Goal: Information Seeking & Learning: Learn about a topic

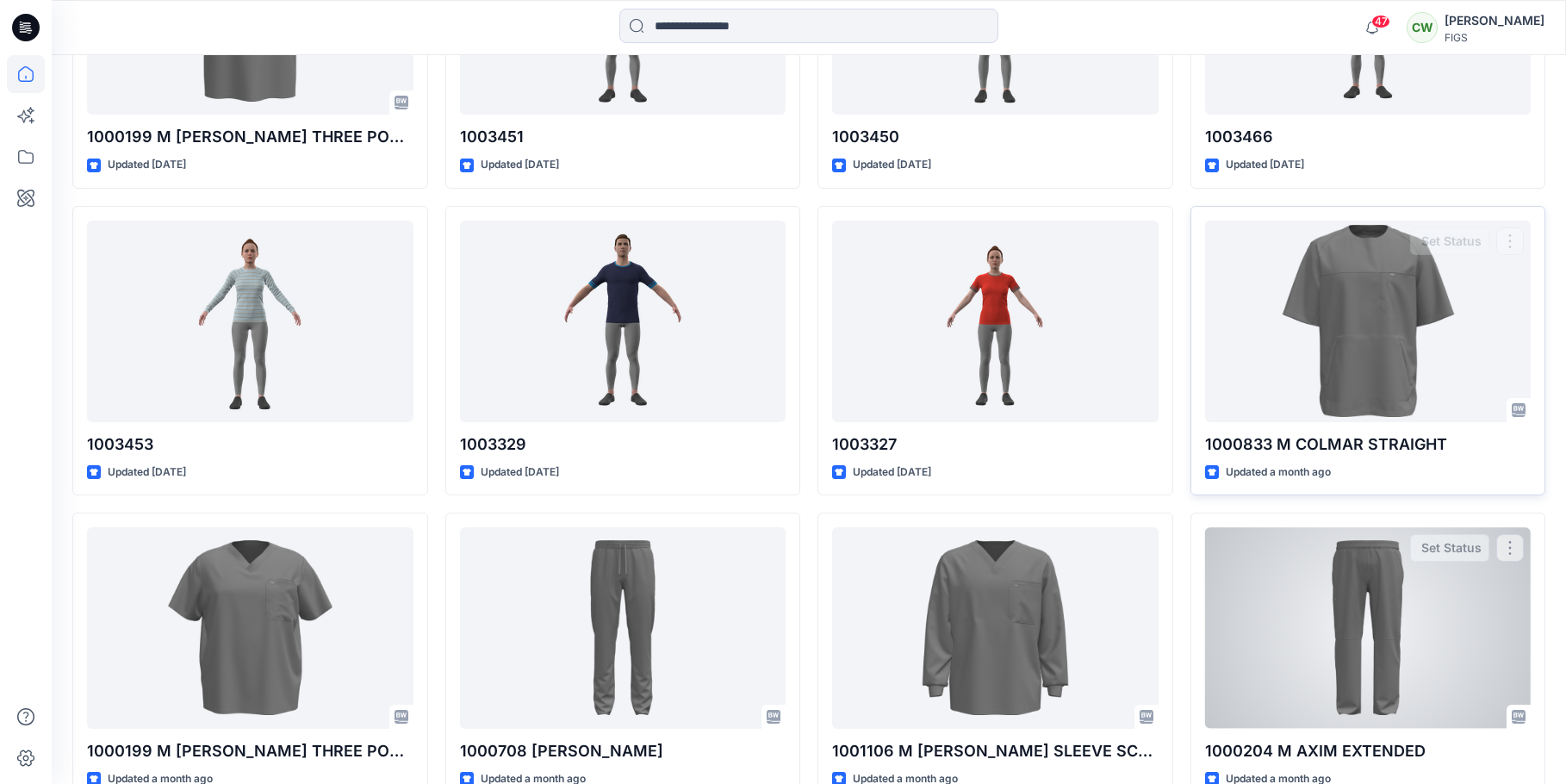
scroll to position [1257, 0]
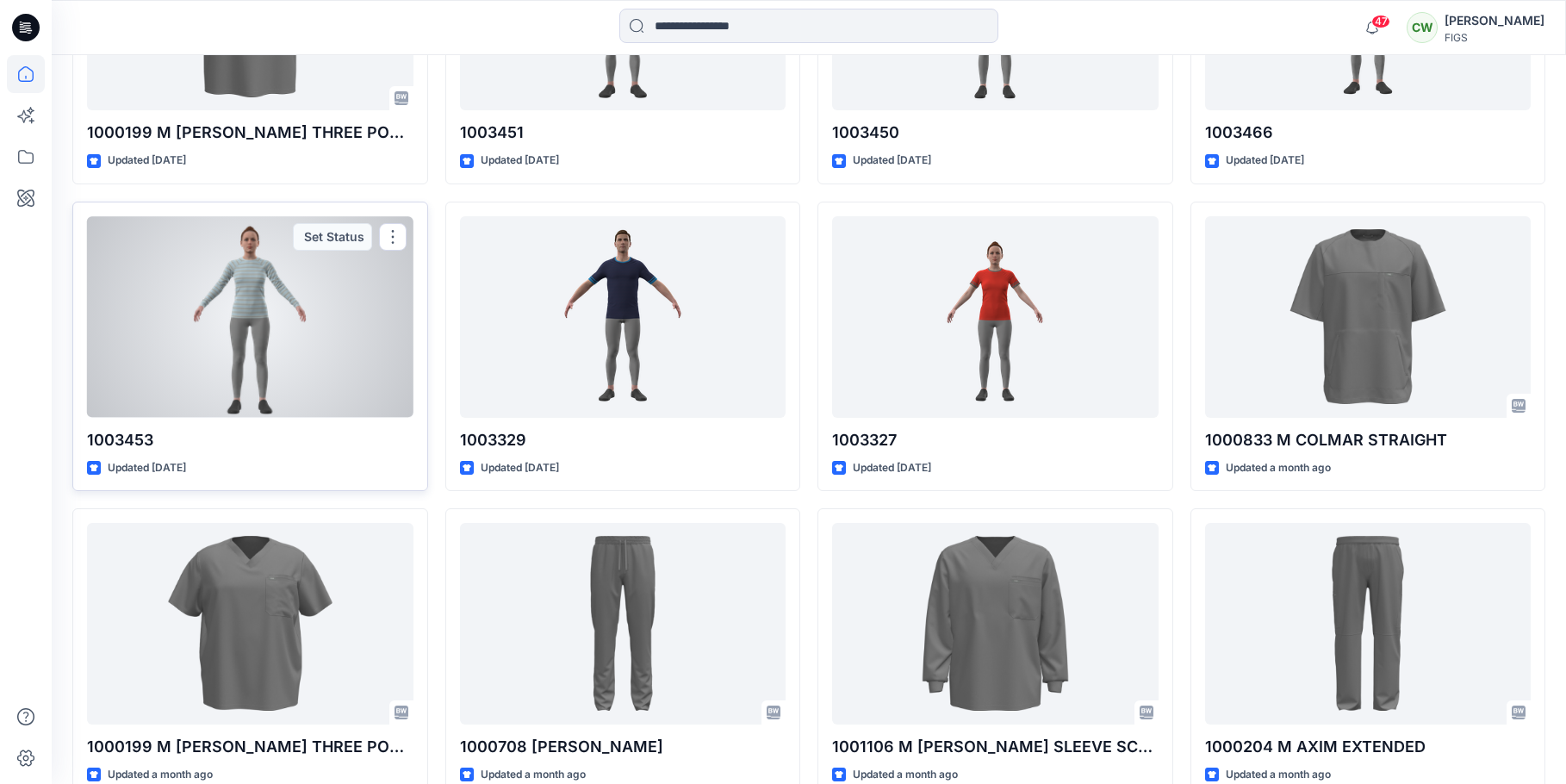
click at [277, 373] on div at bounding box center [250, 317] width 327 height 202
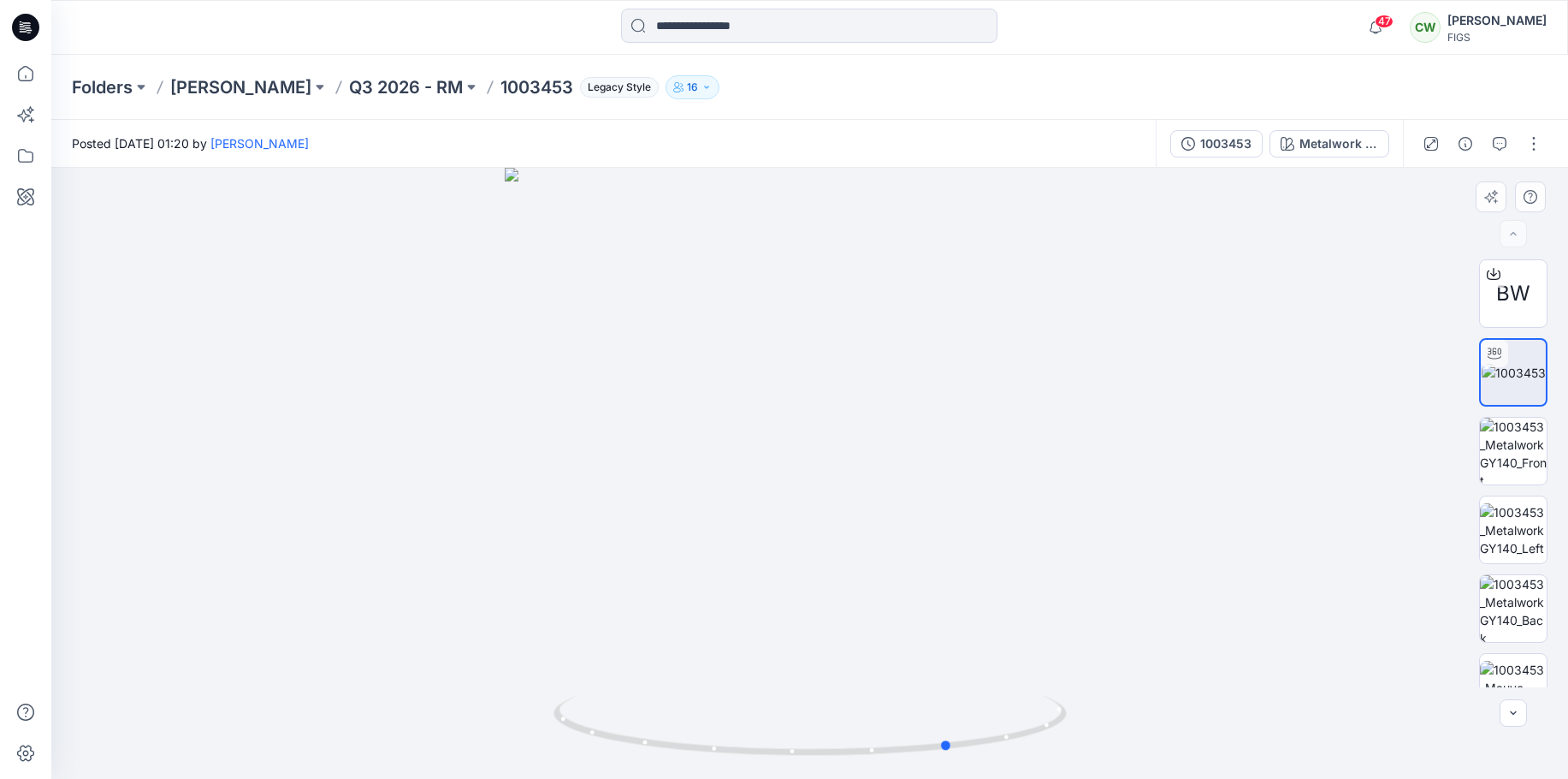
drag, startPoint x: 559, startPoint y: 354, endPoint x: 699, endPoint y: 390, distance: 144.6
click at [699, 390] on div at bounding box center [810, 472] width 1516 height 611
click at [775, 376] on div at bounding box center [810, 472] width 1516 height 611
click at [1515, 662] on img at bounding box center [1513, 687] width 67 height 53
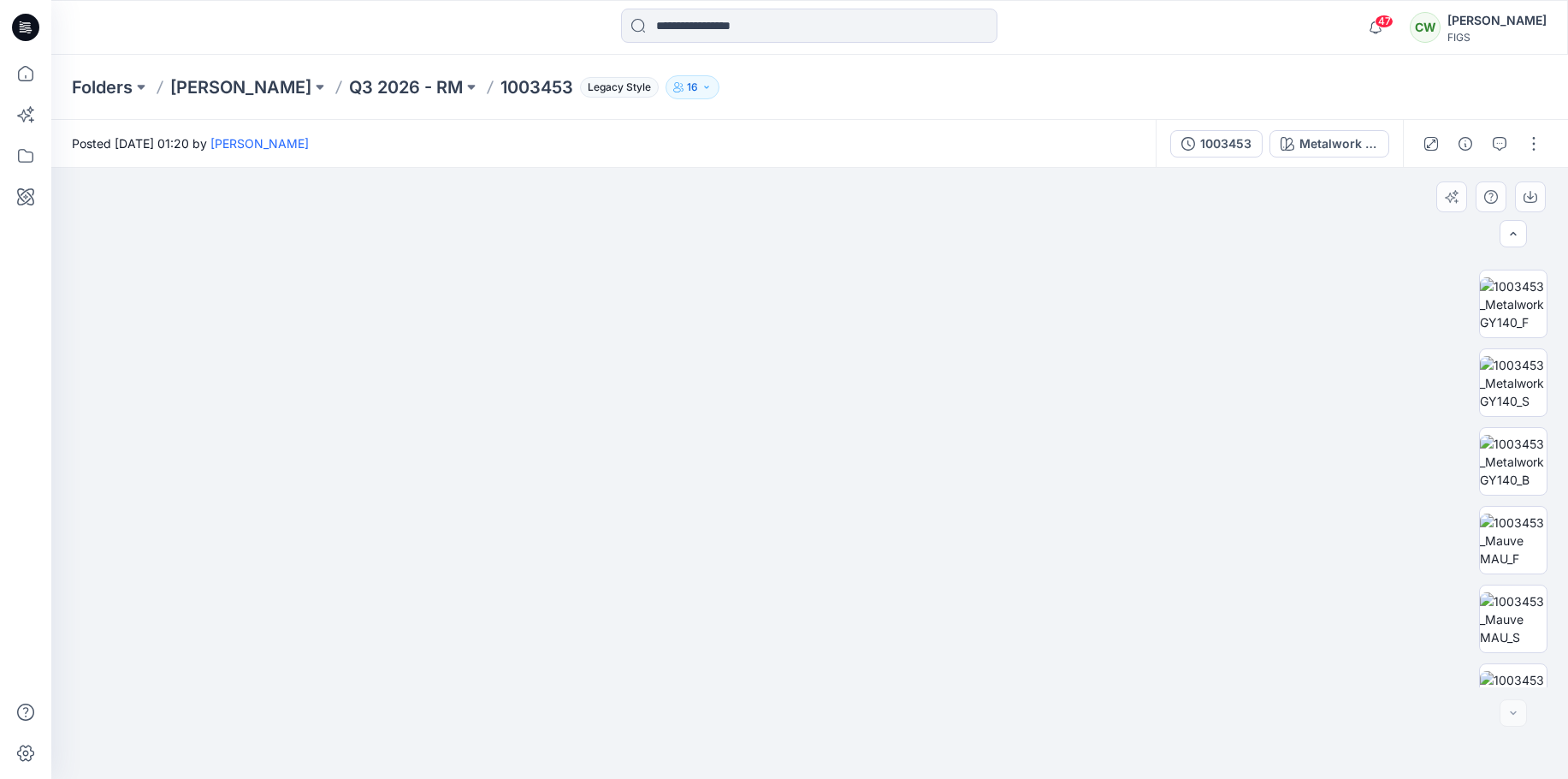
scroll to position [664, 0]
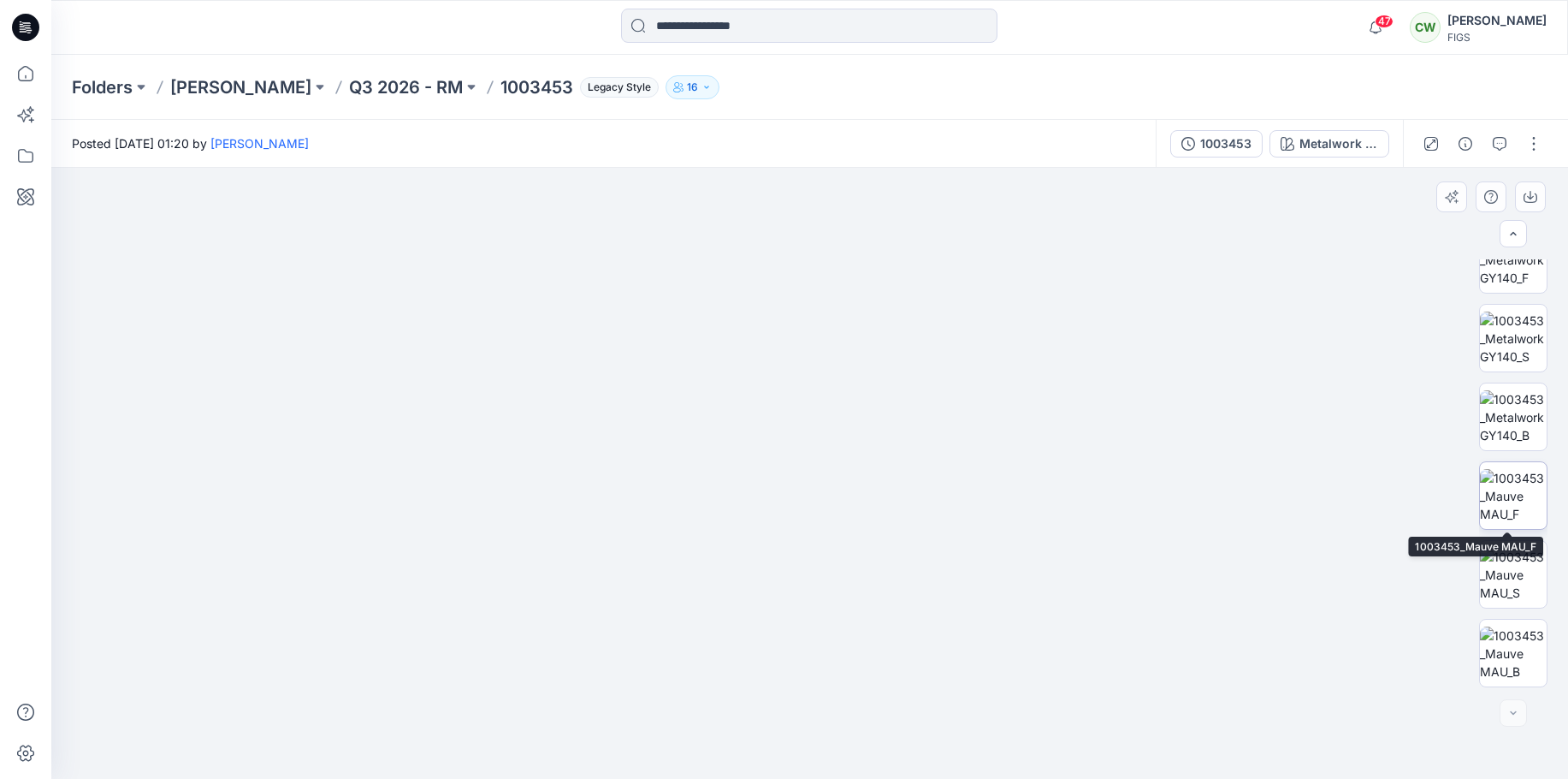
click at [1520, 498] on img at bounding box center [1513, 496] width 67 height 53
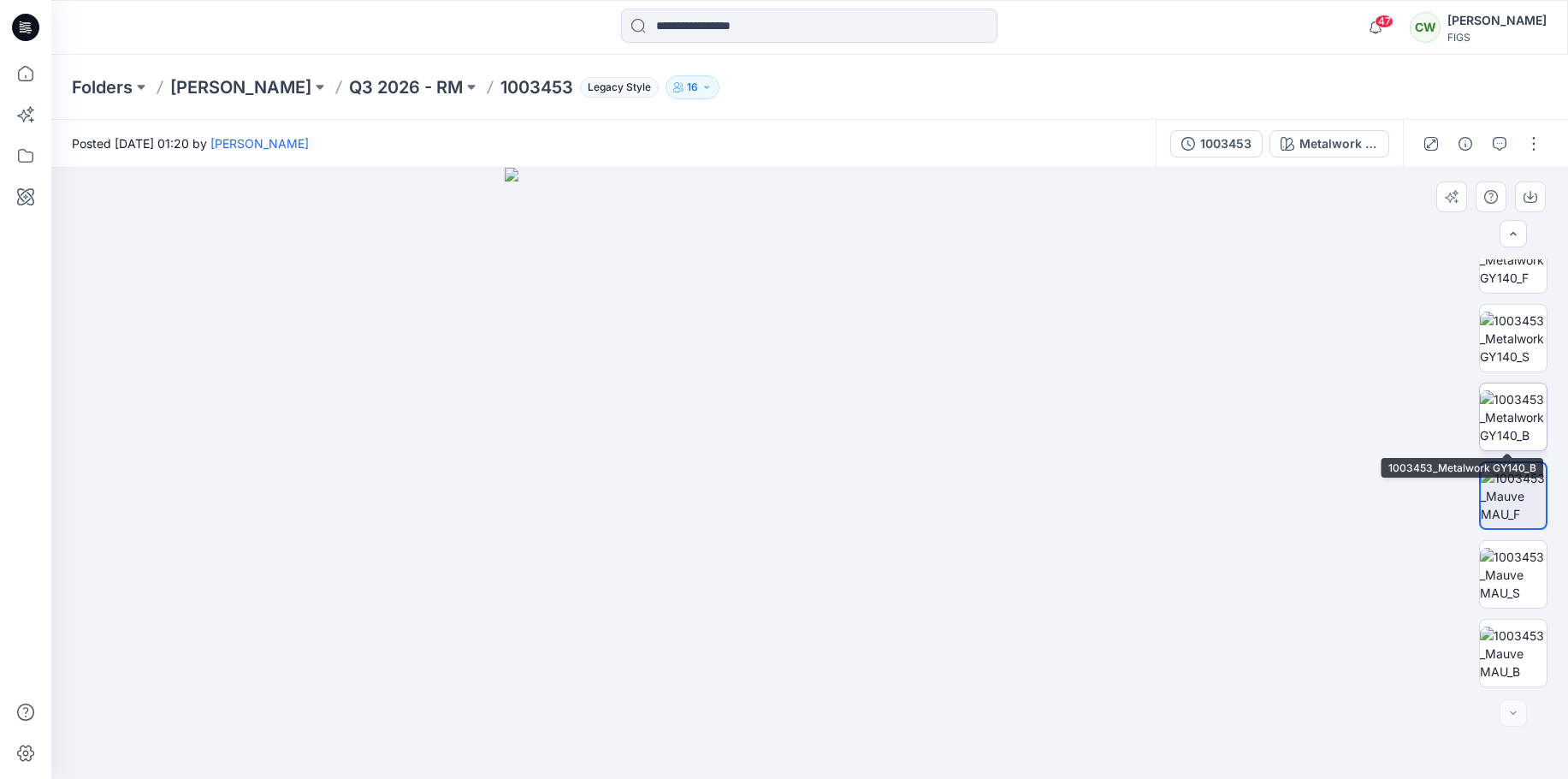
click at [1522, 414] on img at bounding box center [1513, 417] width 67 height 53
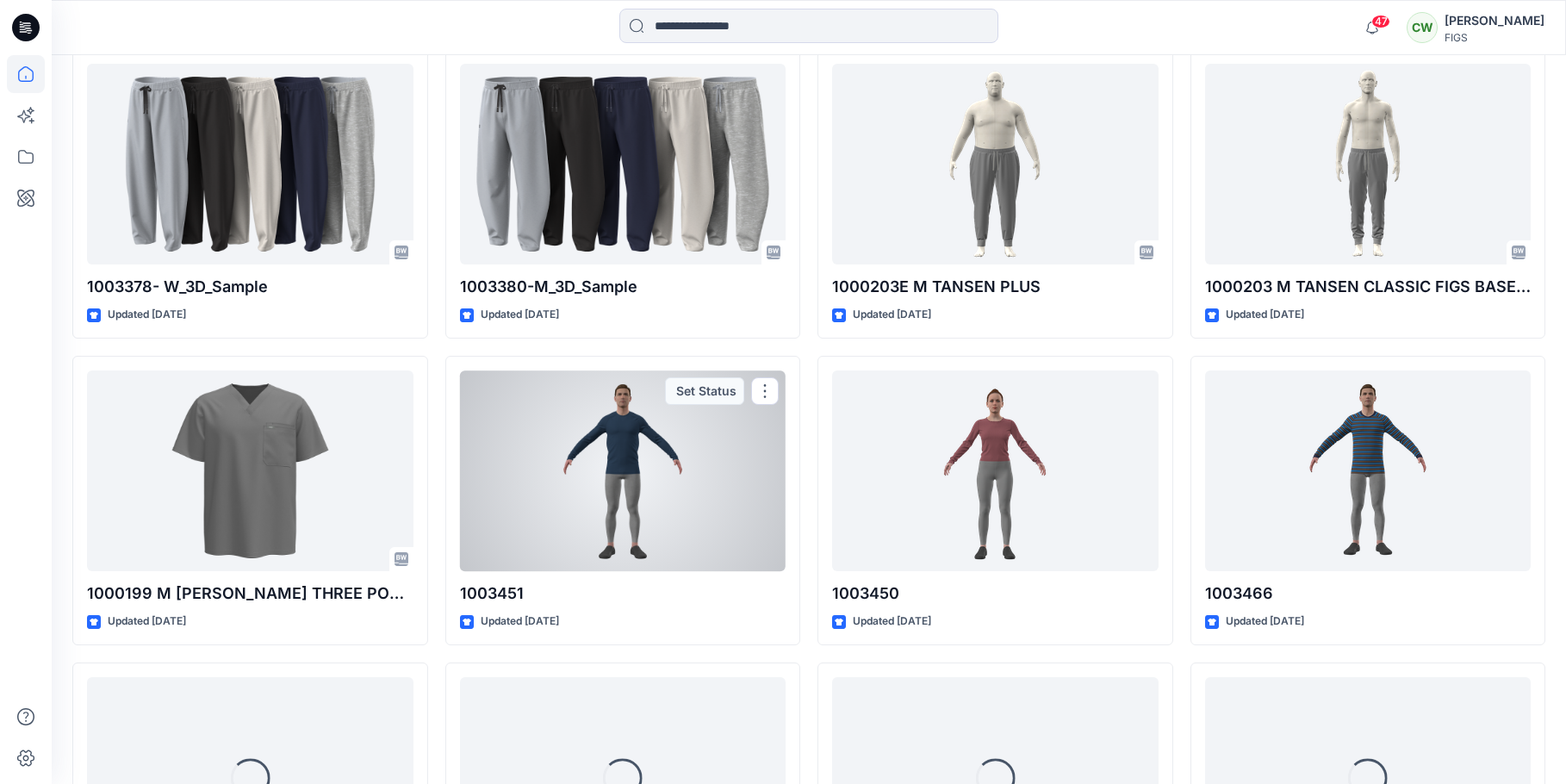
scroll to position [826, 0]
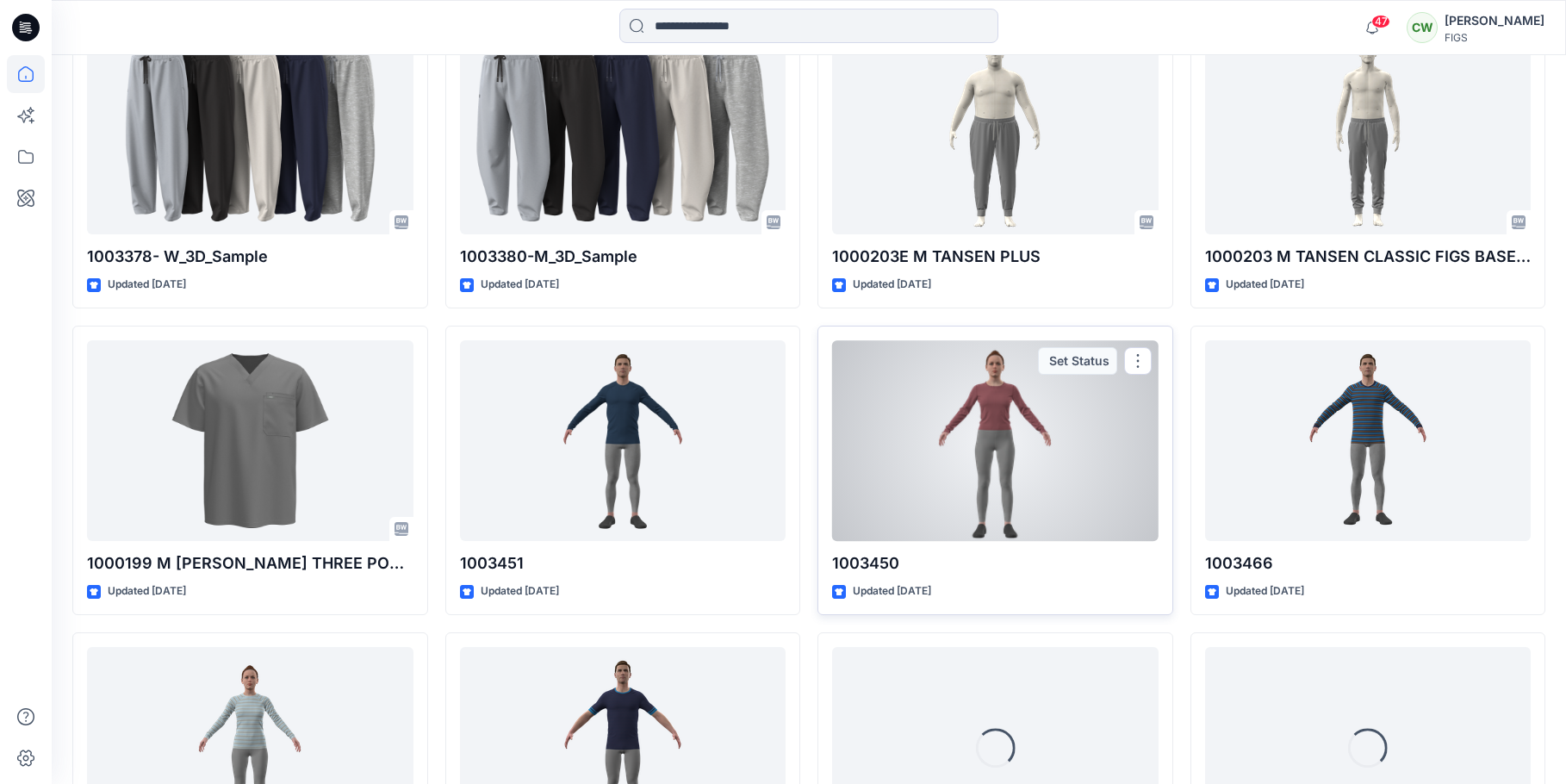
click at [882, 491] on div at bounding box center [995, 440] width 327 height 202
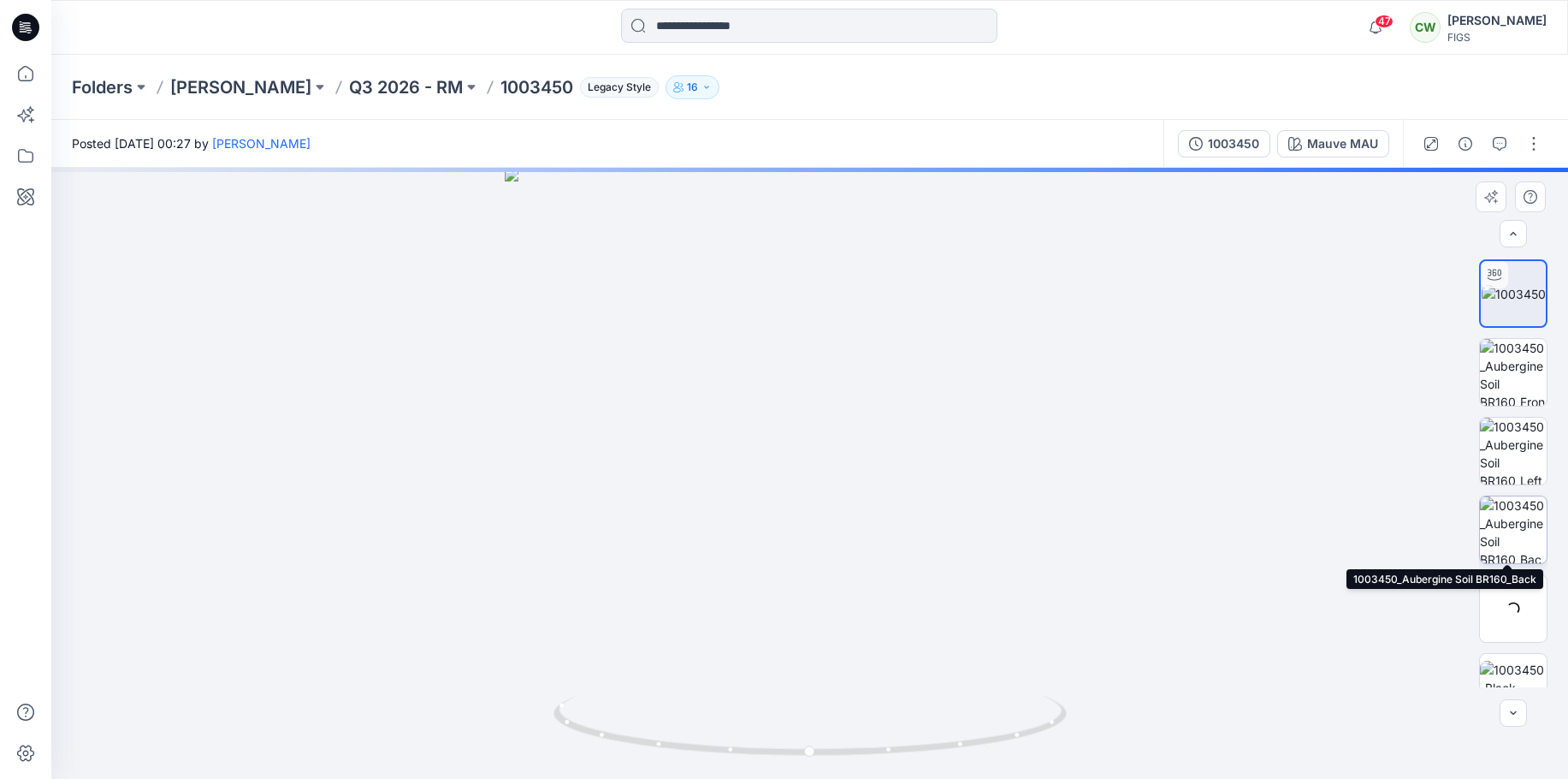
scroll to position [86, 0]
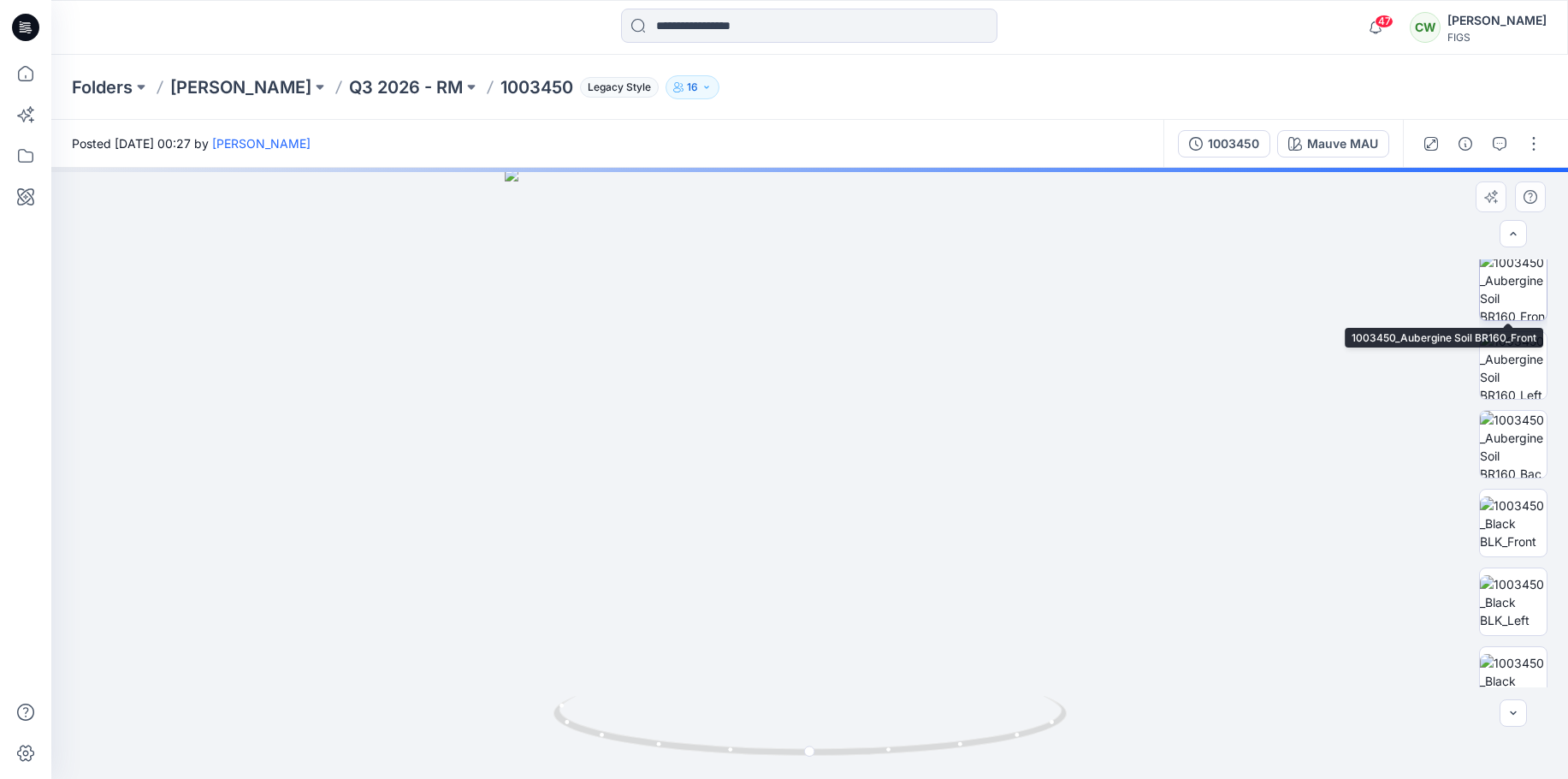
click at [1521, 320] on div at bounding box center [1513, 286] width 69 height 69
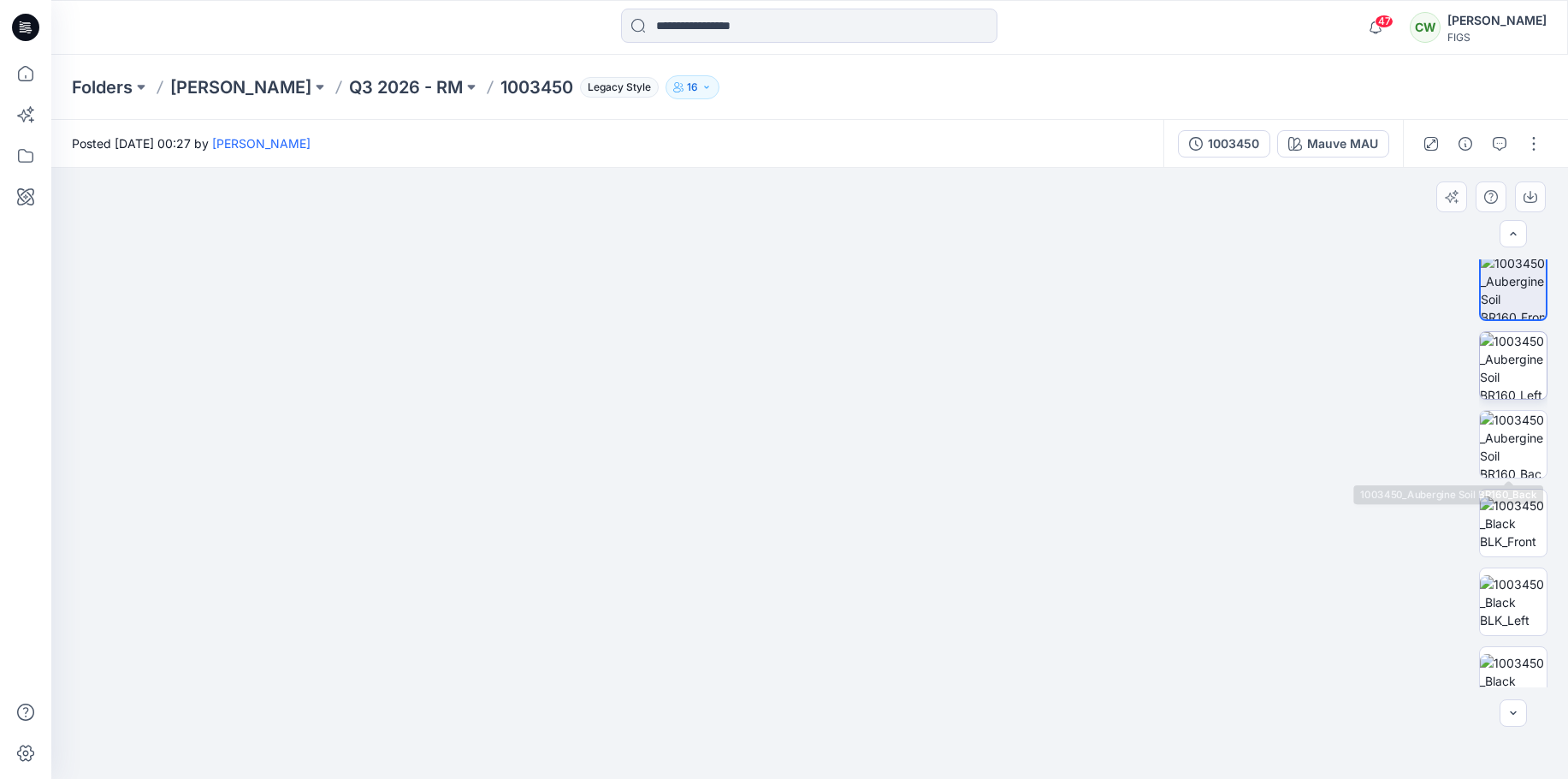
scroll to position [29, 0]
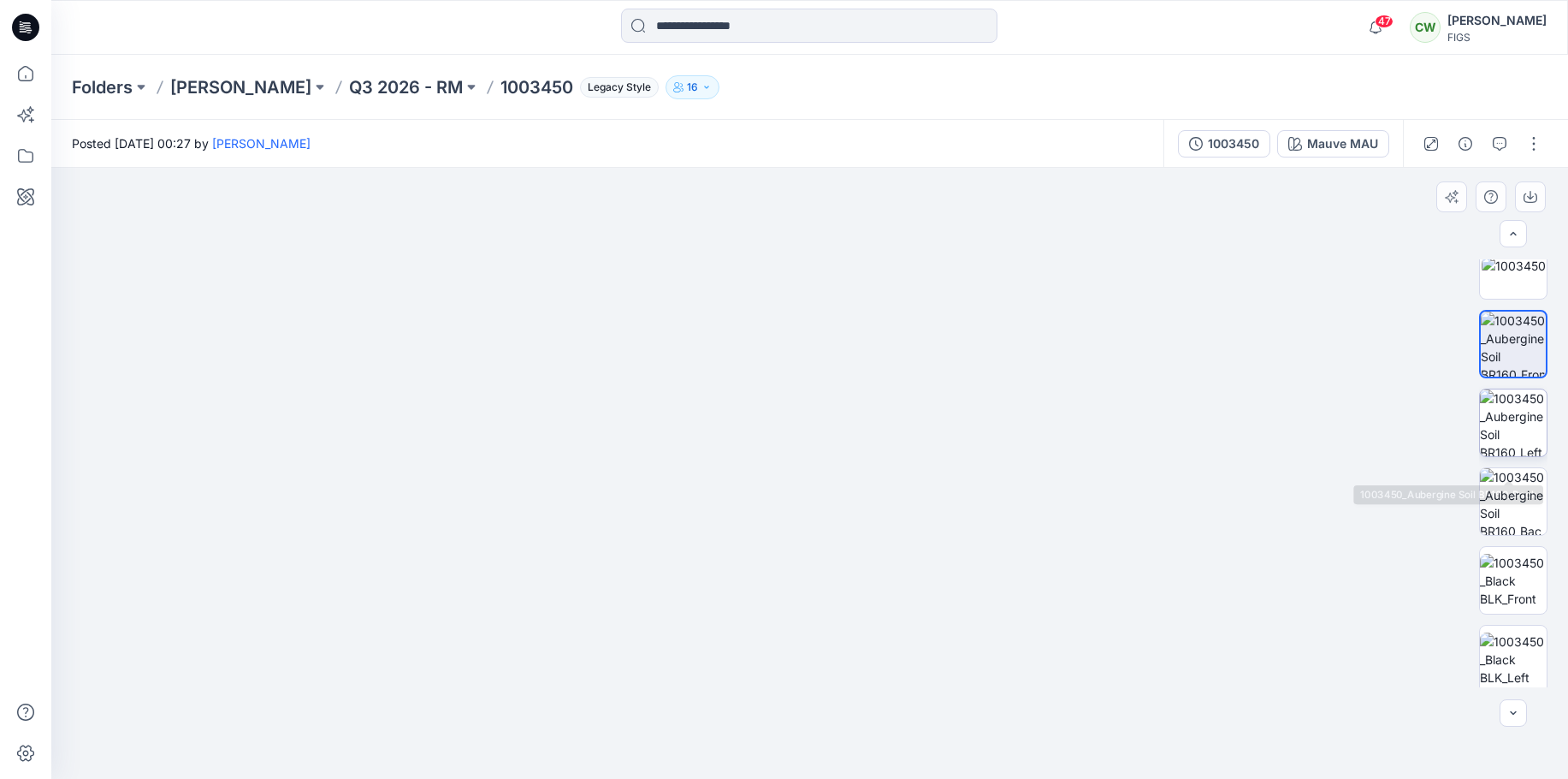
click at [1531, 441] on img at bounding box center [1513, 422] width 67 height 67
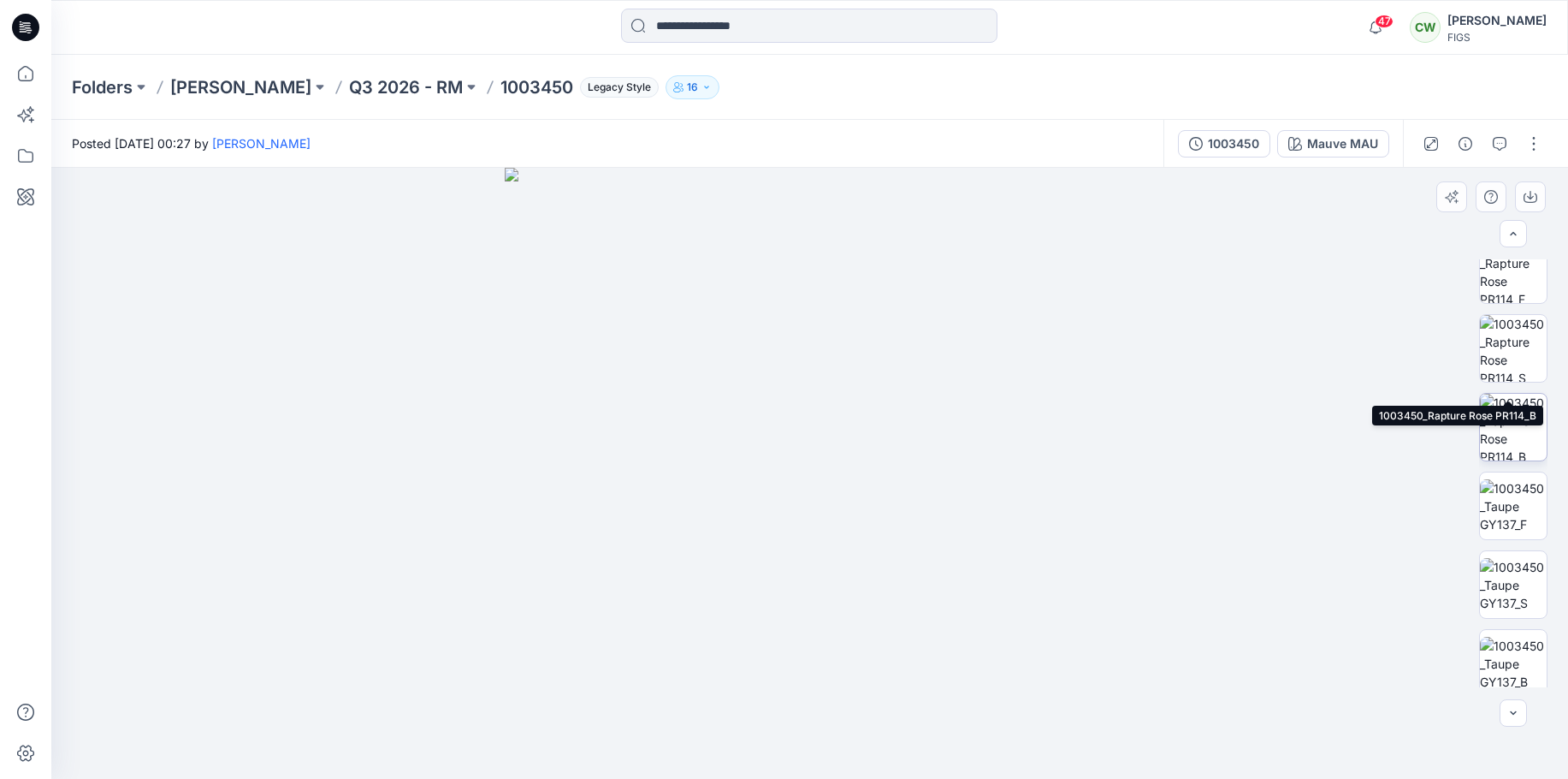
scroll to position [3251, 0]
click at [1509, 630] on img at bounding box center [1513, 663] width 67 height 67
click at [813, 284] on img at bounding box center [809, 472] width 610 height 611
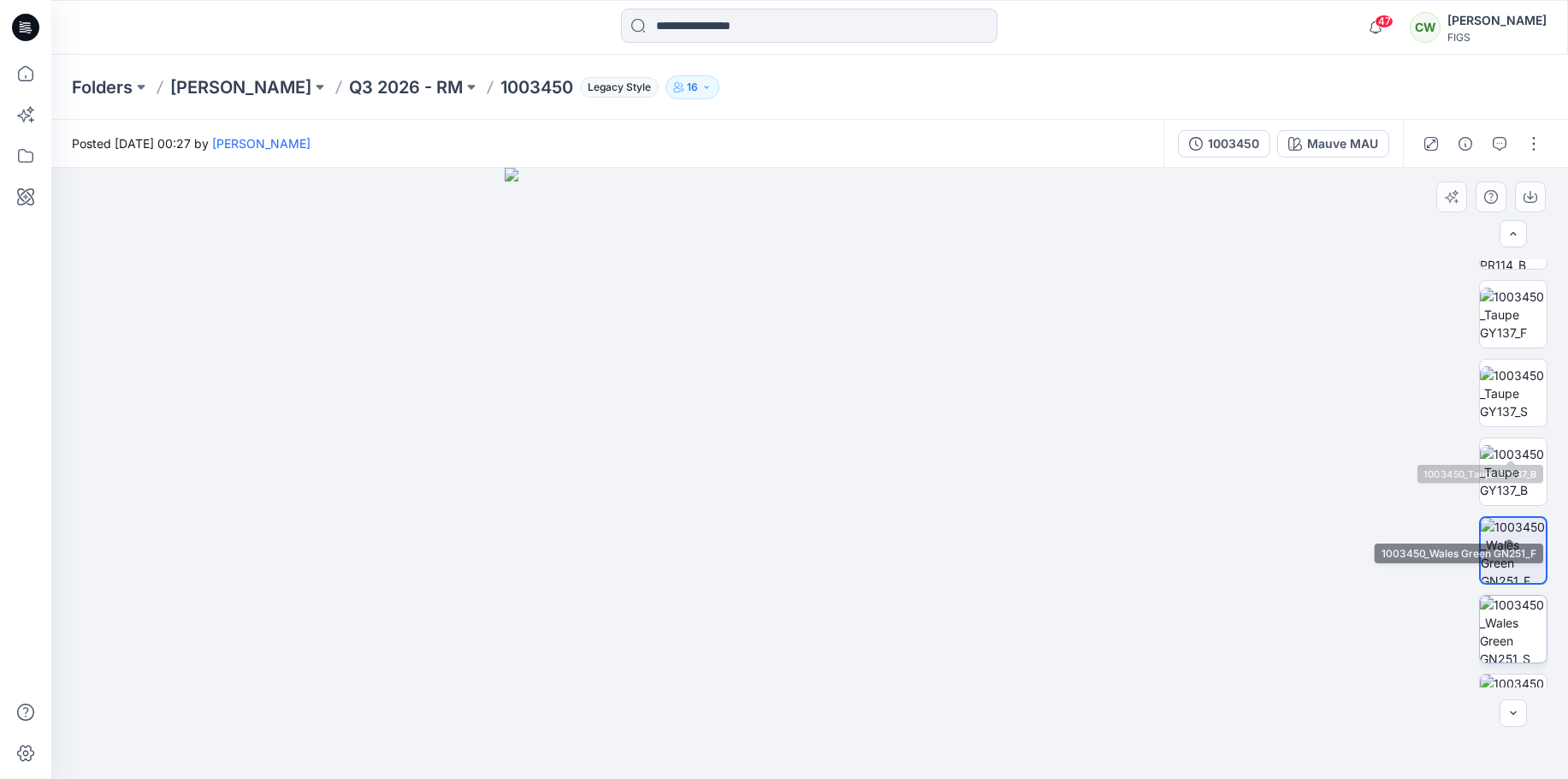
scroll to position [3419, 0]
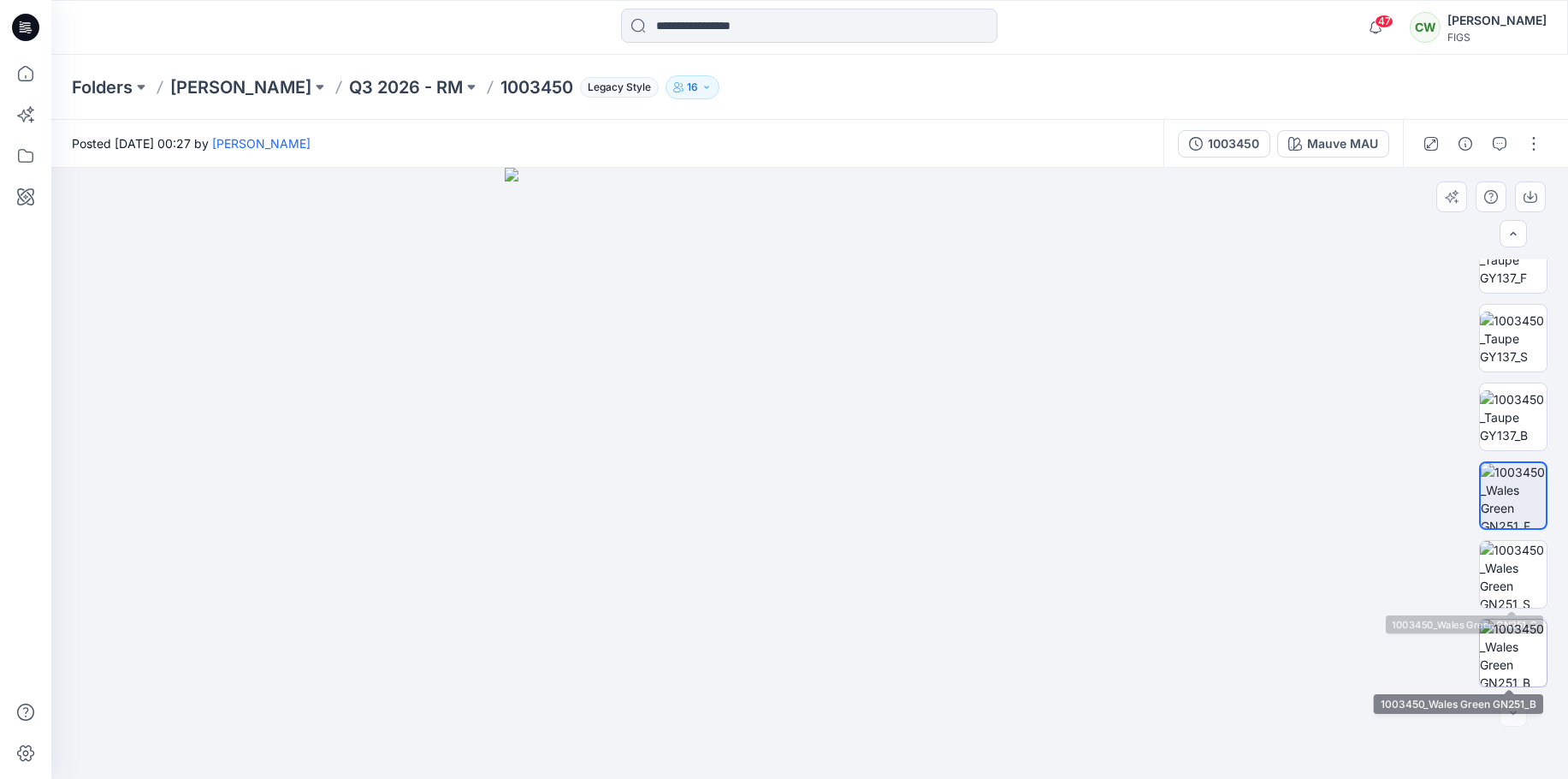
click at [1511, 644] on img at bounding box center [1513, 652] width 67 height 67
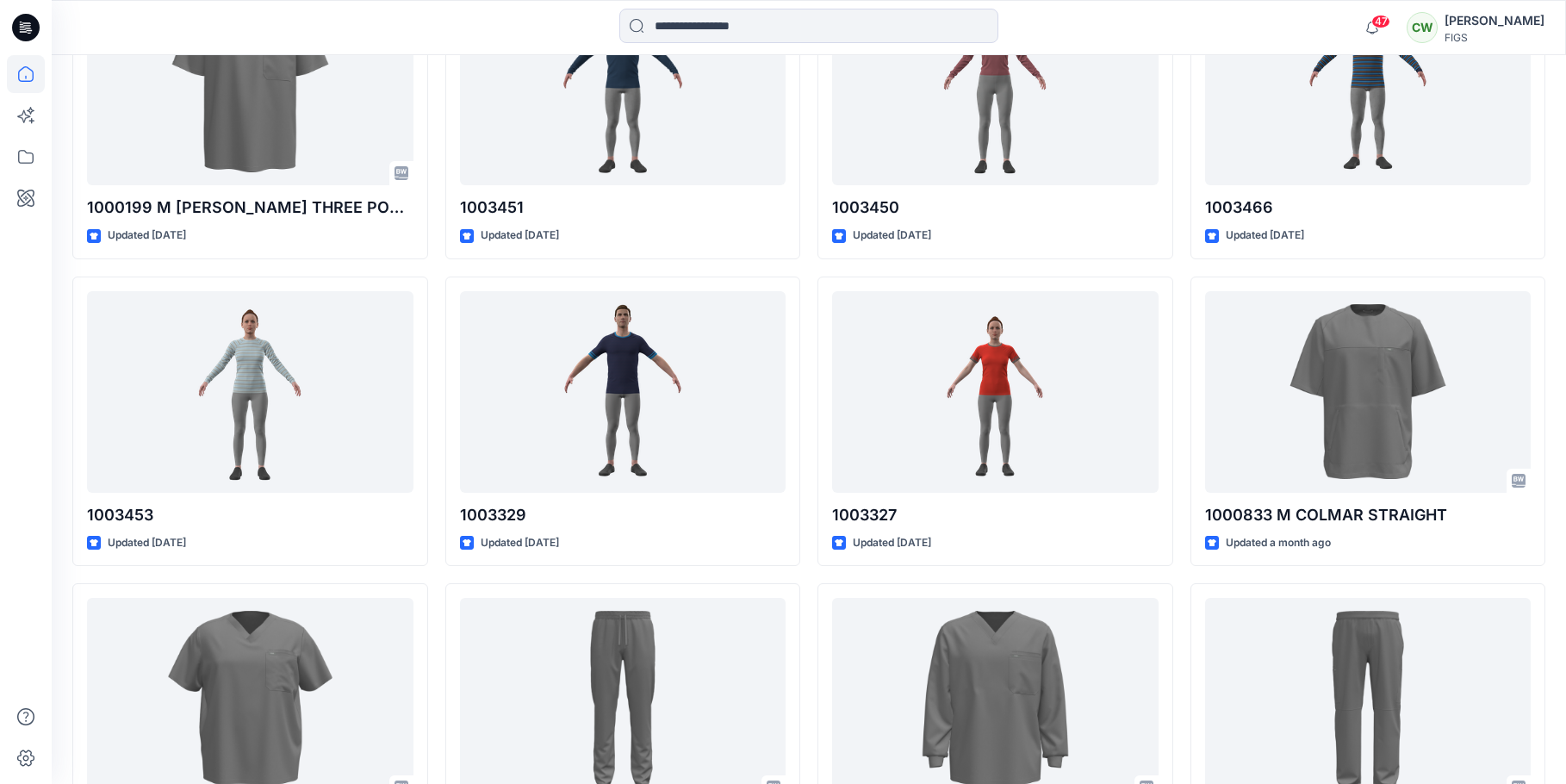
scroll to position [1343, 0]
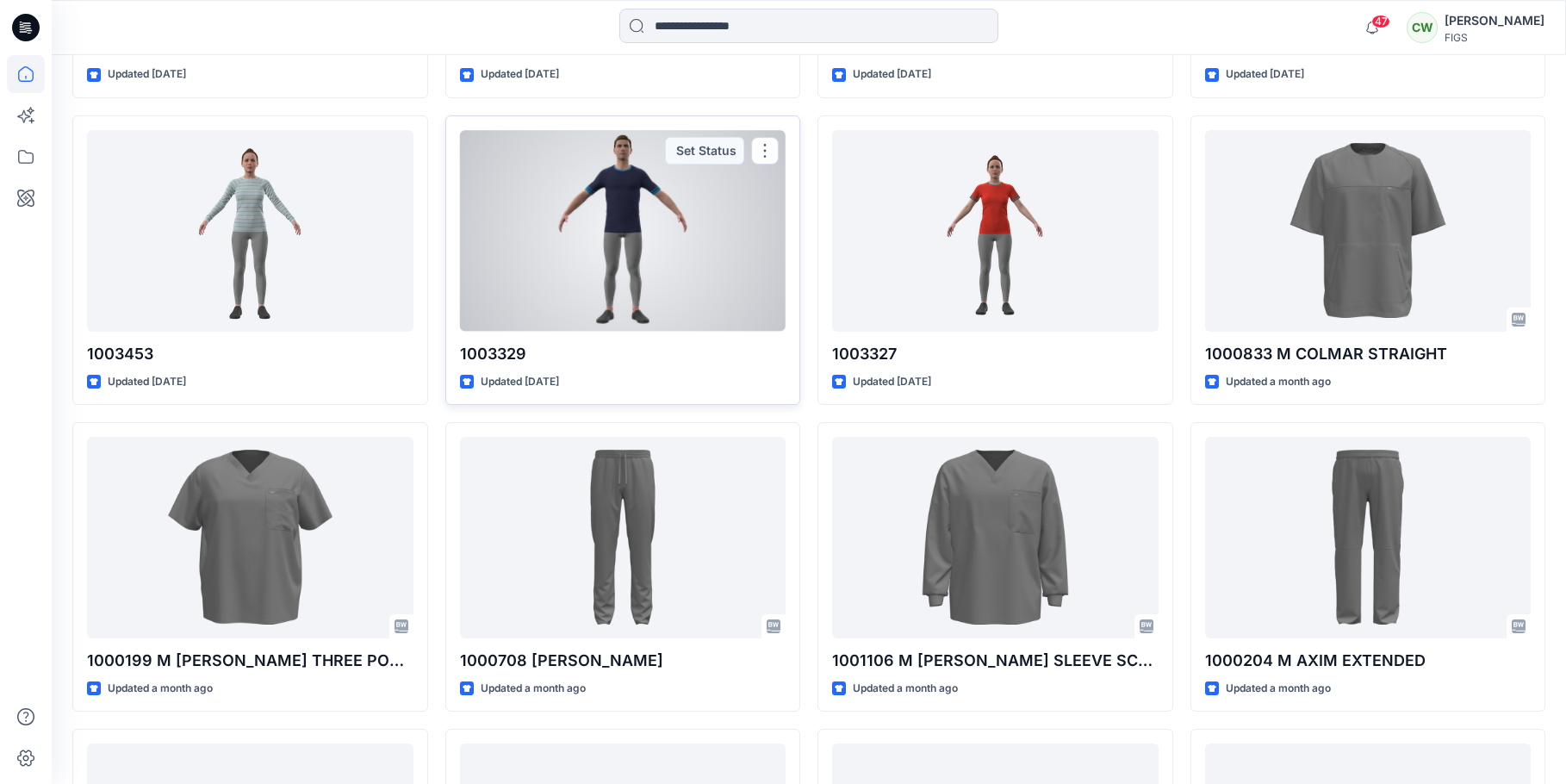
click at [679, 249] on div at bounding box center [624, 231] width 327 height 202
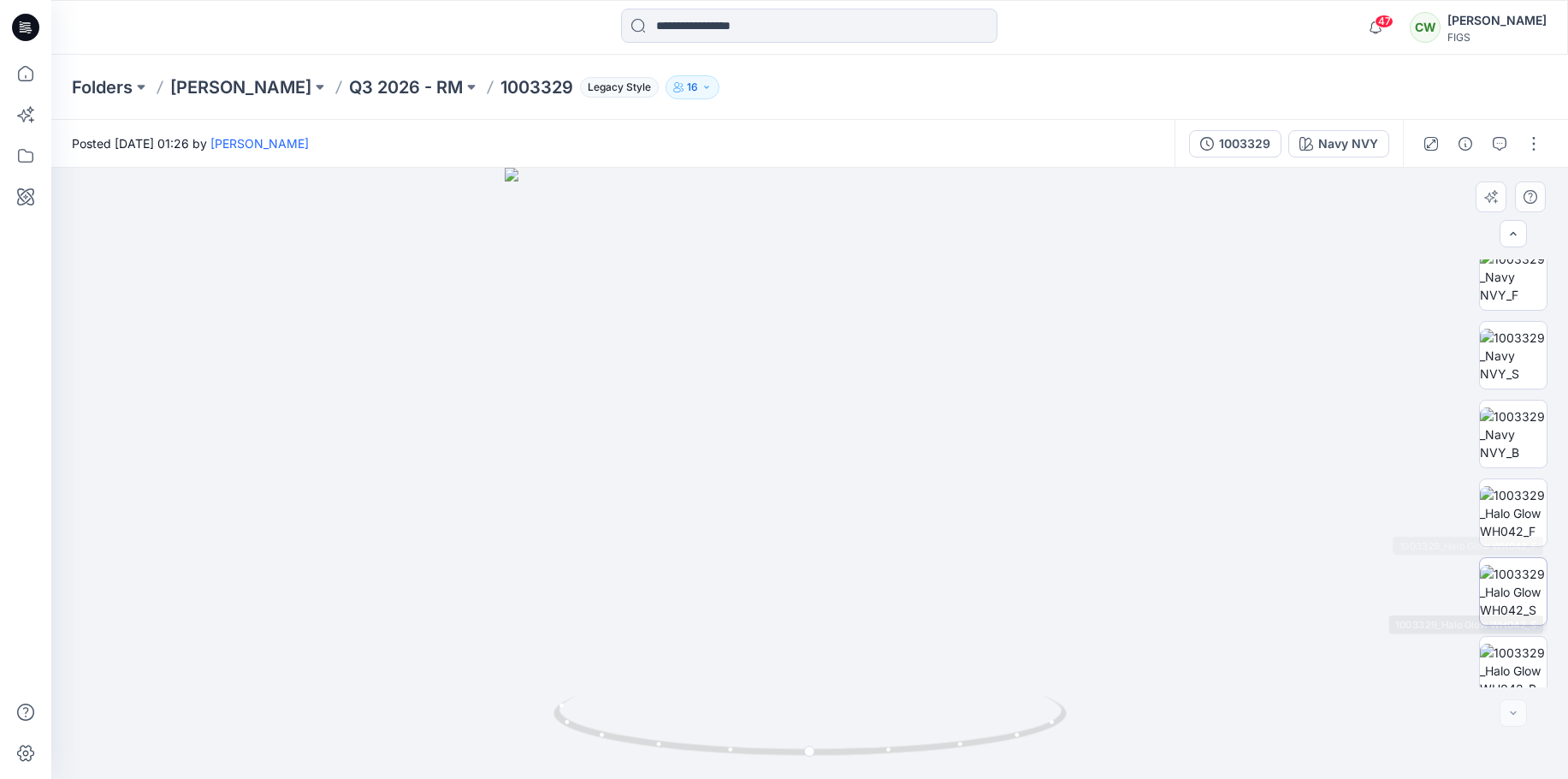
scroll to position [664, 0]
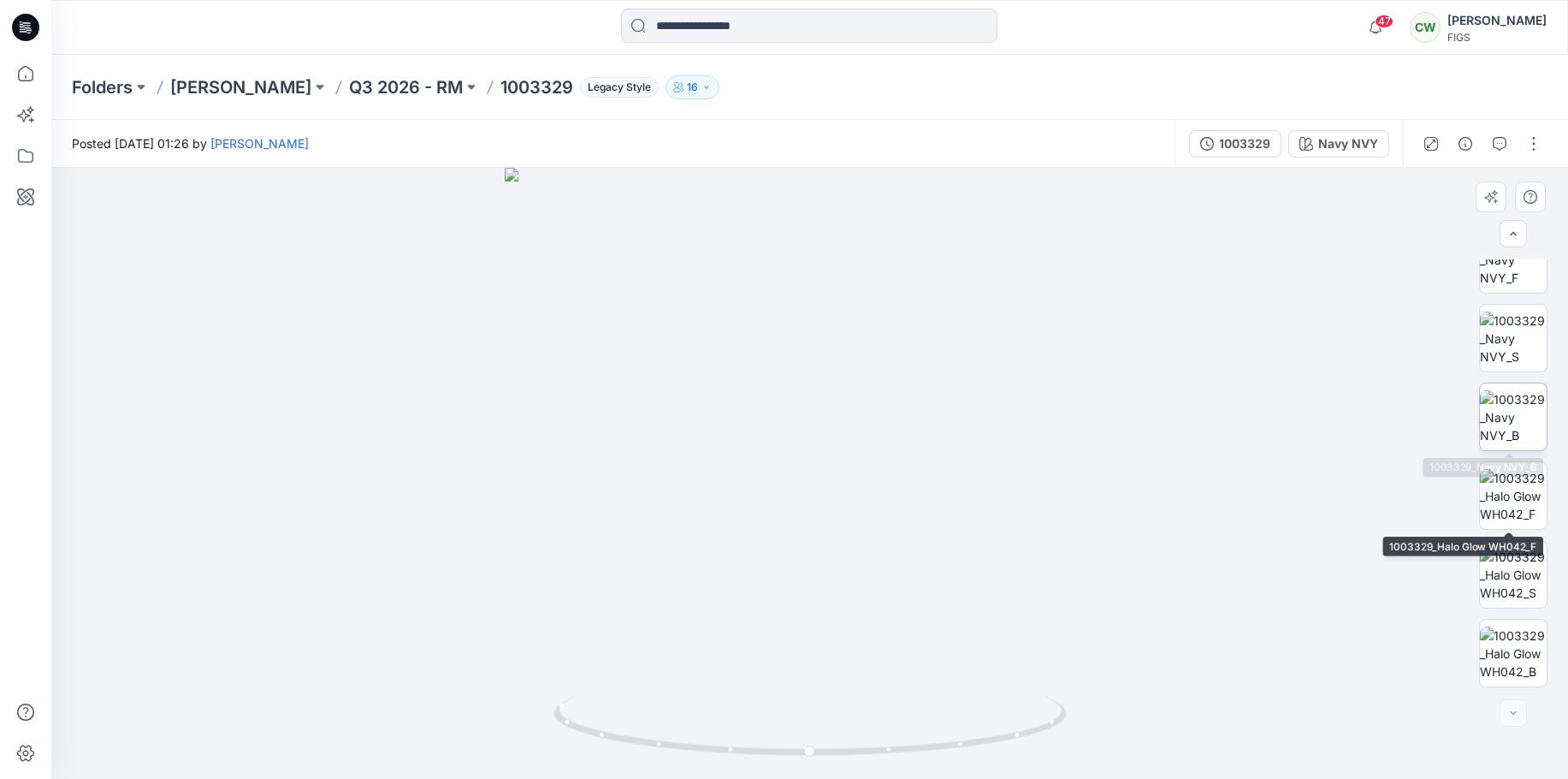
click at [1522, 404] on img at bounding box center [1513, 417] width 67 height 53
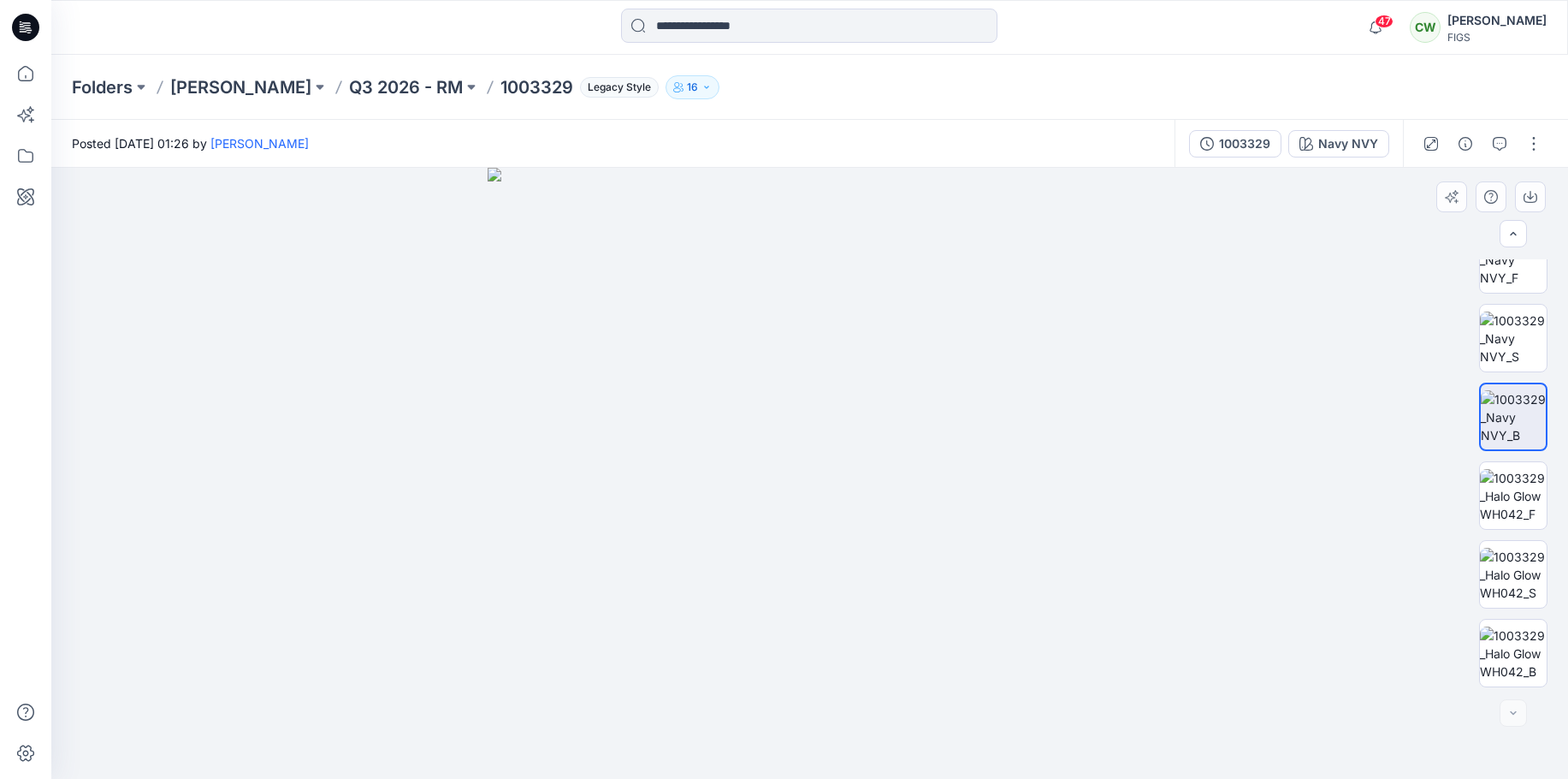
drag, startPoint x: 880, startPoint y: 409, endPoint x: 873, endPoint y: 450, distance: 41.6
click at [873, 450] on img at bounding box center [810, 472] width 645 height 611
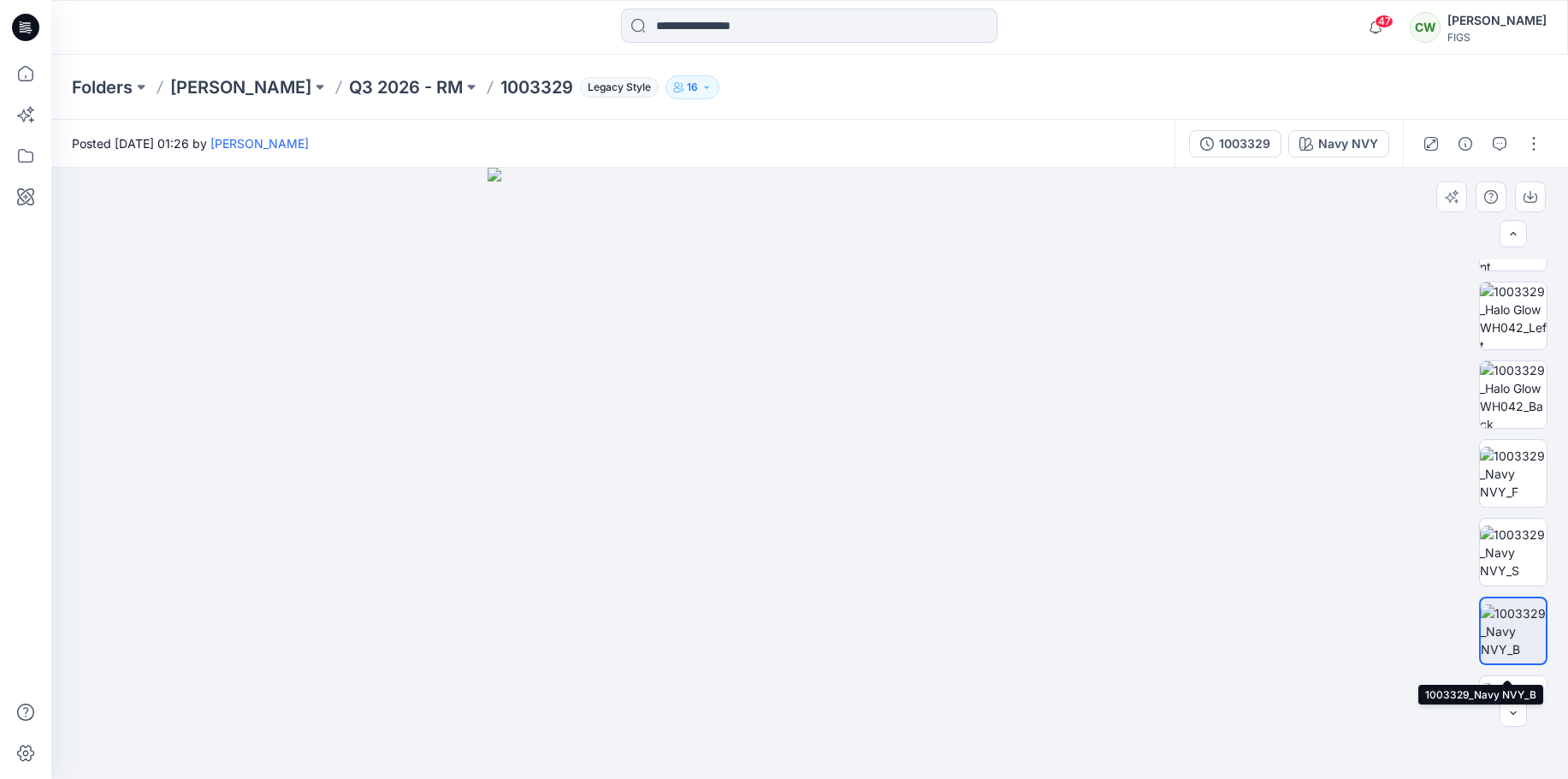
scroll to position [407, 0]
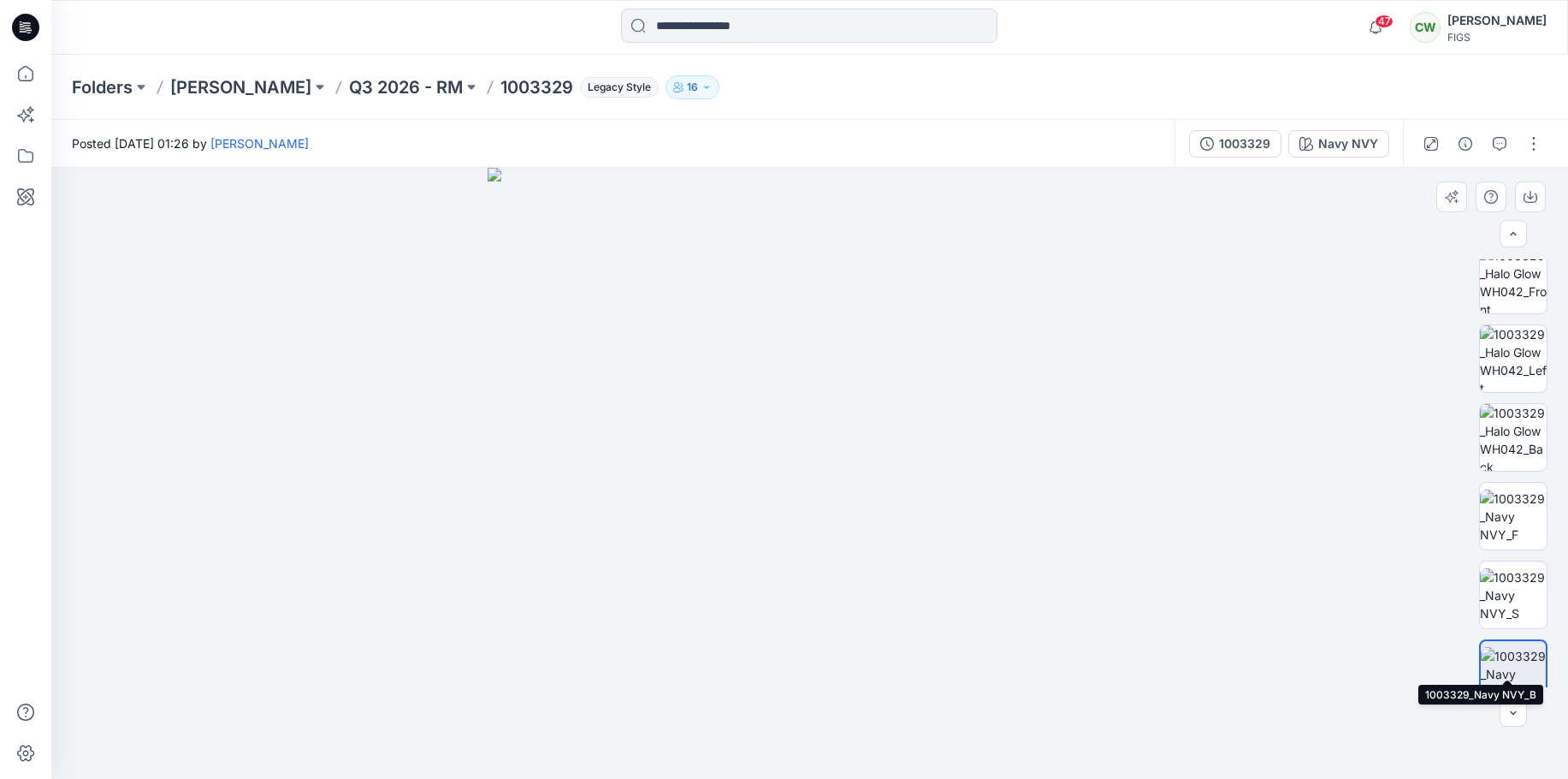
click at [1505, 416] on img at bounding box center [1513, 437] width 67 height 67
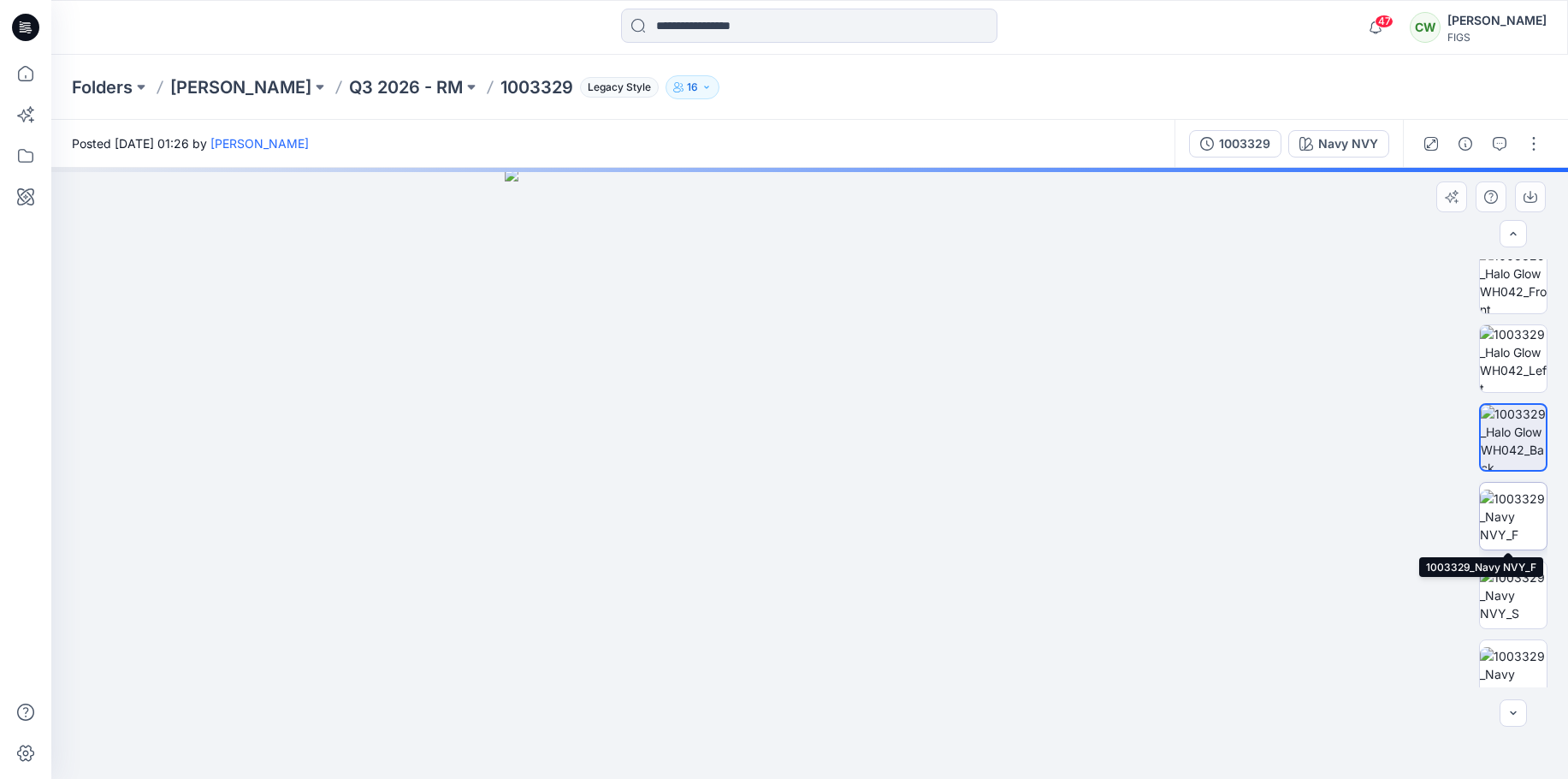
click at [1513, 508] on img at bounding box center [1513, 516] width 67 height 53
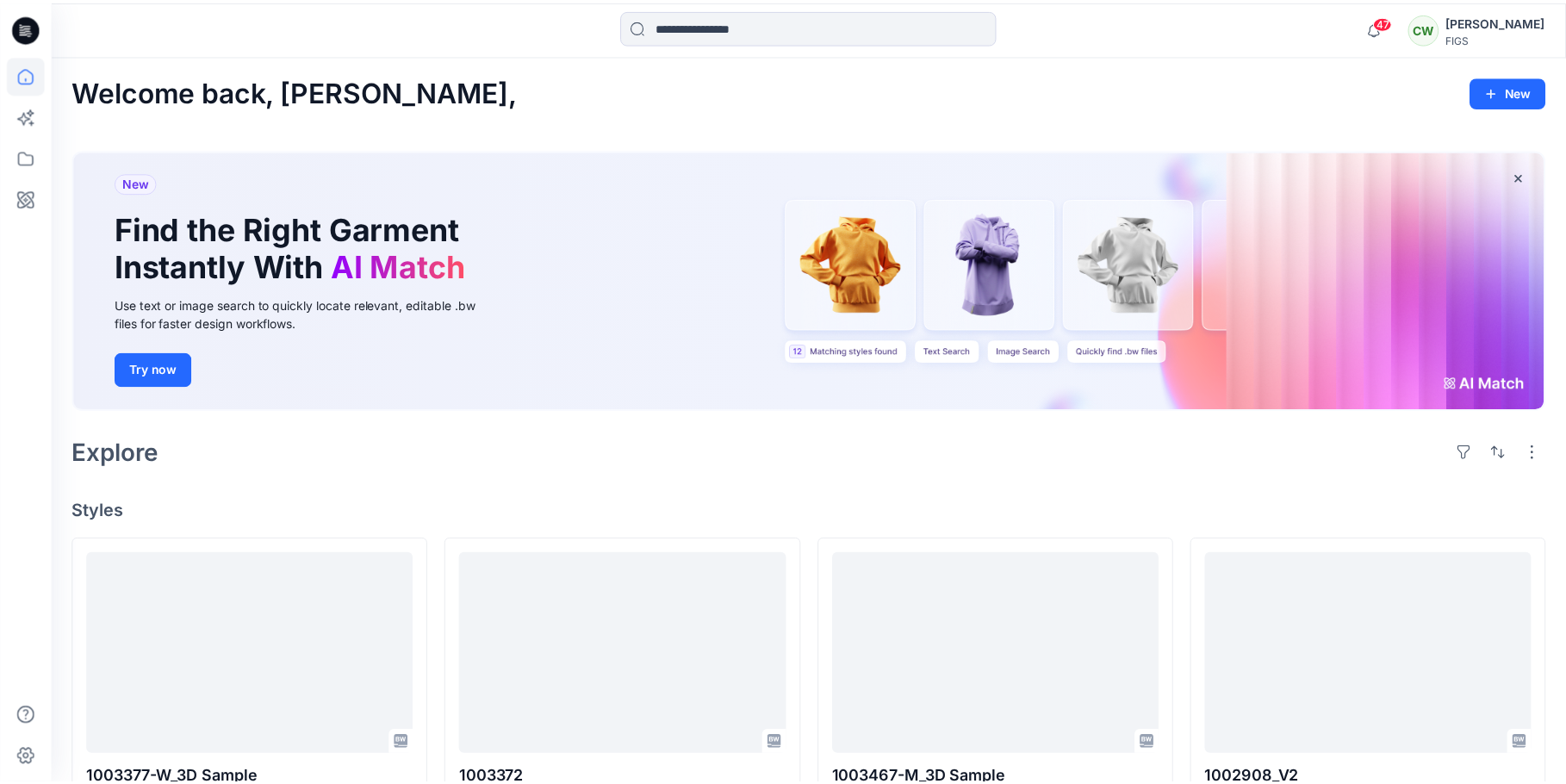
scroll to position [1343, 0]
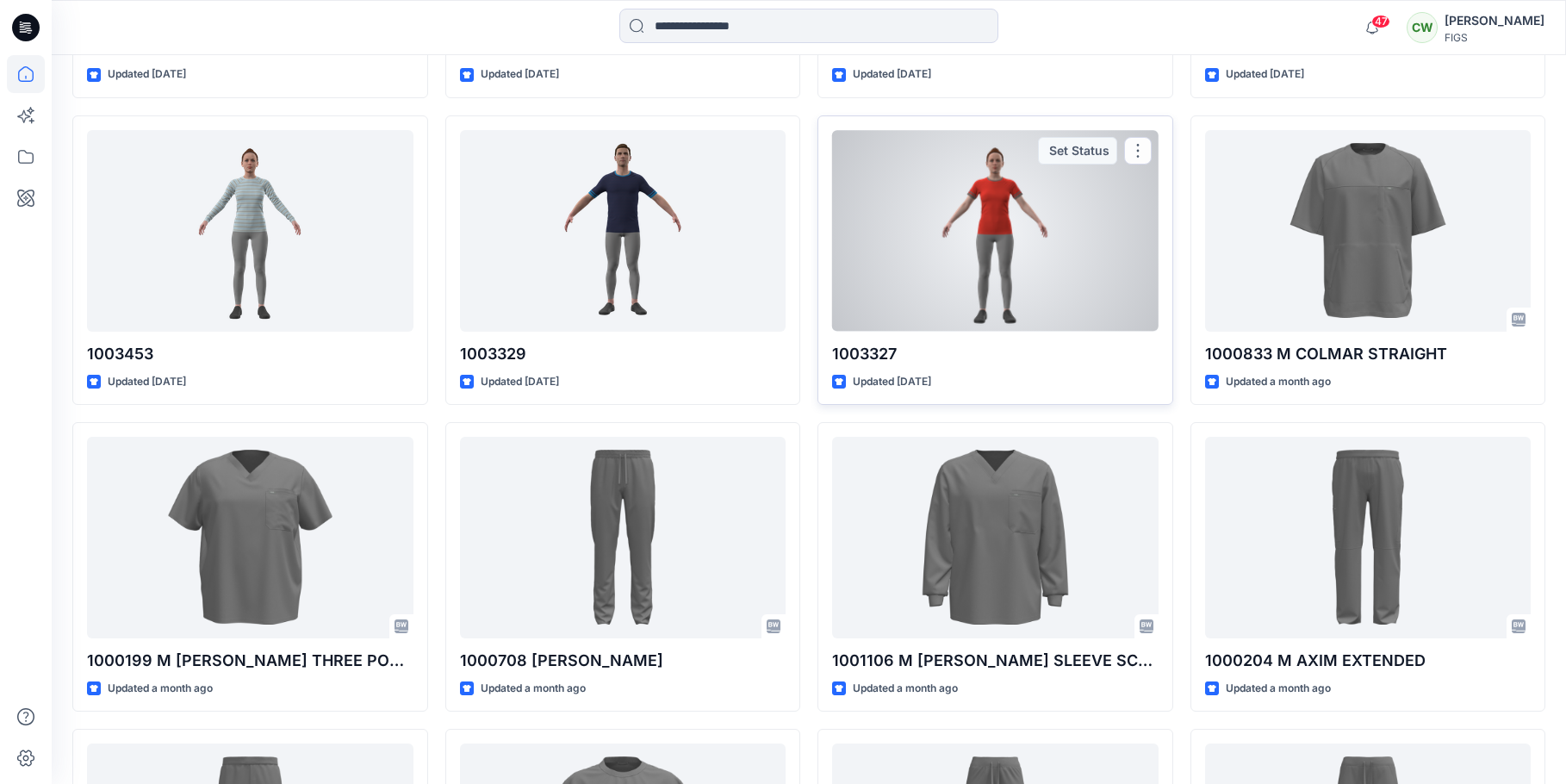
click at [921, 241] on div at bounding box center [995, 231] width 327 height 202
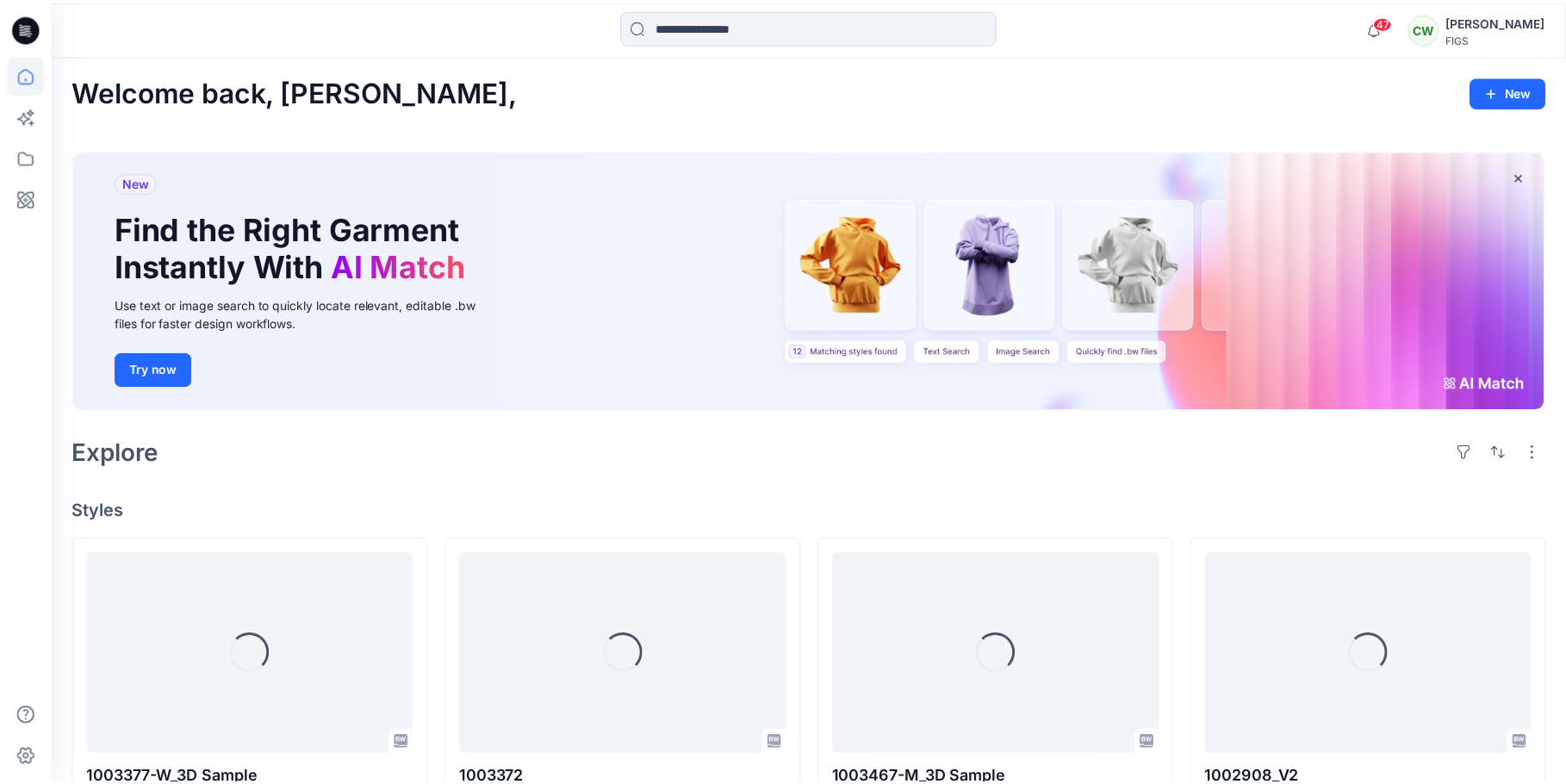
scroll to position [1343, 0]
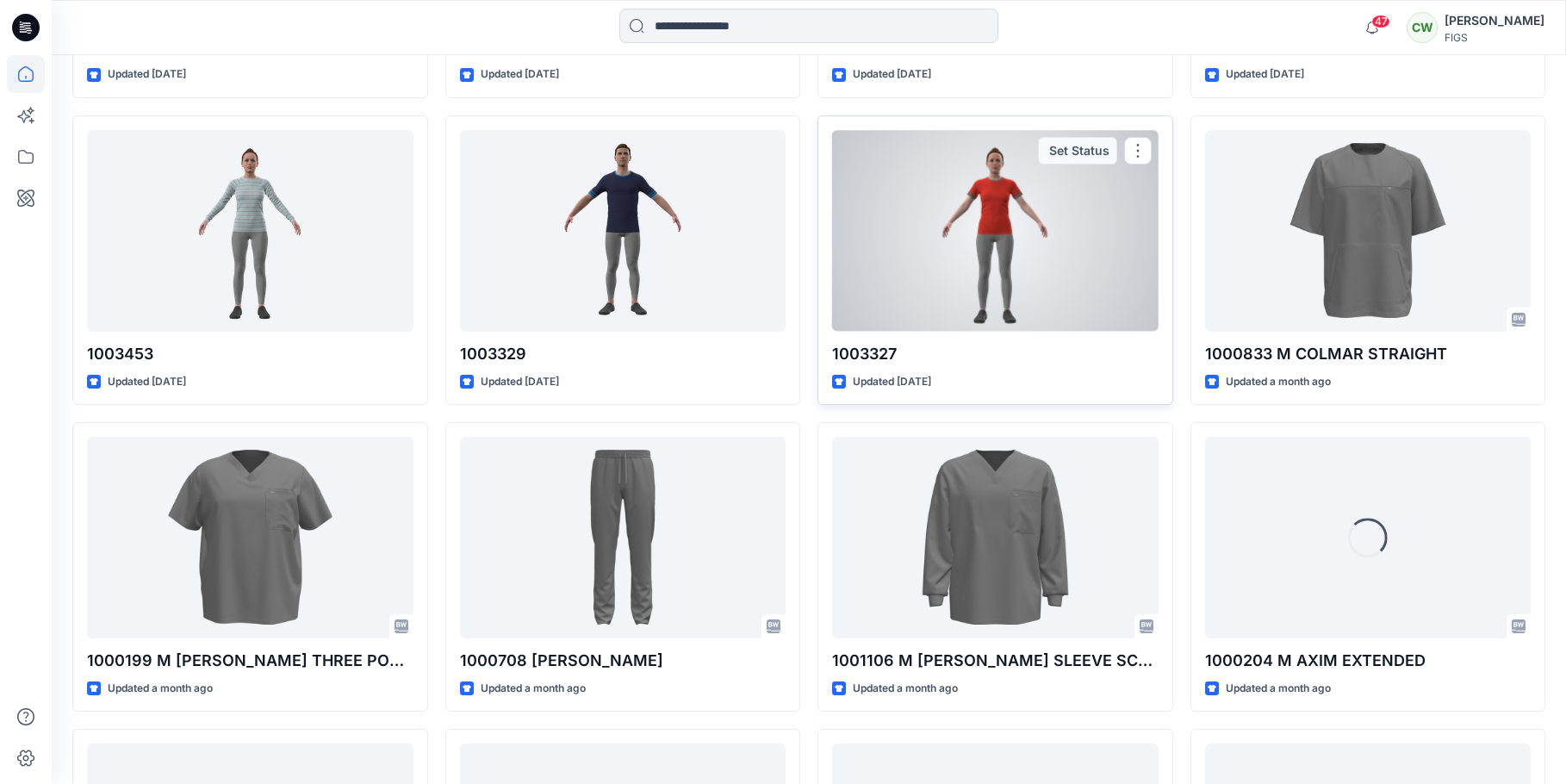
click at [1047, 261] on div at bounding box center [995, 231] width 327 height 202
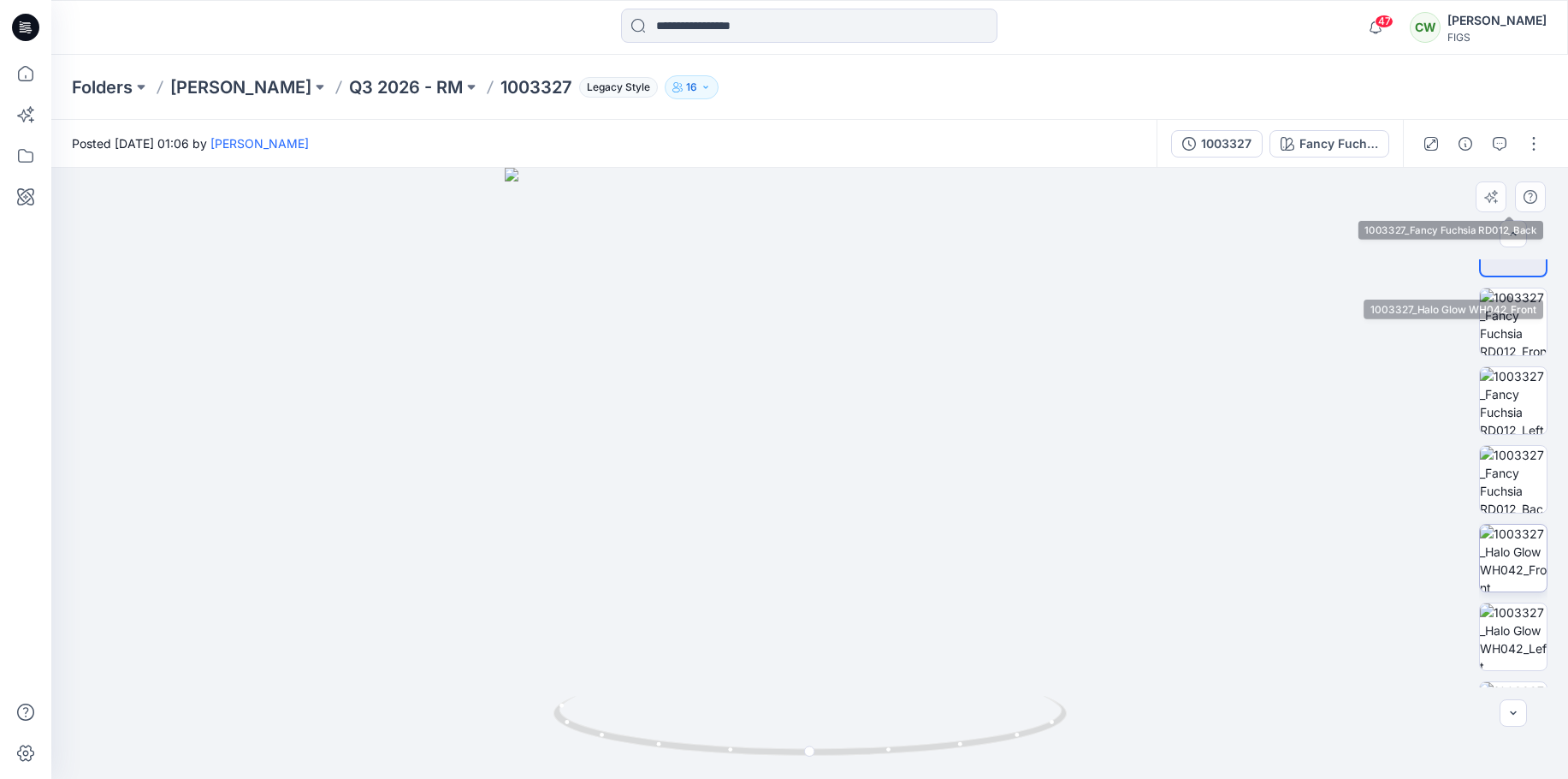
scroll to position [664, 0]
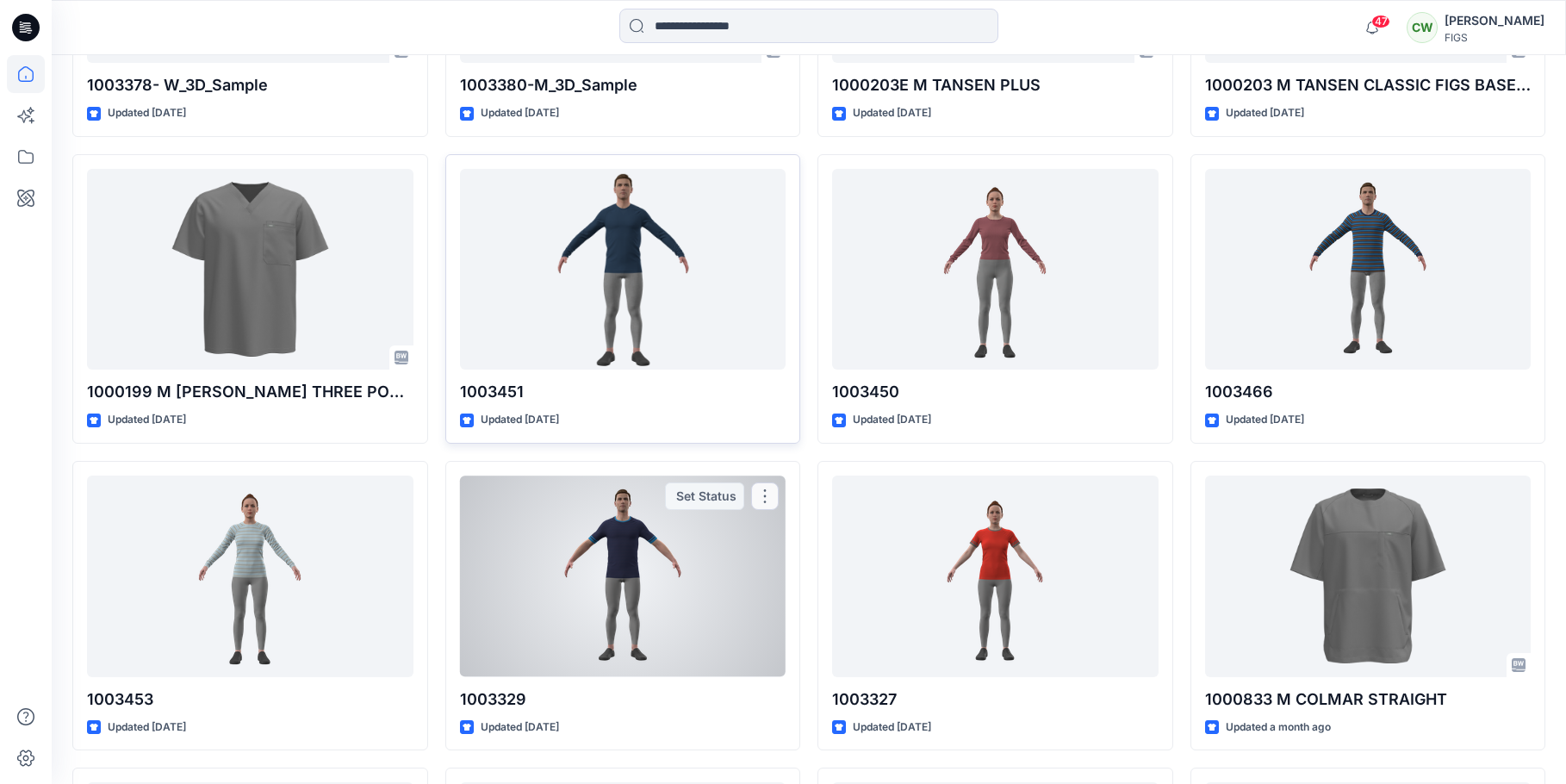
scroll to position [1033, 0]
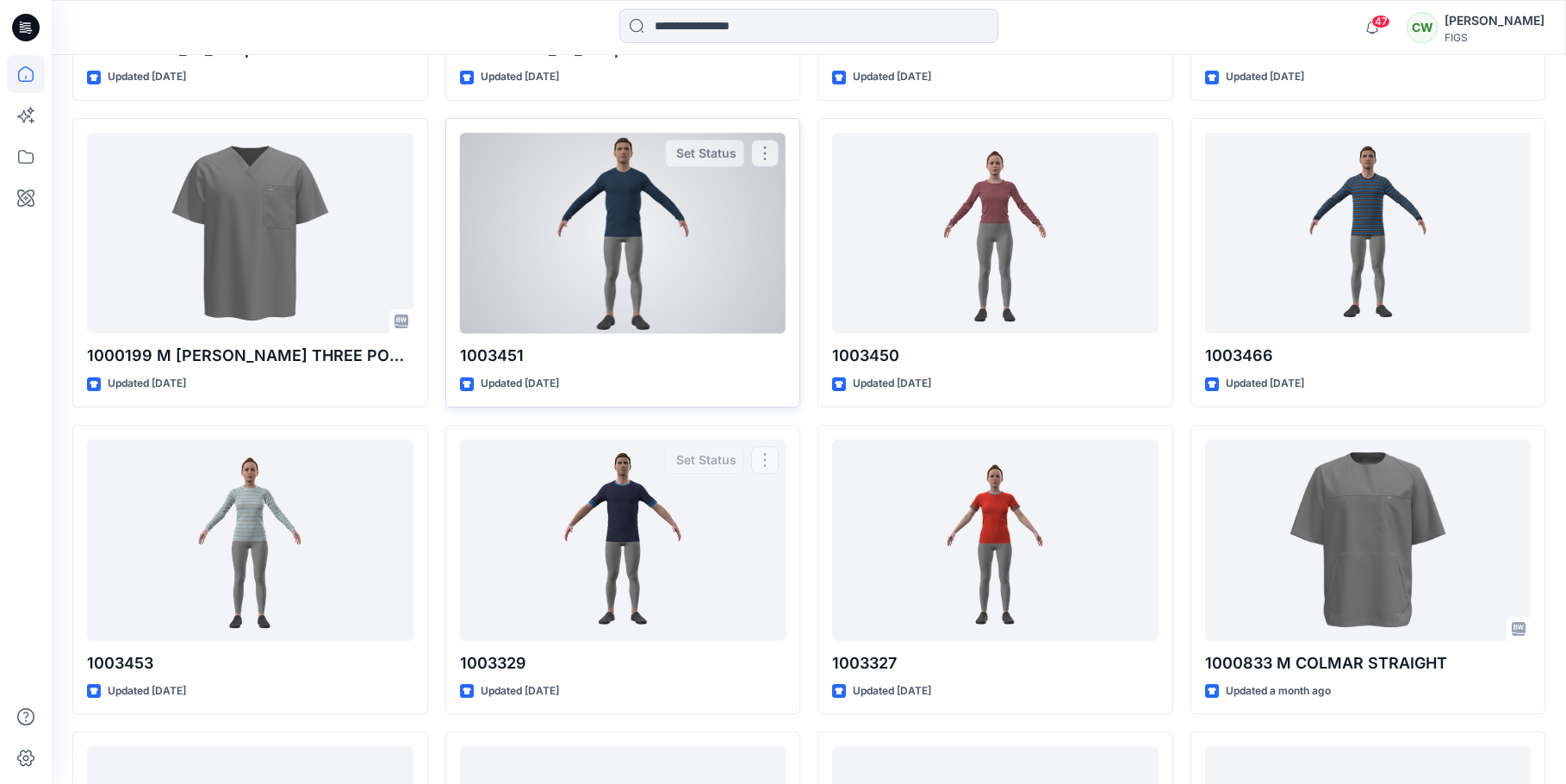
click at [666, 230] on div at bounding box center [624, 233] width 327 height 202
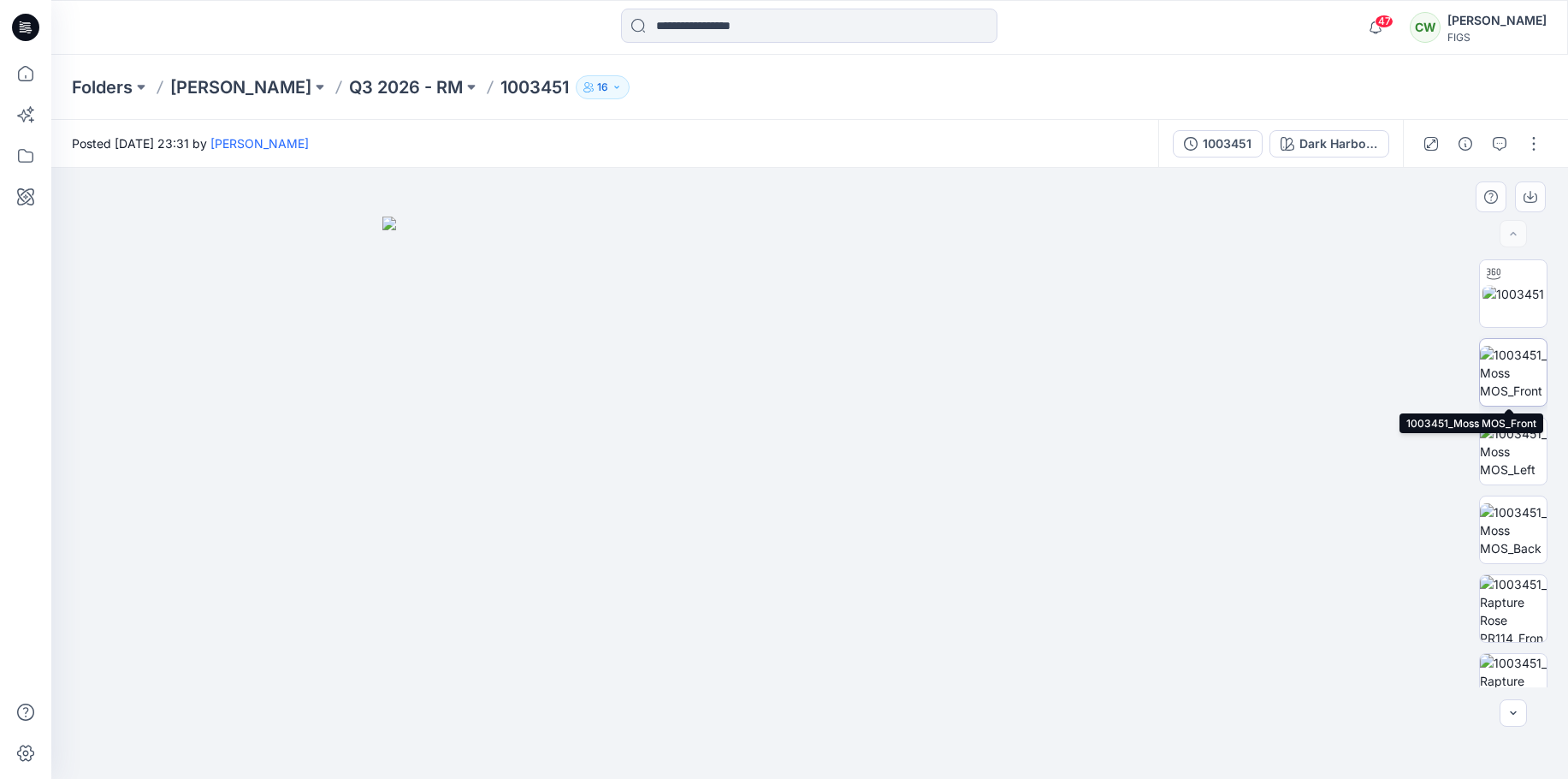
click at [1496, 377] on img at bounding box center [1513, 373] width 67 height 53
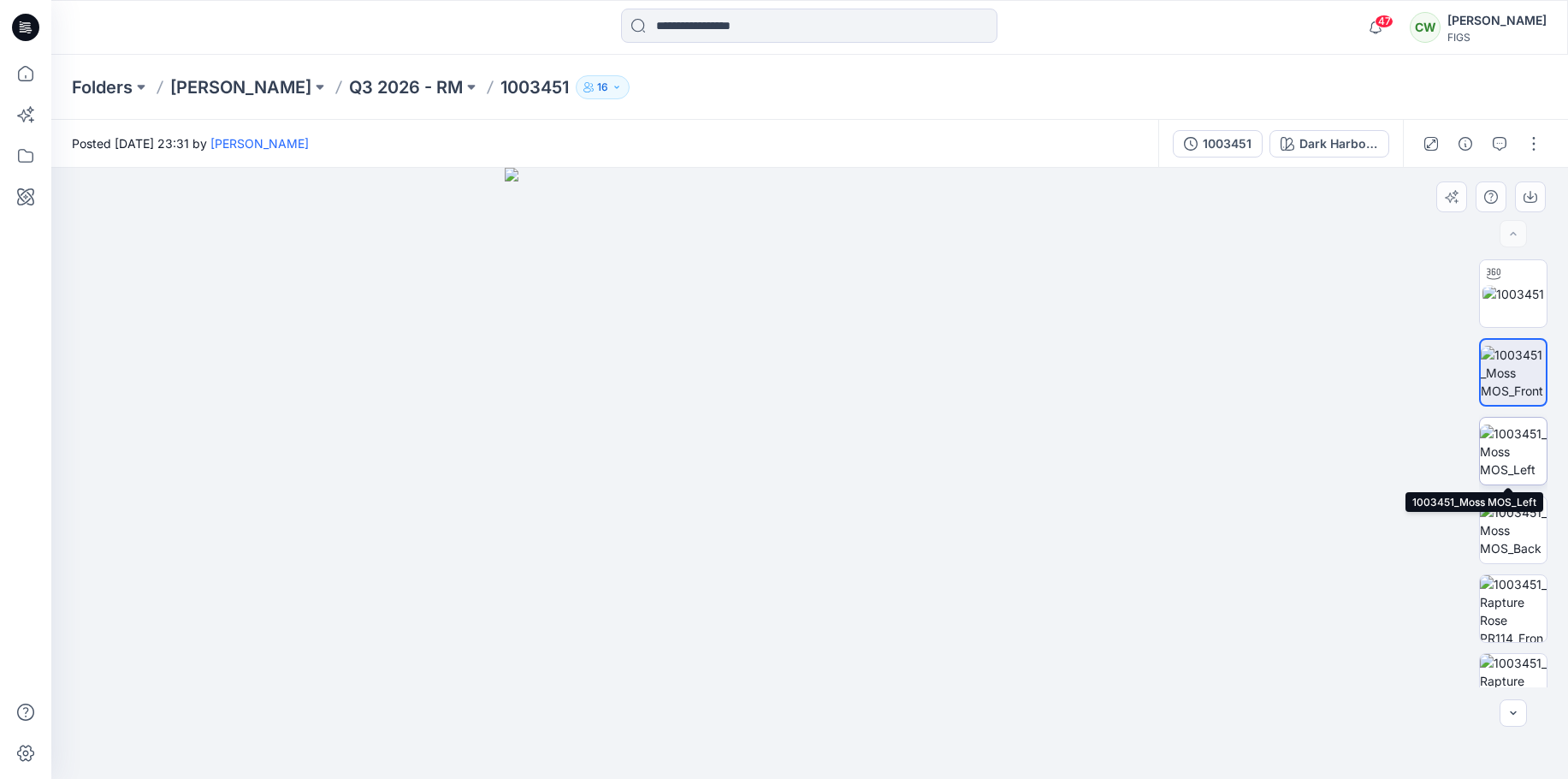
click at [1517, 447] on img at bounding box center [1513, 451] width 67 height 53
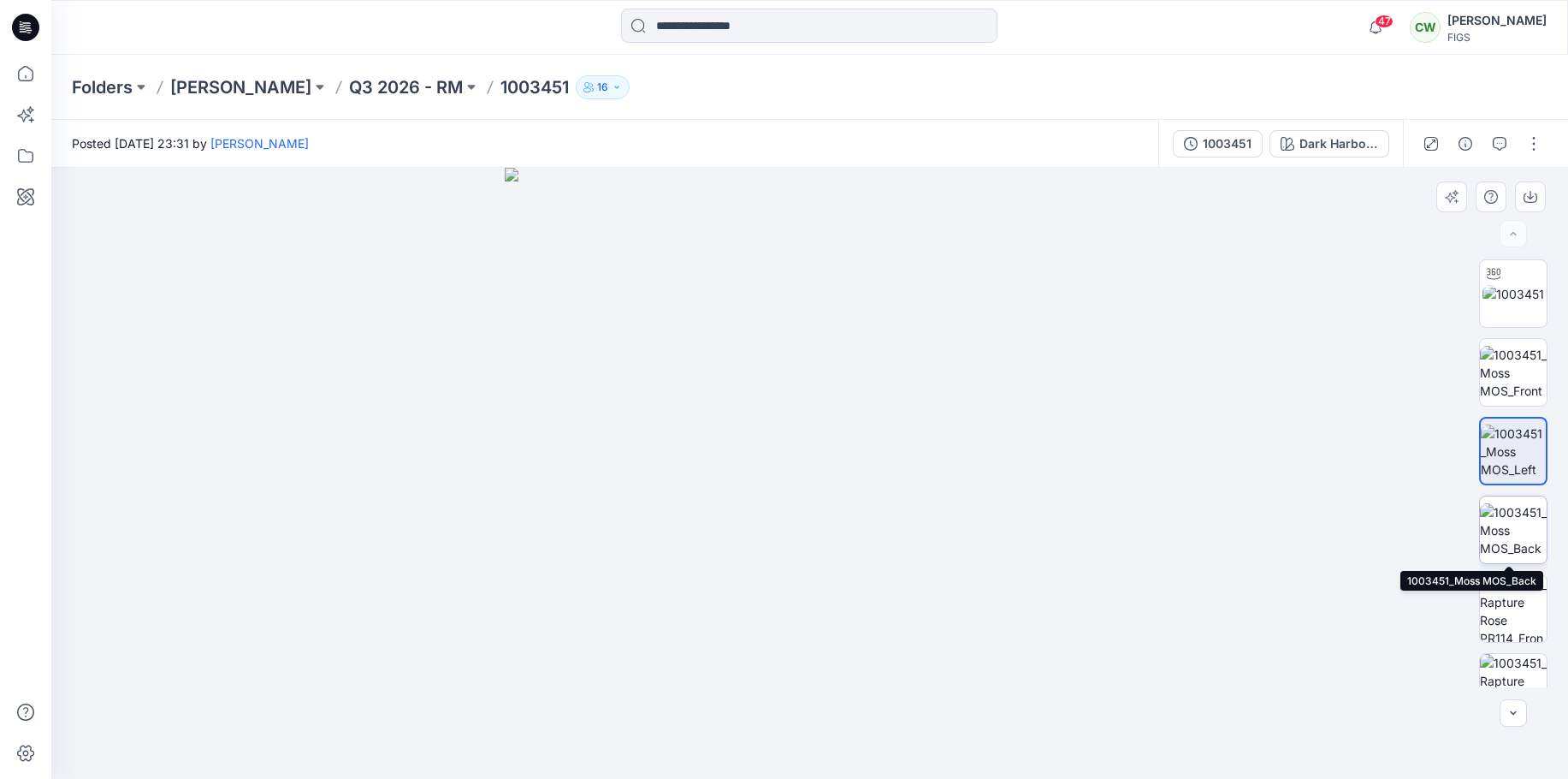
click at [1518, 530] on img at bounding box center [1513, 530] width 67 height 53
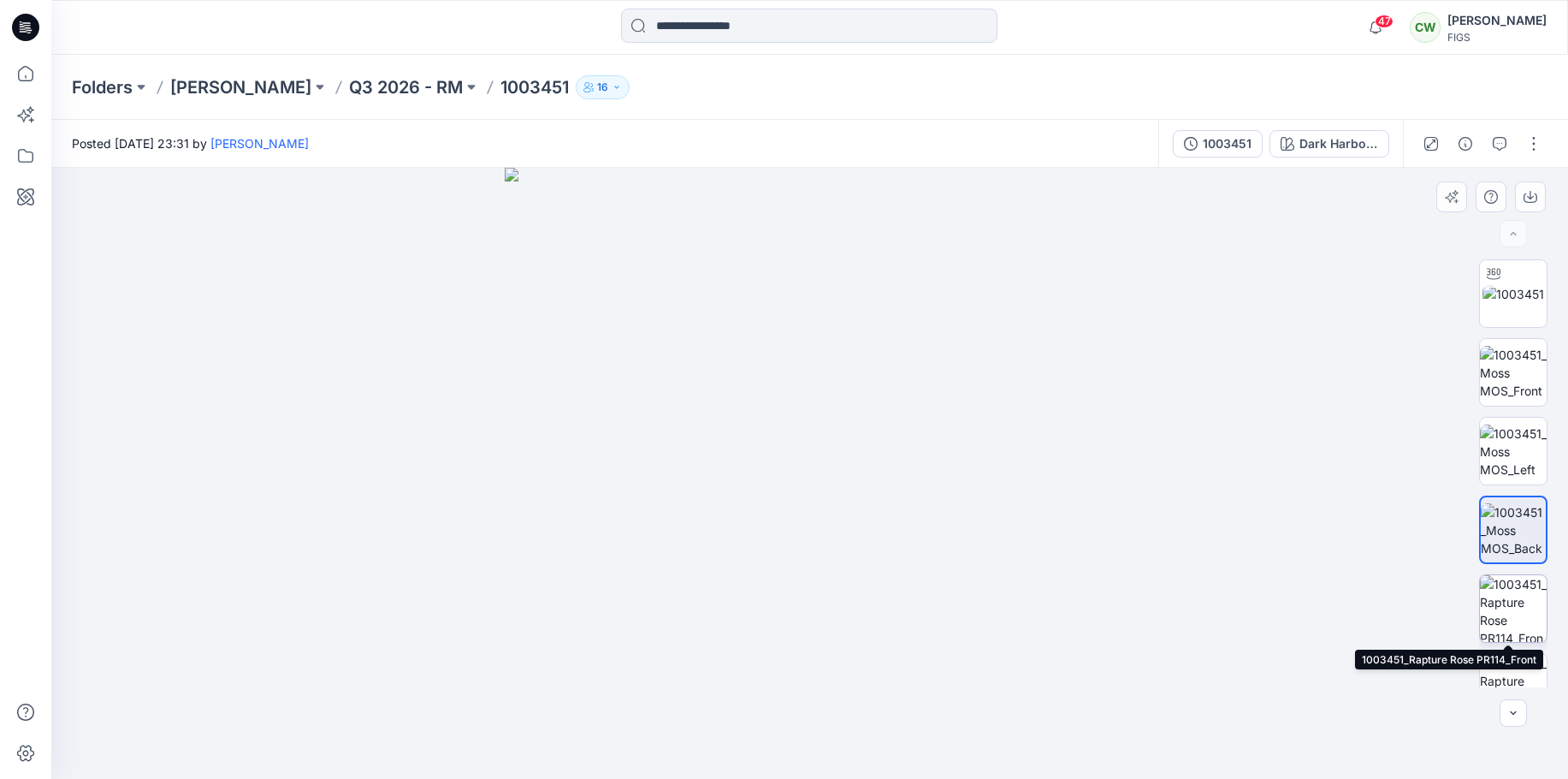
click at [1514, 594] on img at bounding box center [1513, 608] width 67 height 67
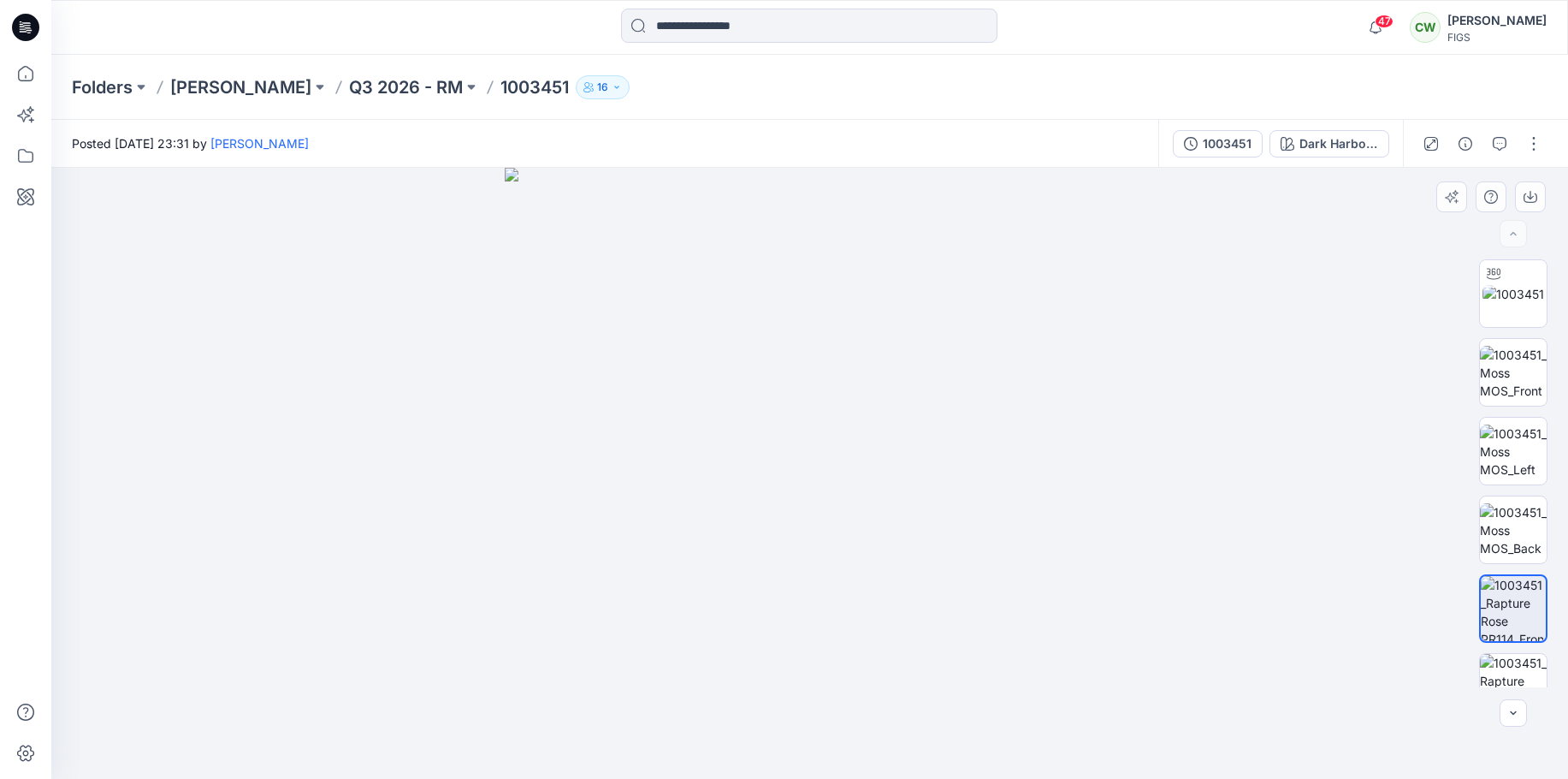
click at [828, 289] on img at bounding box center [809, 472] width 610 height 611
drag, startPoint x: 836, startPoint y: 275, endPoint x: 759, endPoint y: 469, distance: 208.7
click at [759, 469] on img at bounding box center [810, 471] width 1026 height 614
drag, startPoint x: 1124, startPoint y: 457, endPoint x: 712, endPoint y: 535, distance: 419.3
click at [1403, 485] on div at bounding box center [810, 472] width 1516 height 611
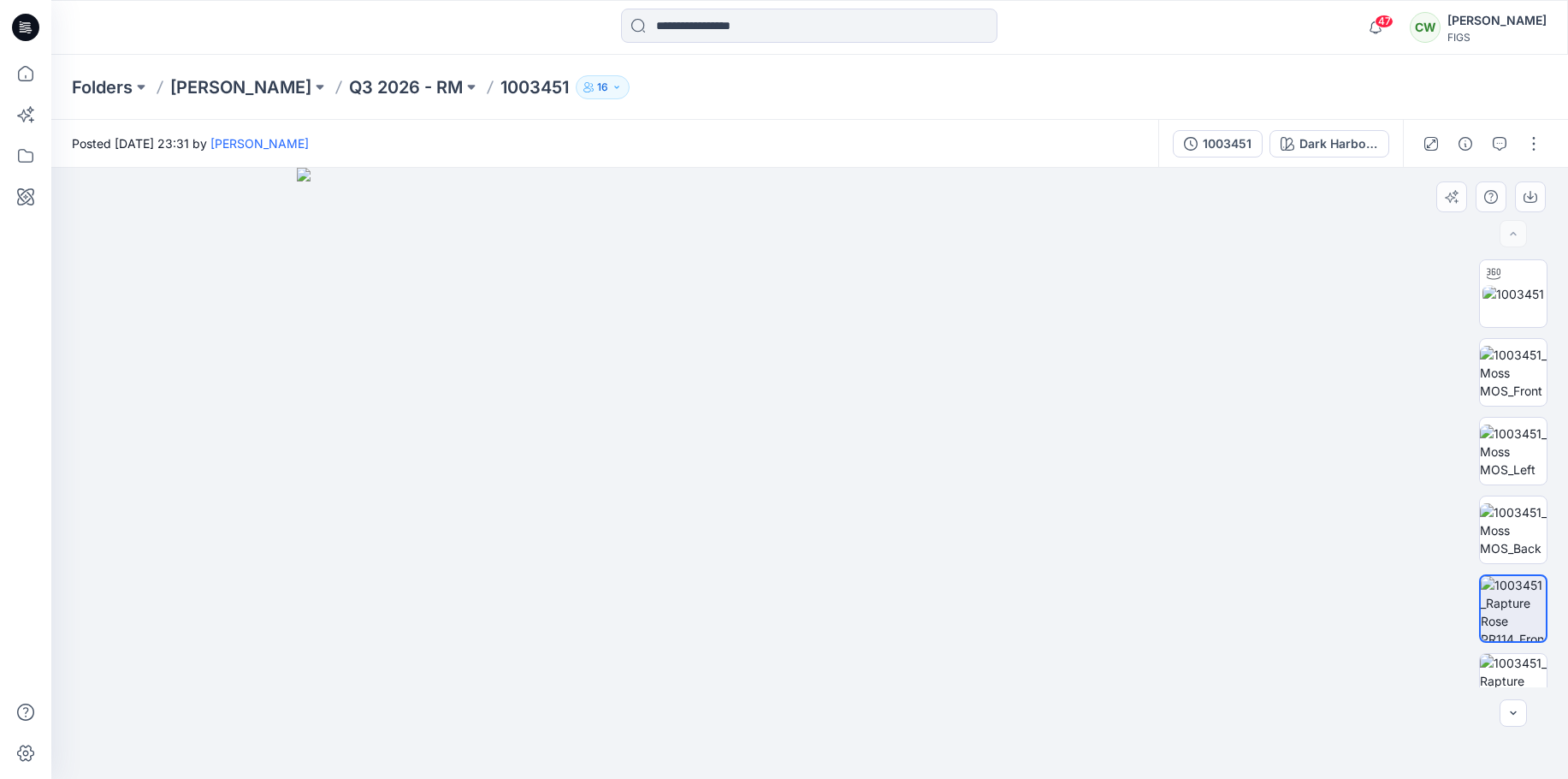
drag, startPoint x: 635, startPoint y: 540, endPoint x: 930, endPoint y: 545, distance: 295.0
click at [930, 545] on img at bounding box center [810, 472] width 1026 height 611
drag, startPoint x: 820, startPoint y: 525, endPoint x: 954, endPoint y: 205, distance: 346.9
click at [954, 205] on img at bounding box center [810, 308] width 1026 height 943
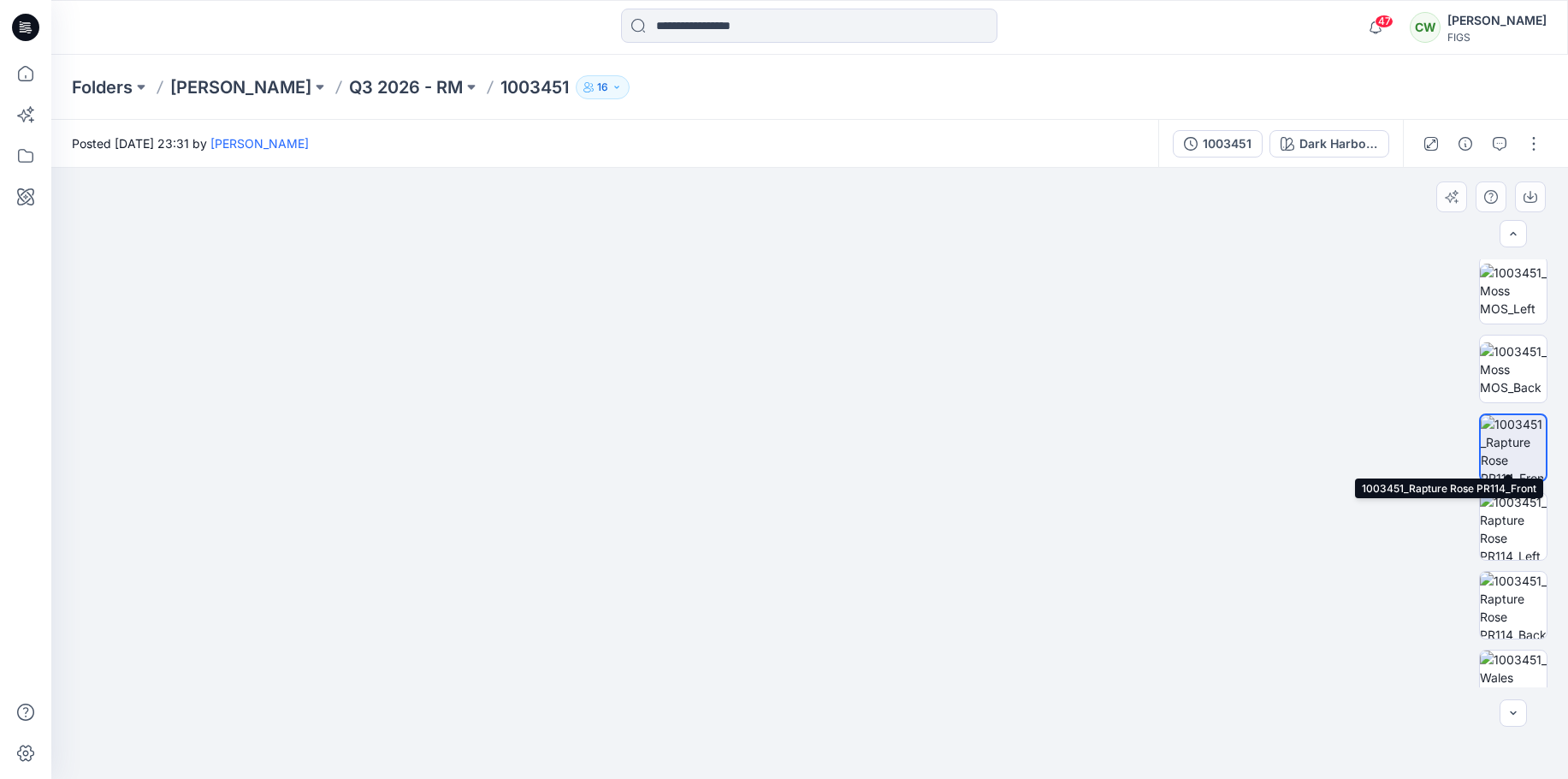
scroll to position [171, 0]
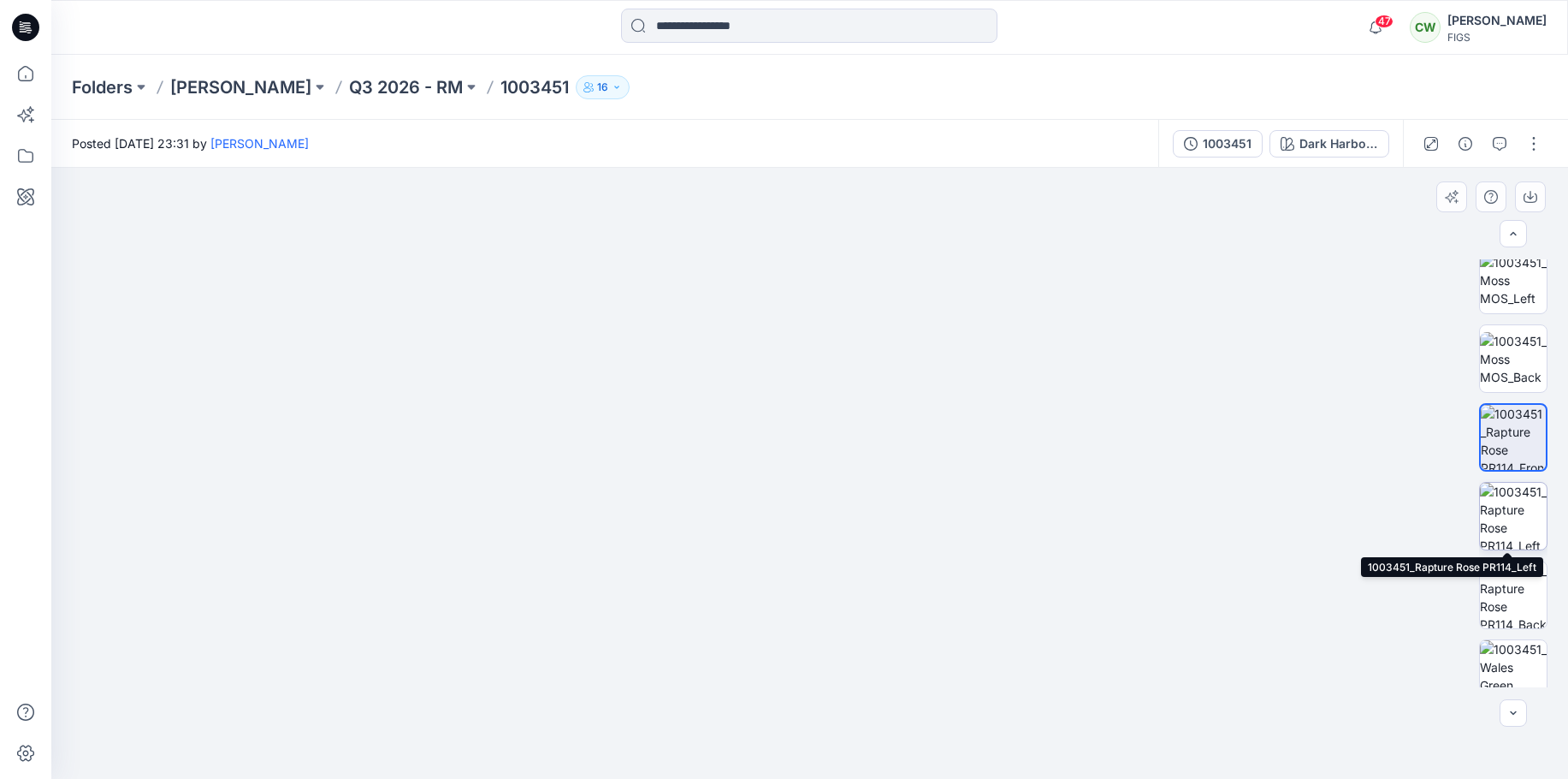
click at [1511, 516] on img at bounding box center [1513, 515] width 67 height 67
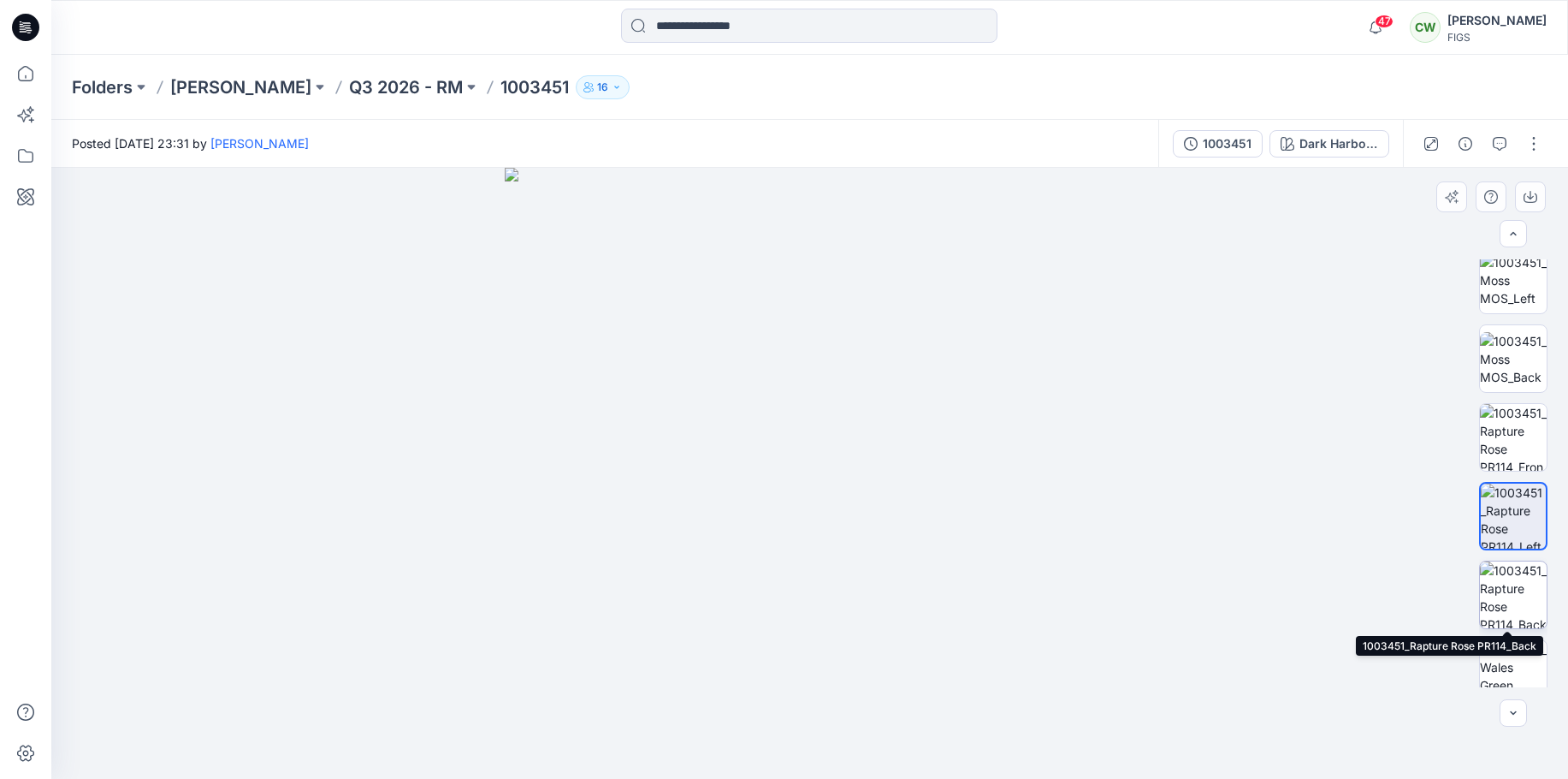
click at [1512, 598] on img at bounding box center [1513, 594] width 67 height 67
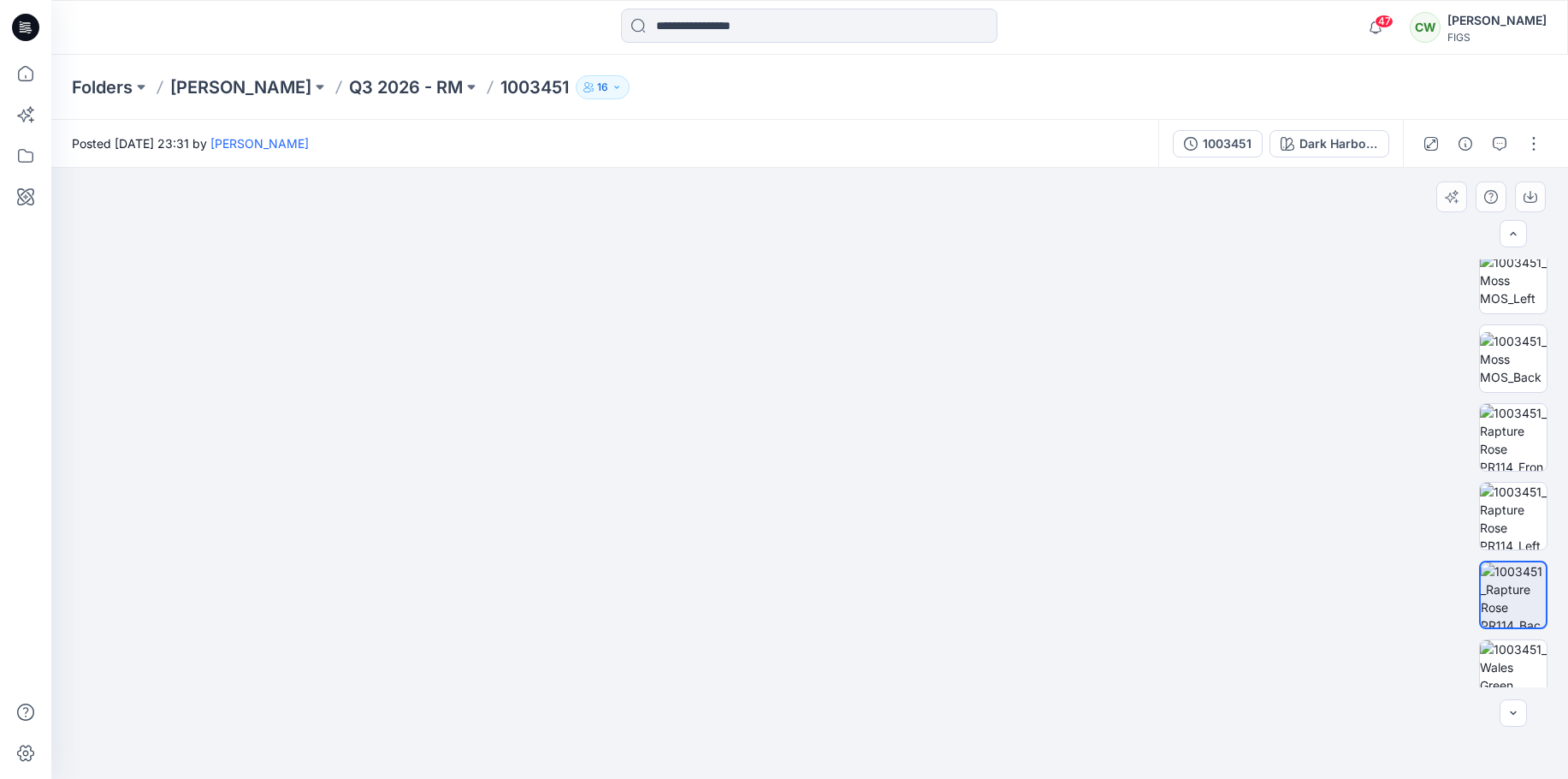
click at [829, 429] on img at bounding box center [810, 369] width 1026 height 819
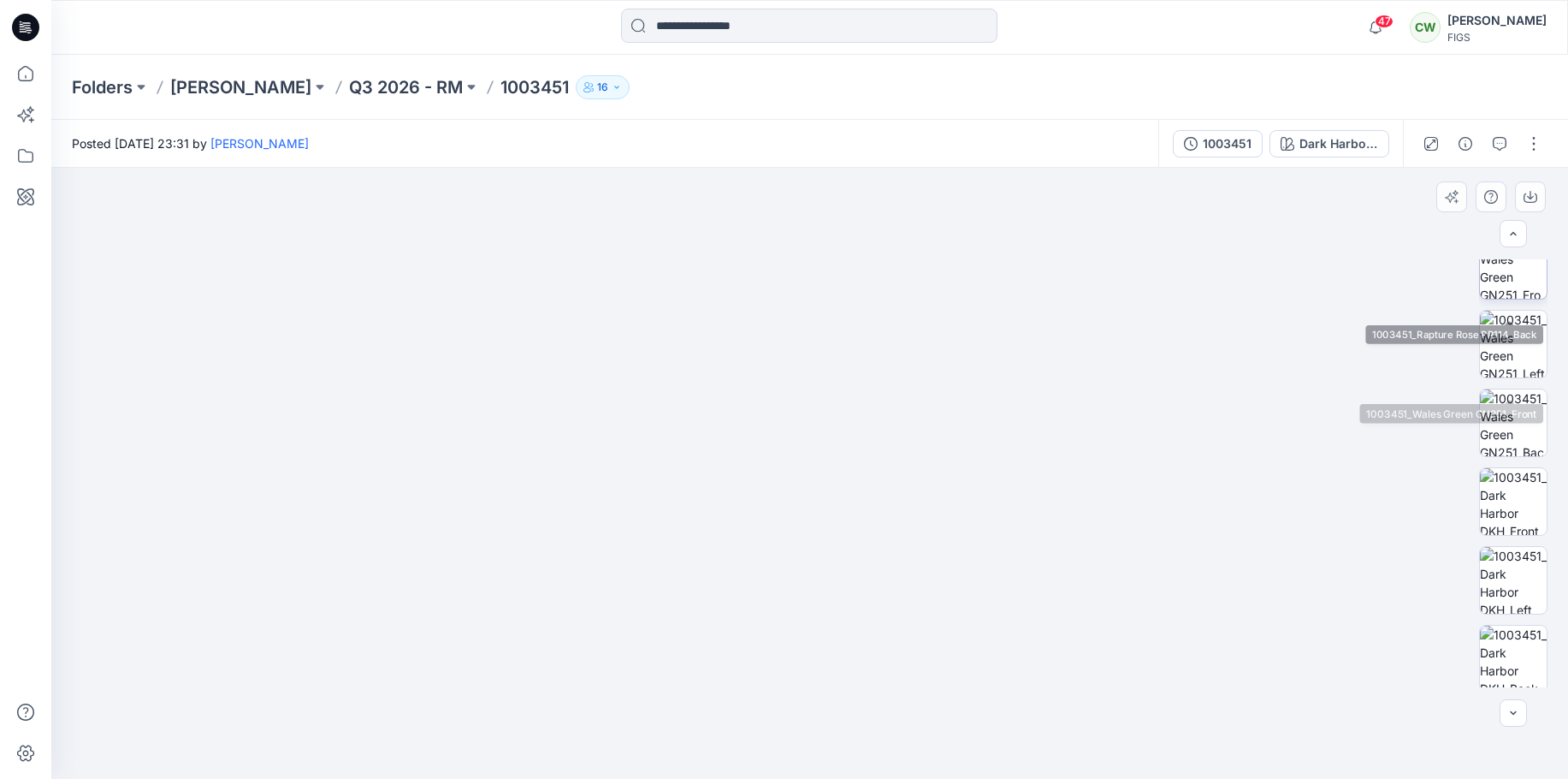
scroll to position [599, 0]
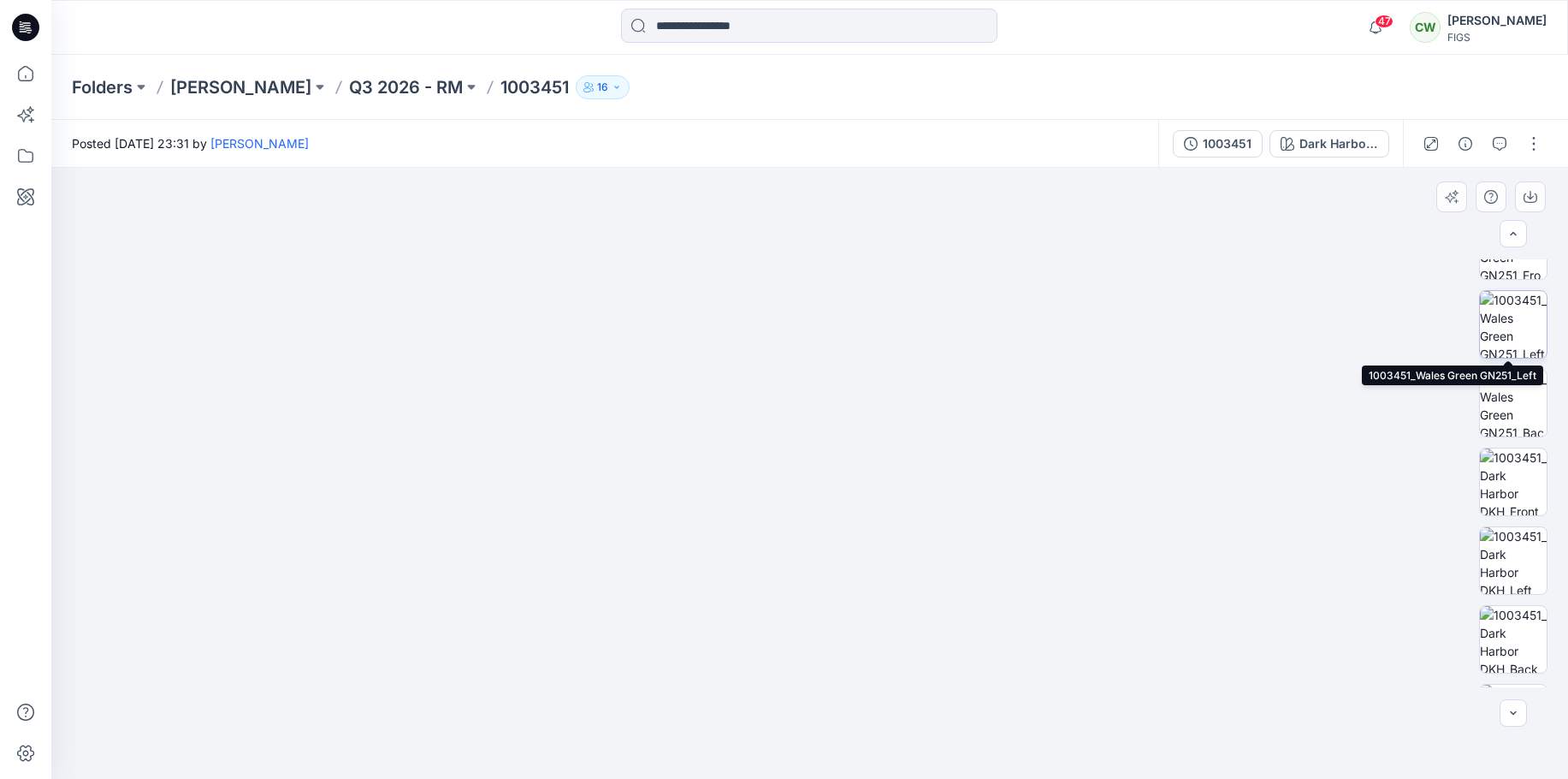
click at [1531, 323] on img at bounding box center [1513, 324] width 67 height 67
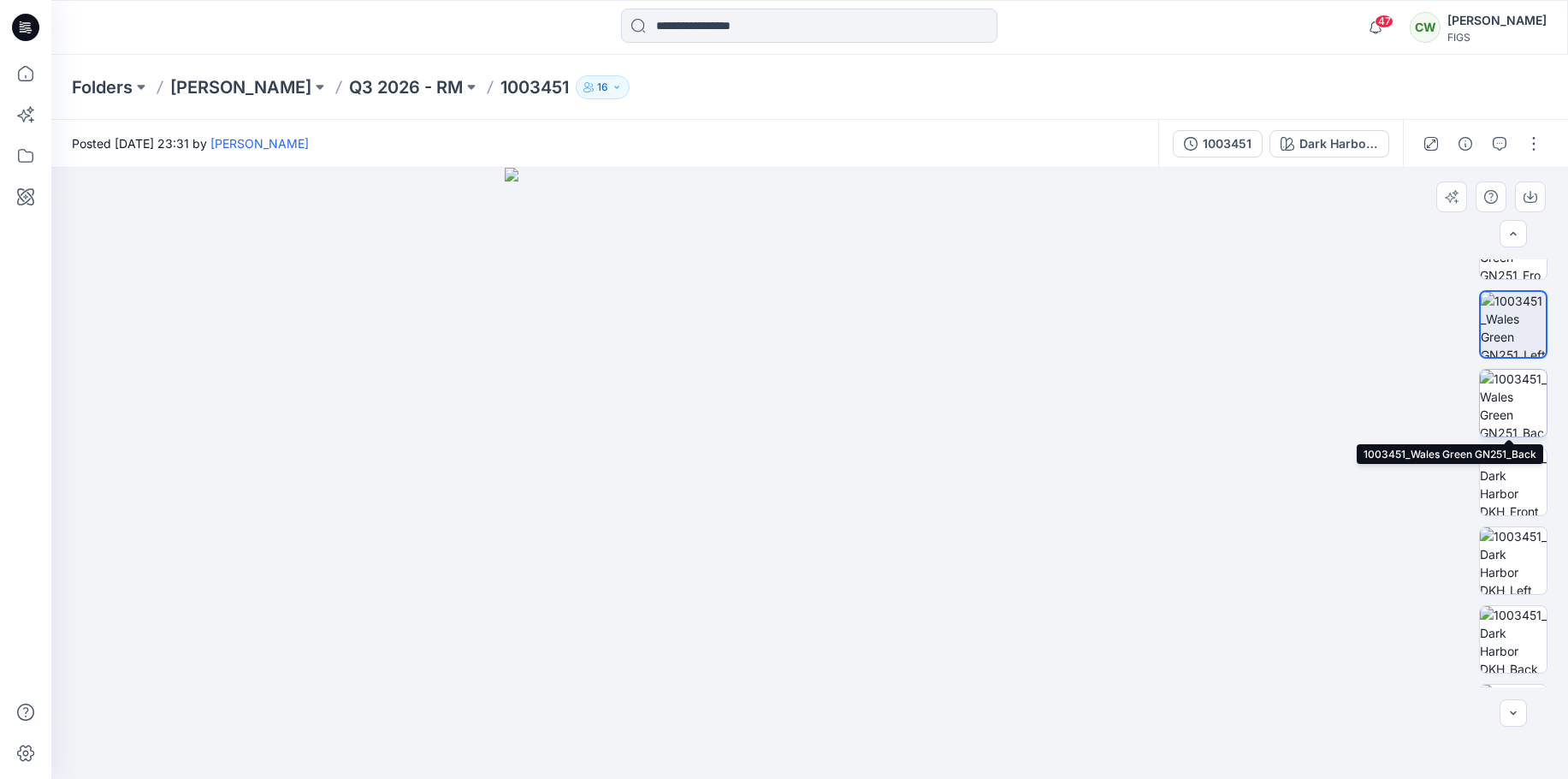
click at [1528, 409] on img at bounding box center [1513, 403] width 67 height 67
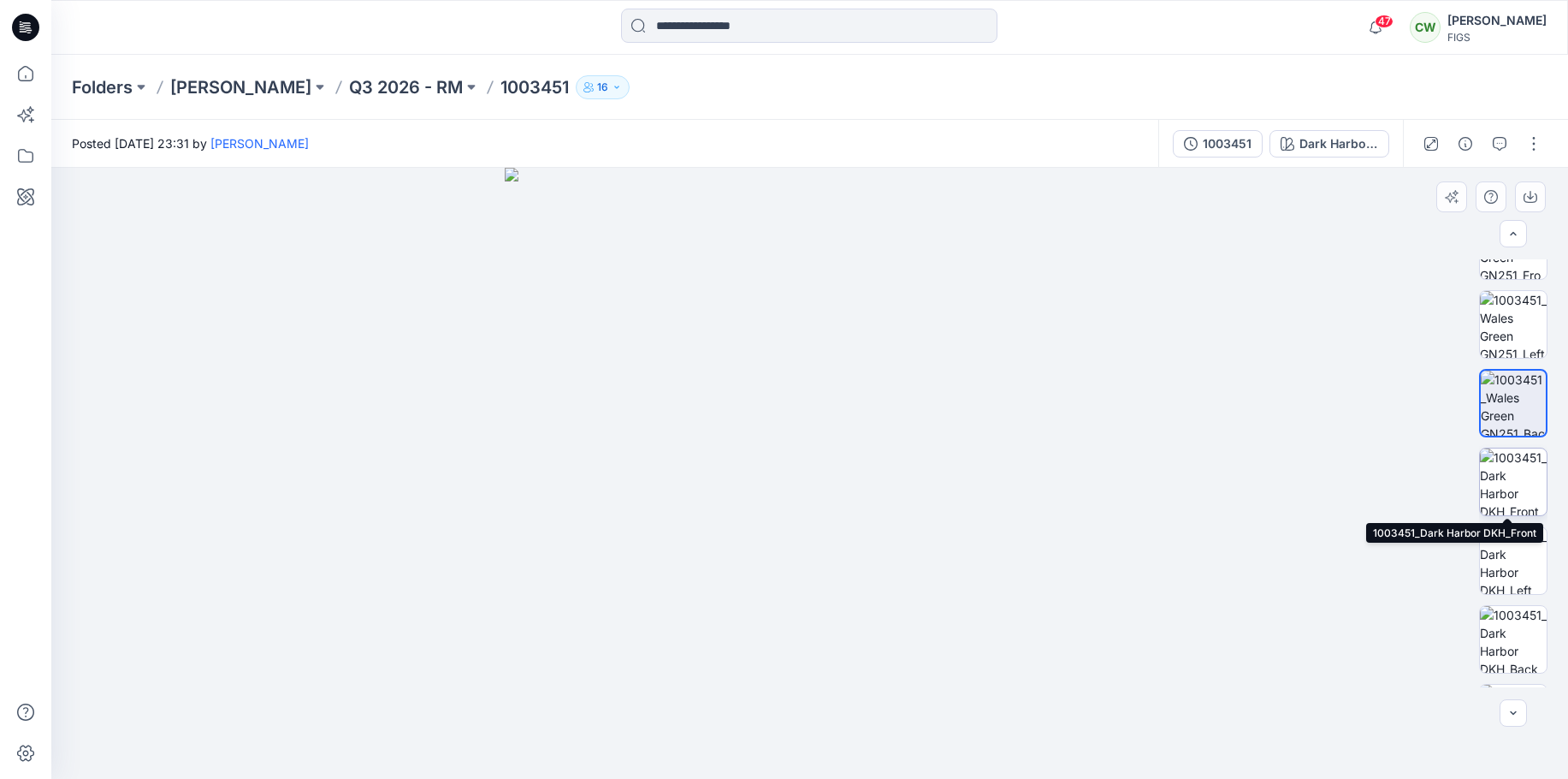
click at [1525, 492] on img at bounding box center [1513, 481] width 67 height 67
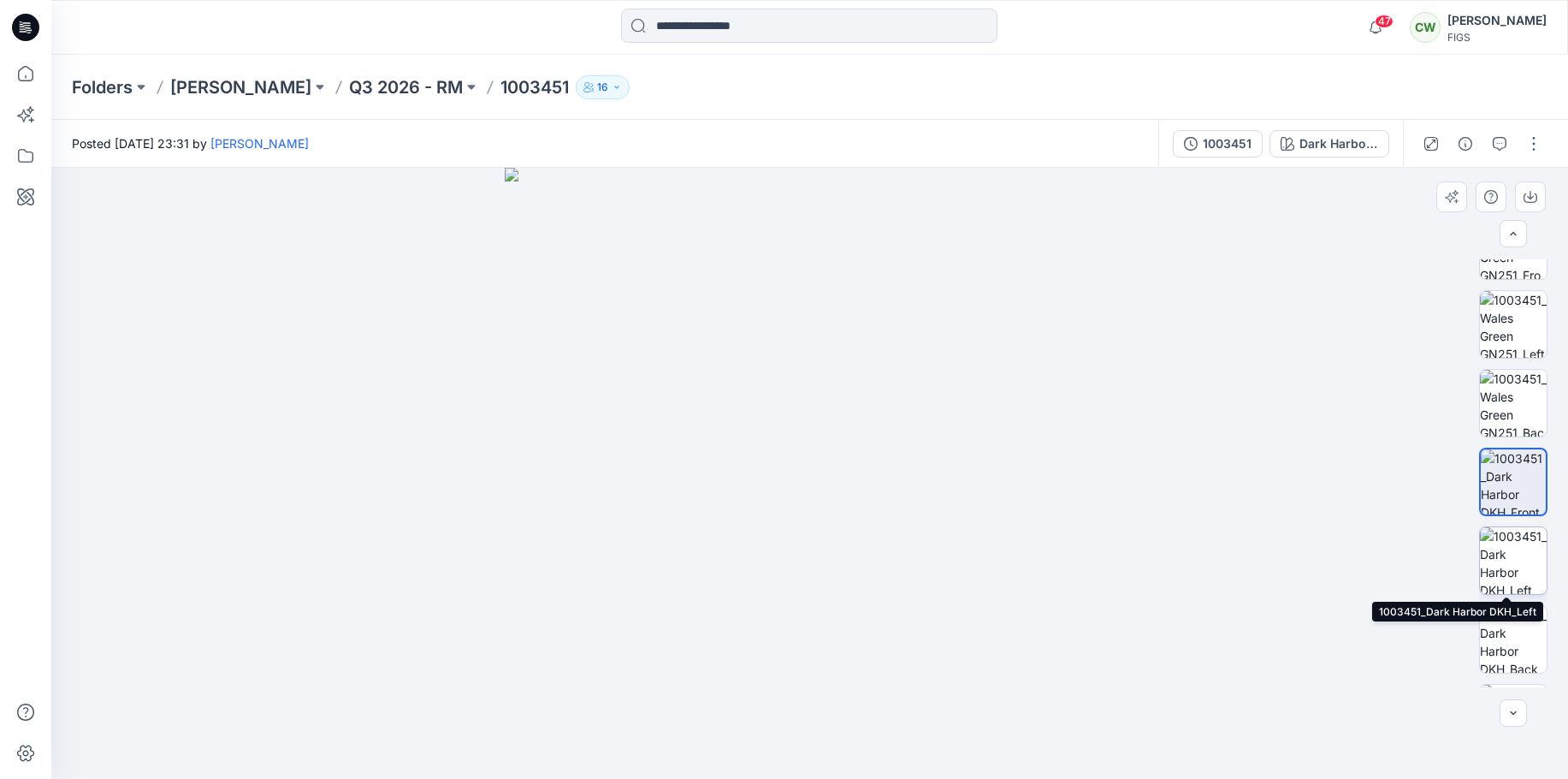
click at [1515, 568] on img at bounding box center [1513, 560] width 67 height 67
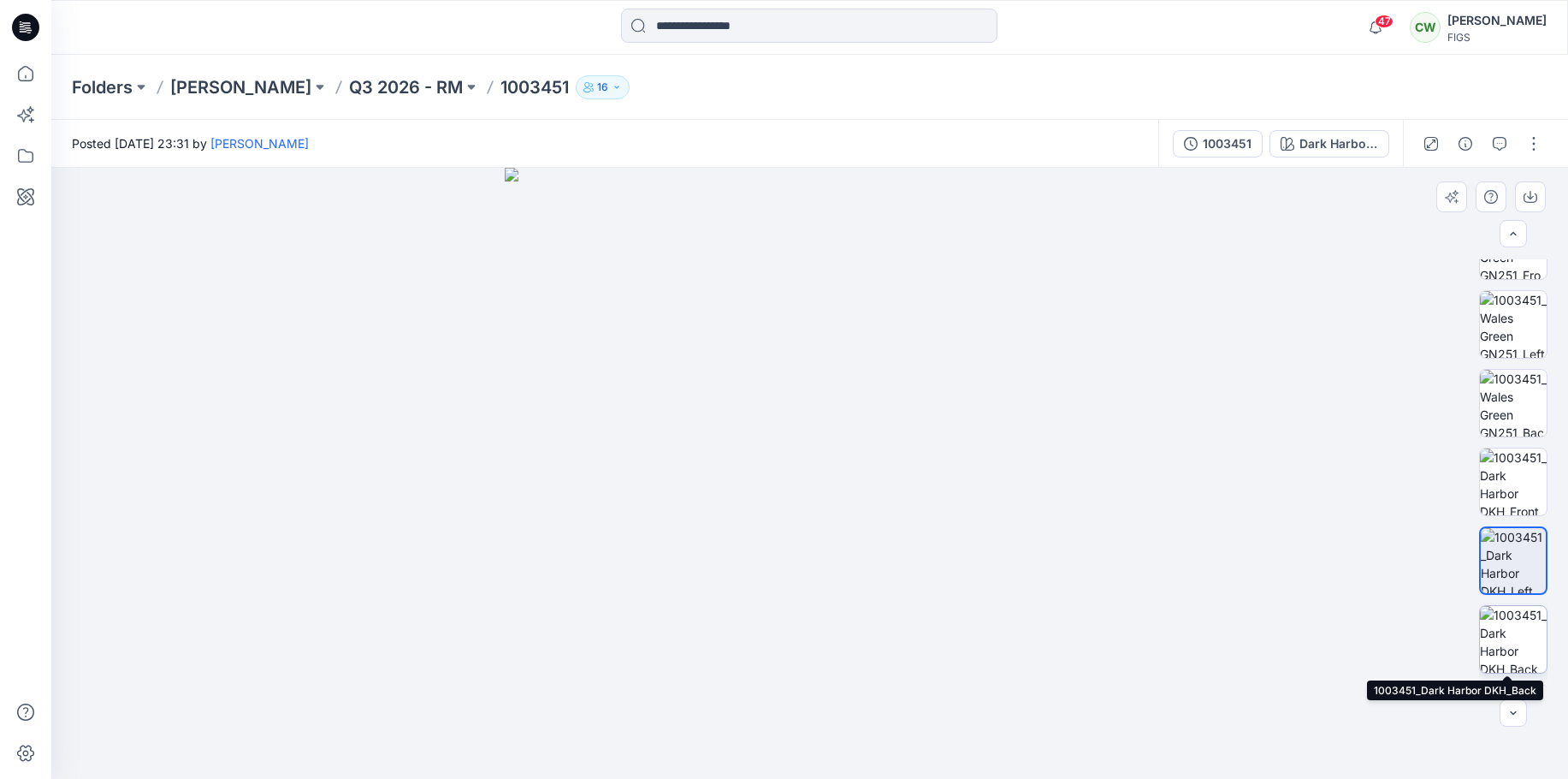
click at [1515, 623] on img at bounding box center [1513, 639] width 67 height 67
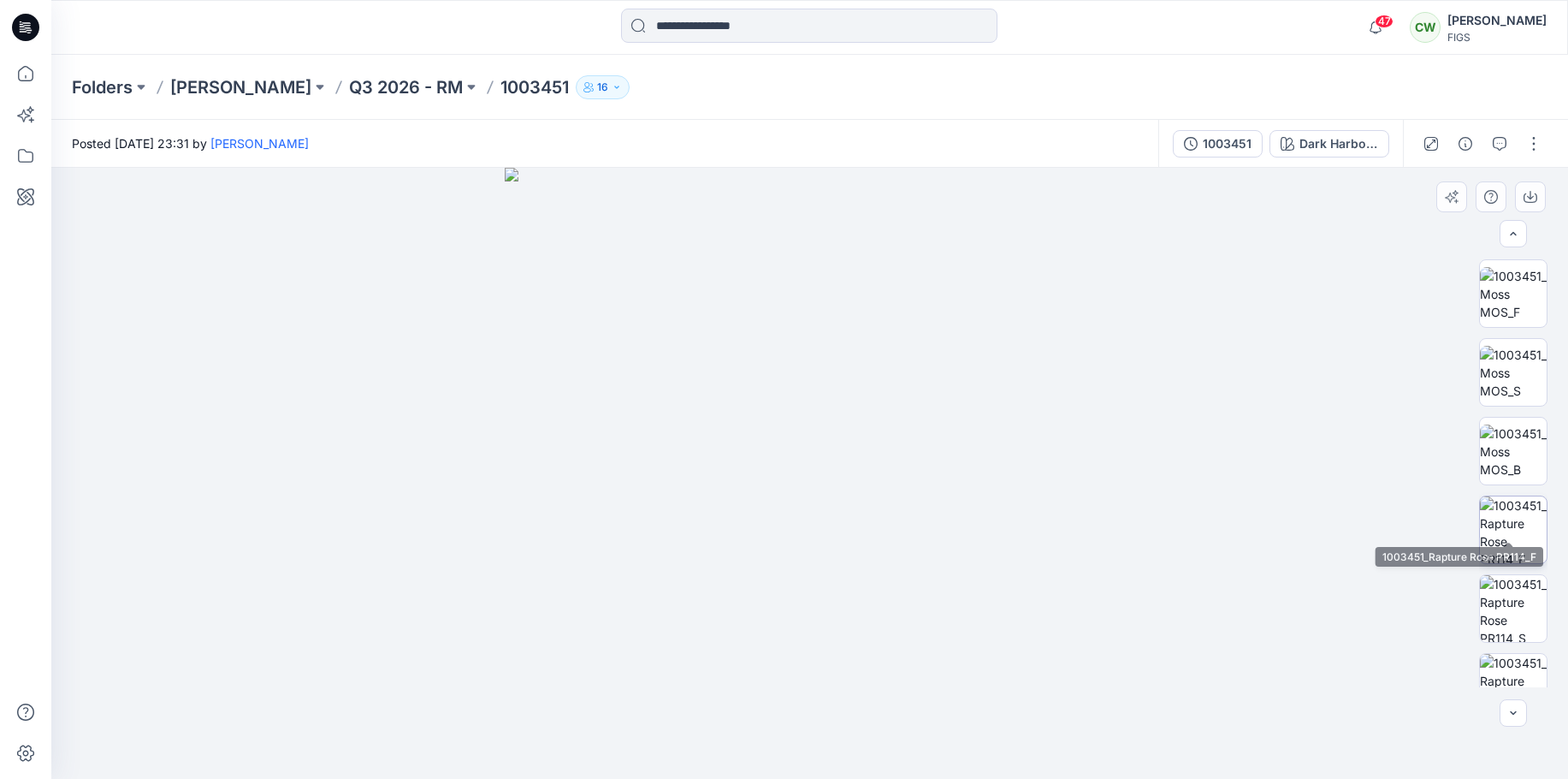
scroll to position [1283, 0]
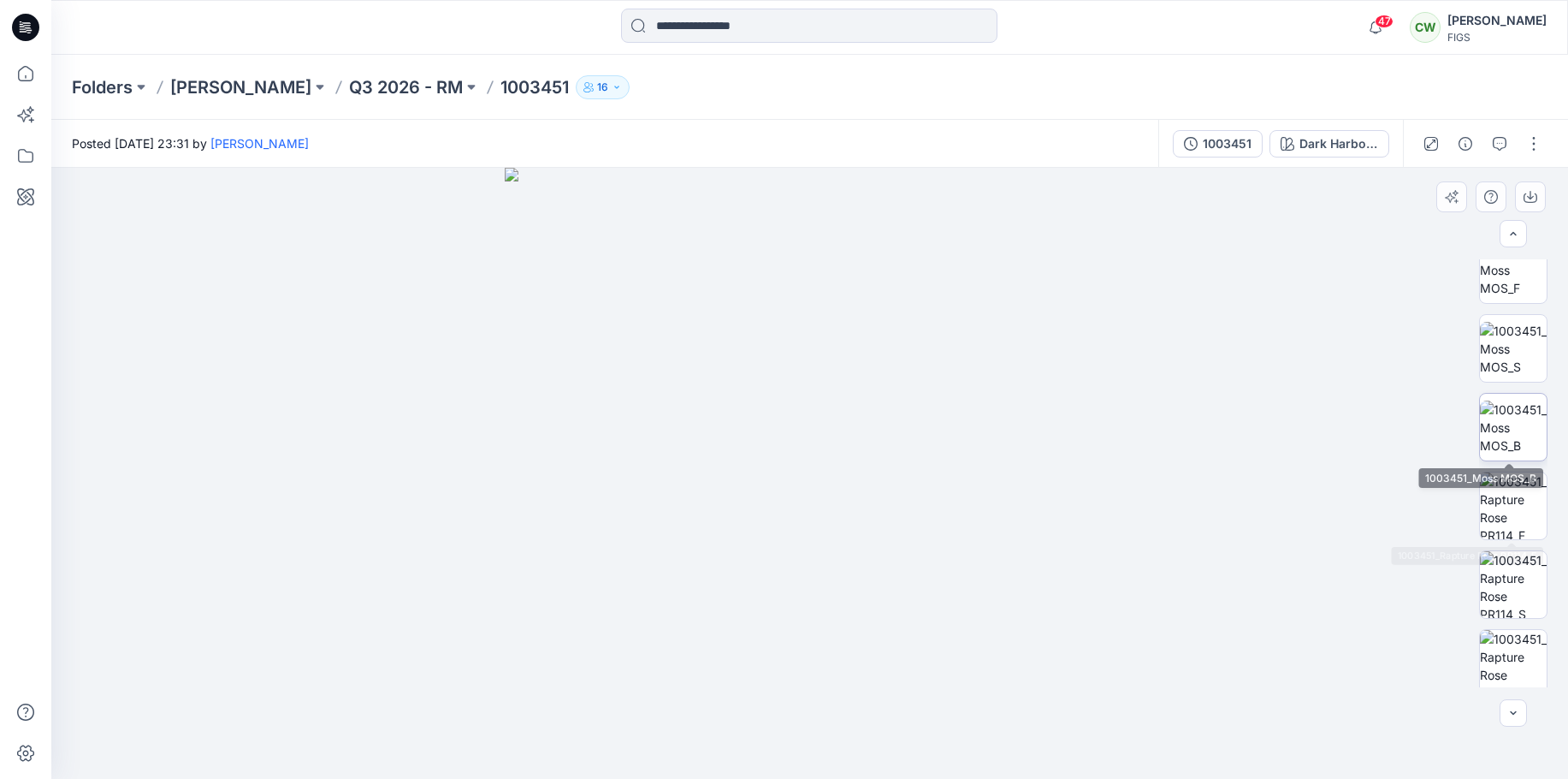
click at [1520, 441] on img at bounding box center [1513, 427] width 67 height 53
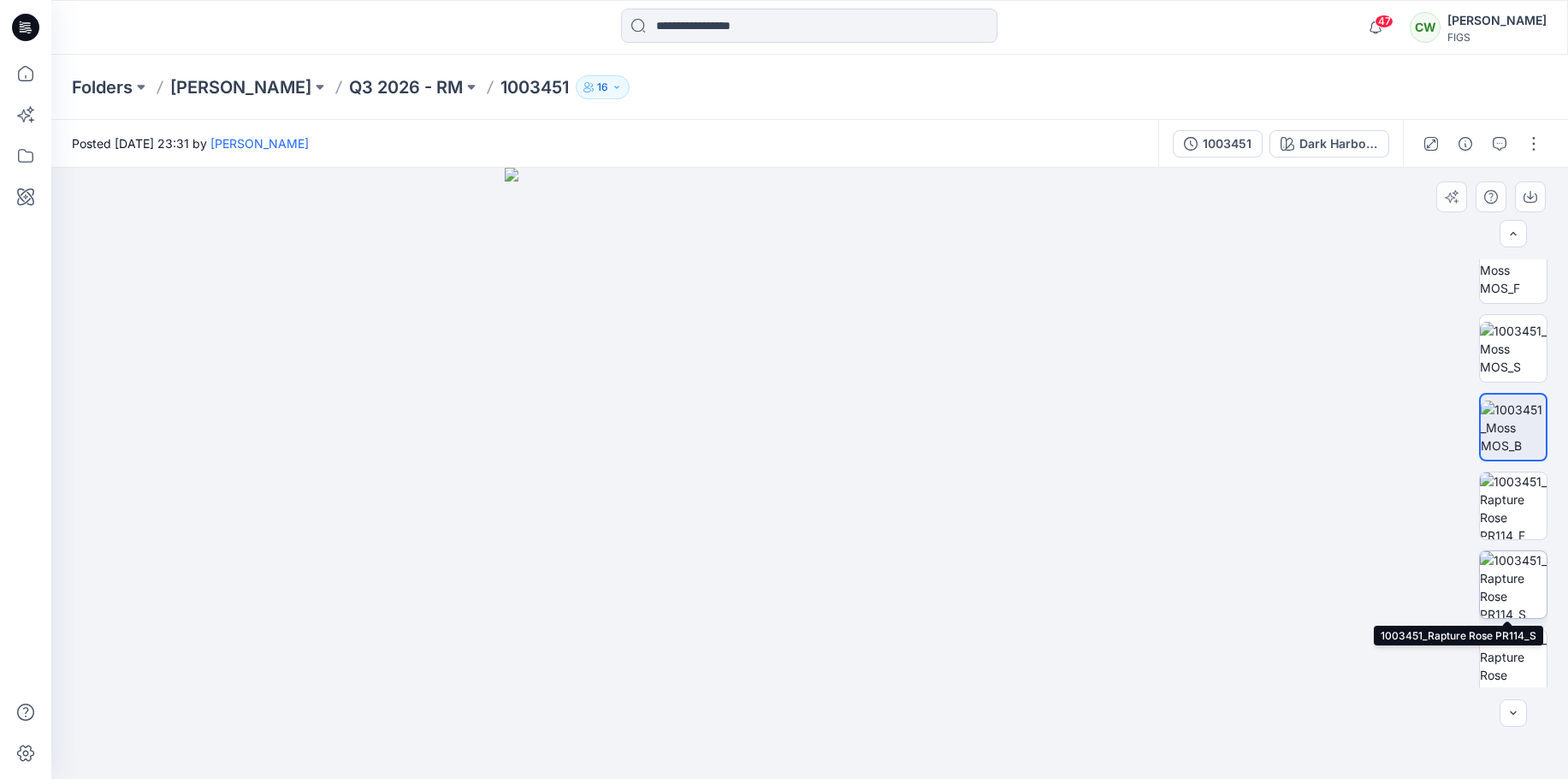
click at [1507, 584] on img at bounding box center [1513, 584] width 67 height 67
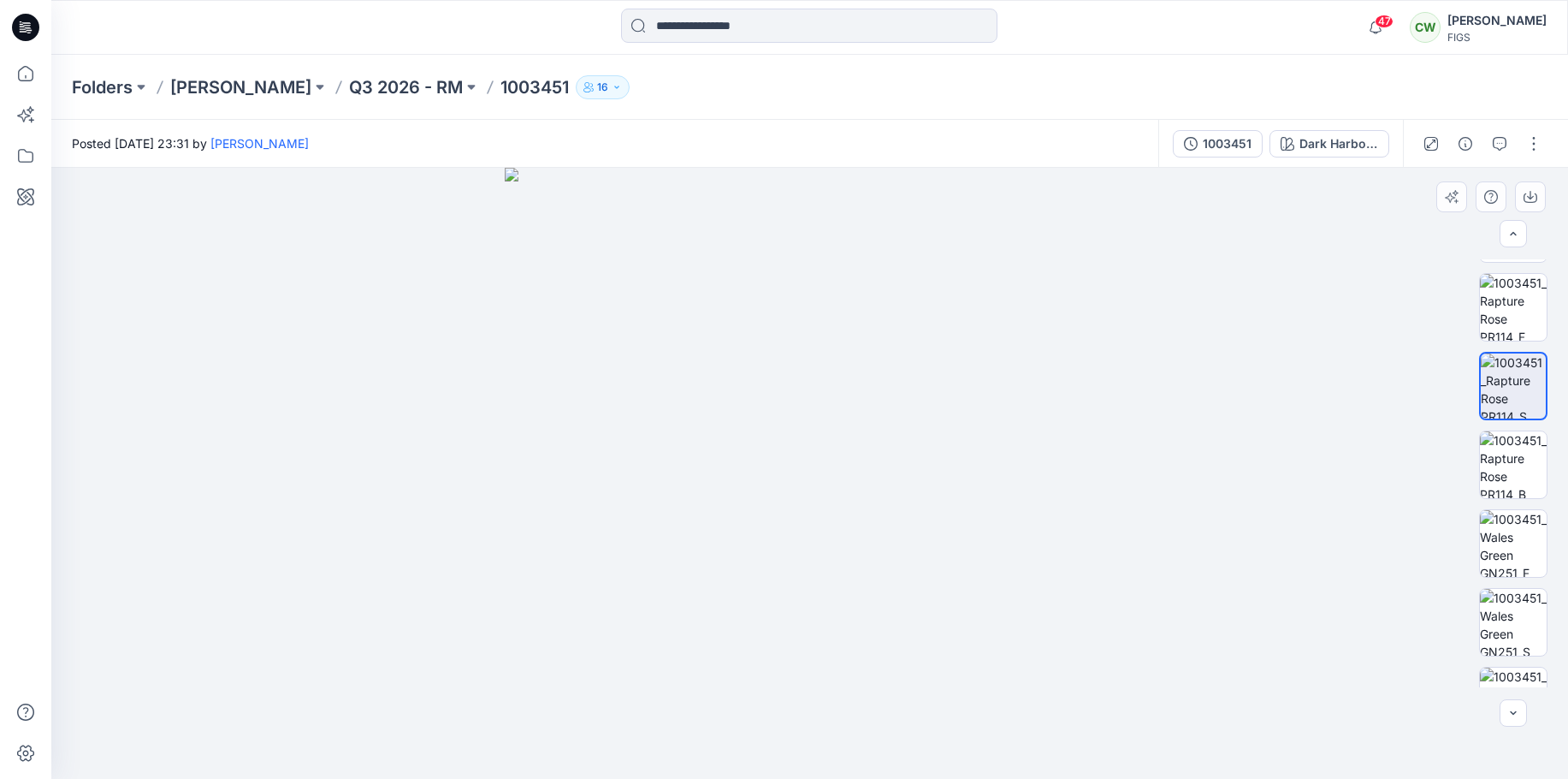
scroll to position [1626, 0]
drag, startPoint x: 773, startPoint y: 435, endPoint x: 1272, endPoint y: 440, distance: 499.0
click at [1272, 440] on div at bounding box center [810, 472] width 1516 height 611
drag, startPoint x: 833, startPoint y: 479, endPoint x: 1124, endPoint y: 481, distance: 291.0
click at [1025, 479] on img at bounding box center [809, 472] width 610 height 611
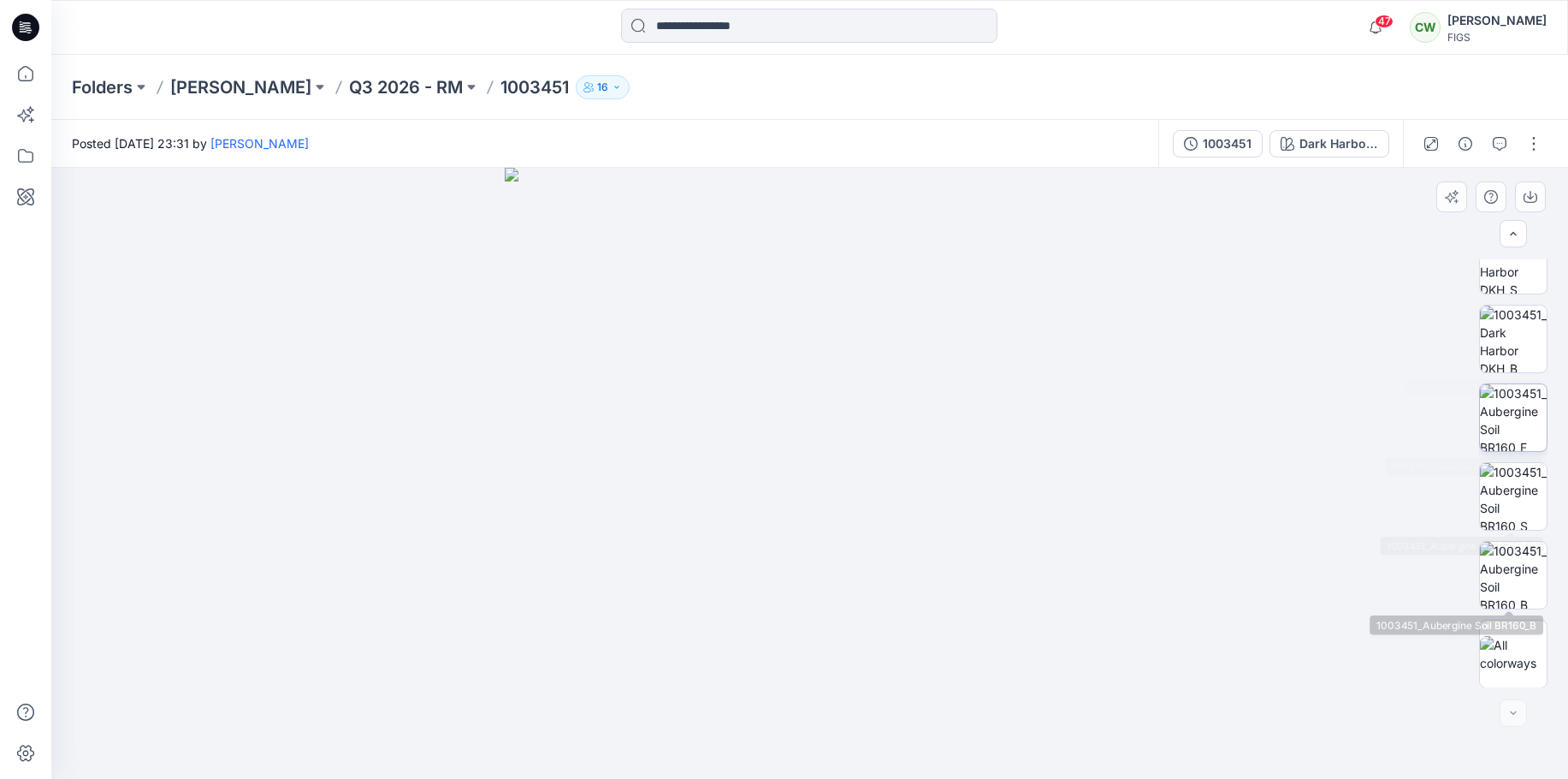
scroll to position [2081, 0]
click at [1512, 570] on img at bounding box center [1513, 574] width 67 height 67
click at [1523, 638] on img at bounding box center [1513, 652] width 67 height 36
click at [1514, 572] on img at bounding box center [1513, 574] width 67 height 67
click at [836, 525] on img at bounding box center [809, 456] width 678 height 645
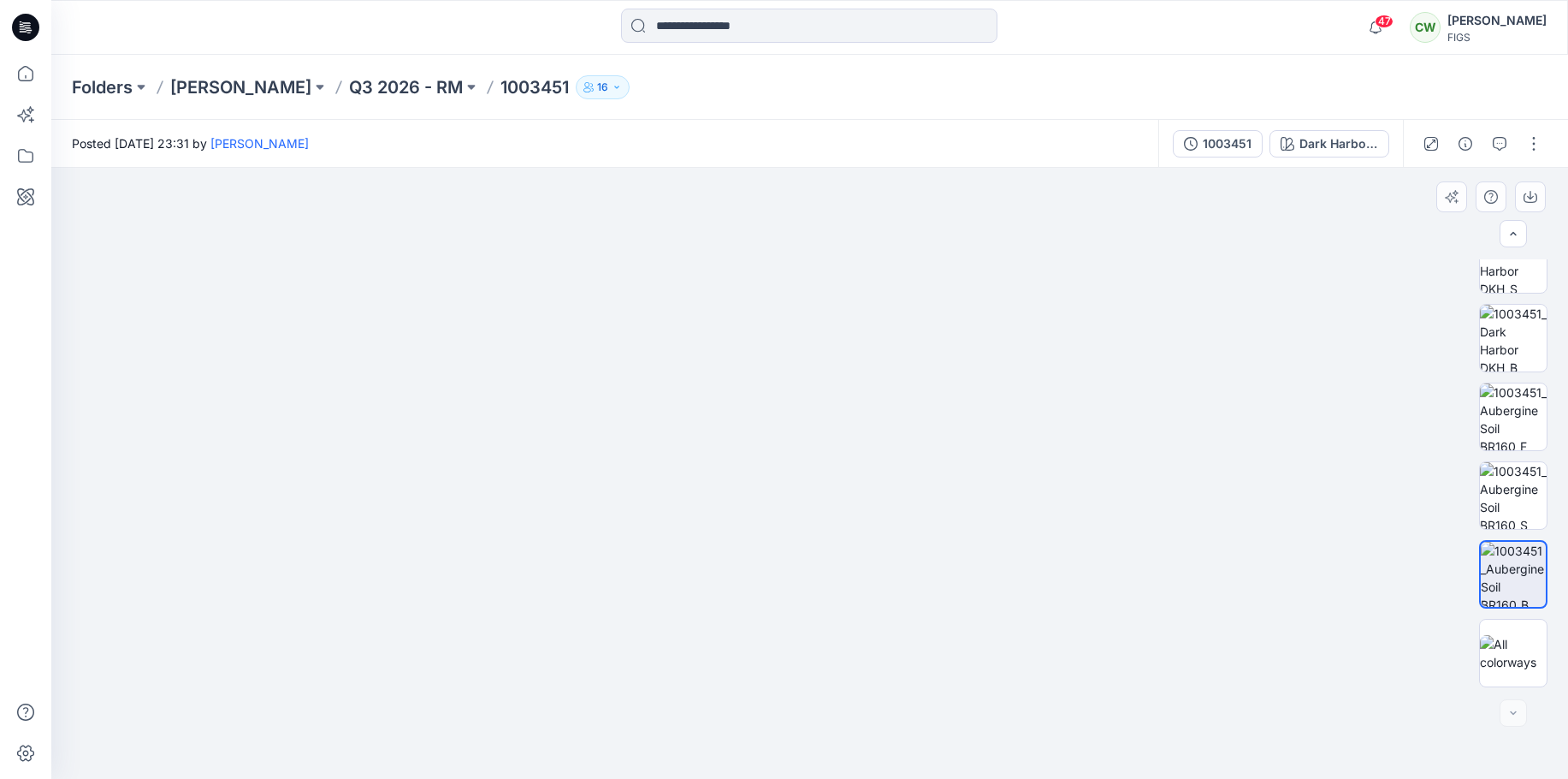
drag, startPoint x: 845, startPoint y: 504, endPoint x: 916, endPoint y: 458, distance: 84.6
click at [916, 458] on img at bounding box center [809, 405] width 780 height 746
click at [840, 490] on img at bounding box center [810, 308] width 1026 height 941
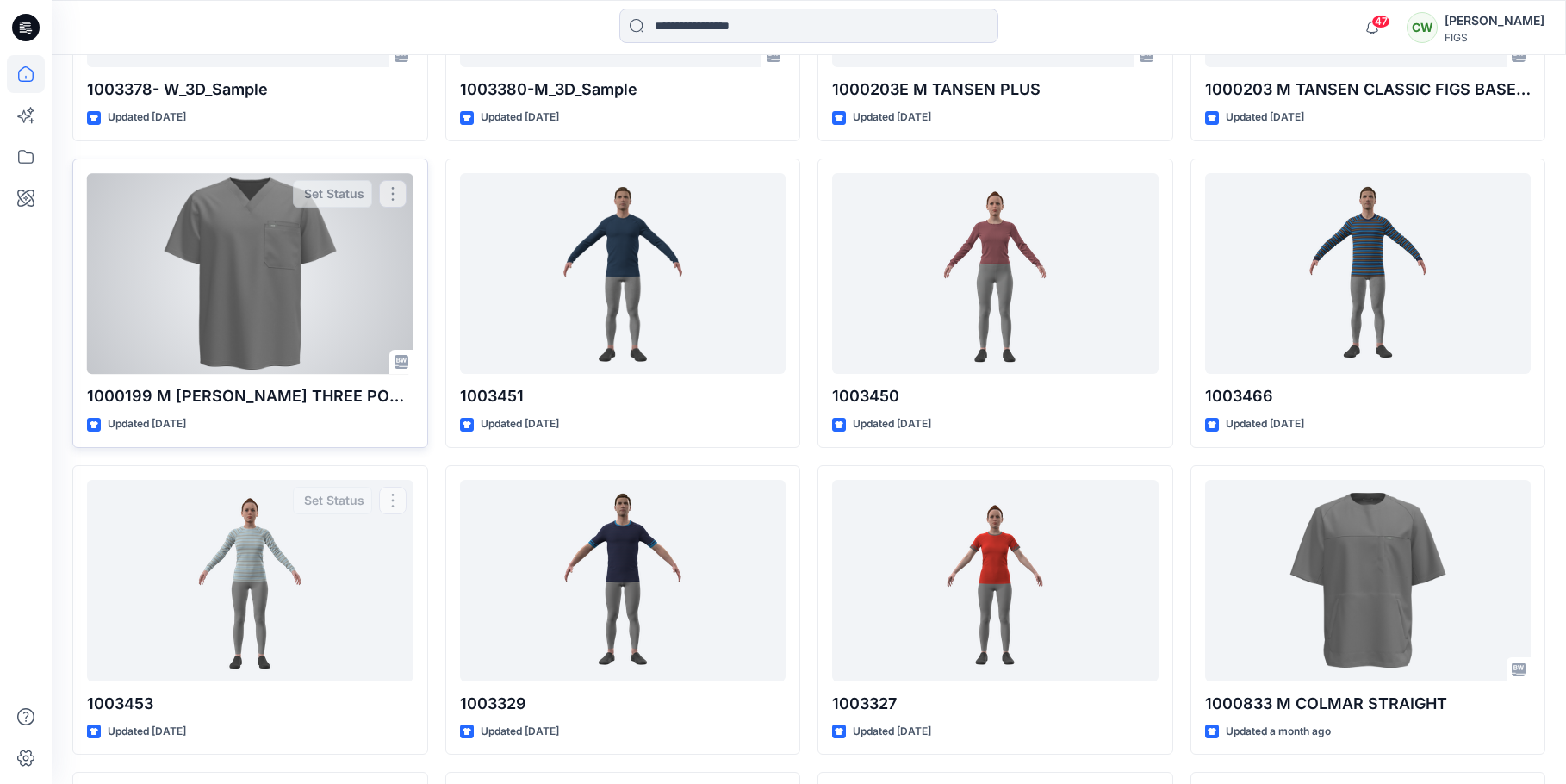
scroll to position [947, 0]
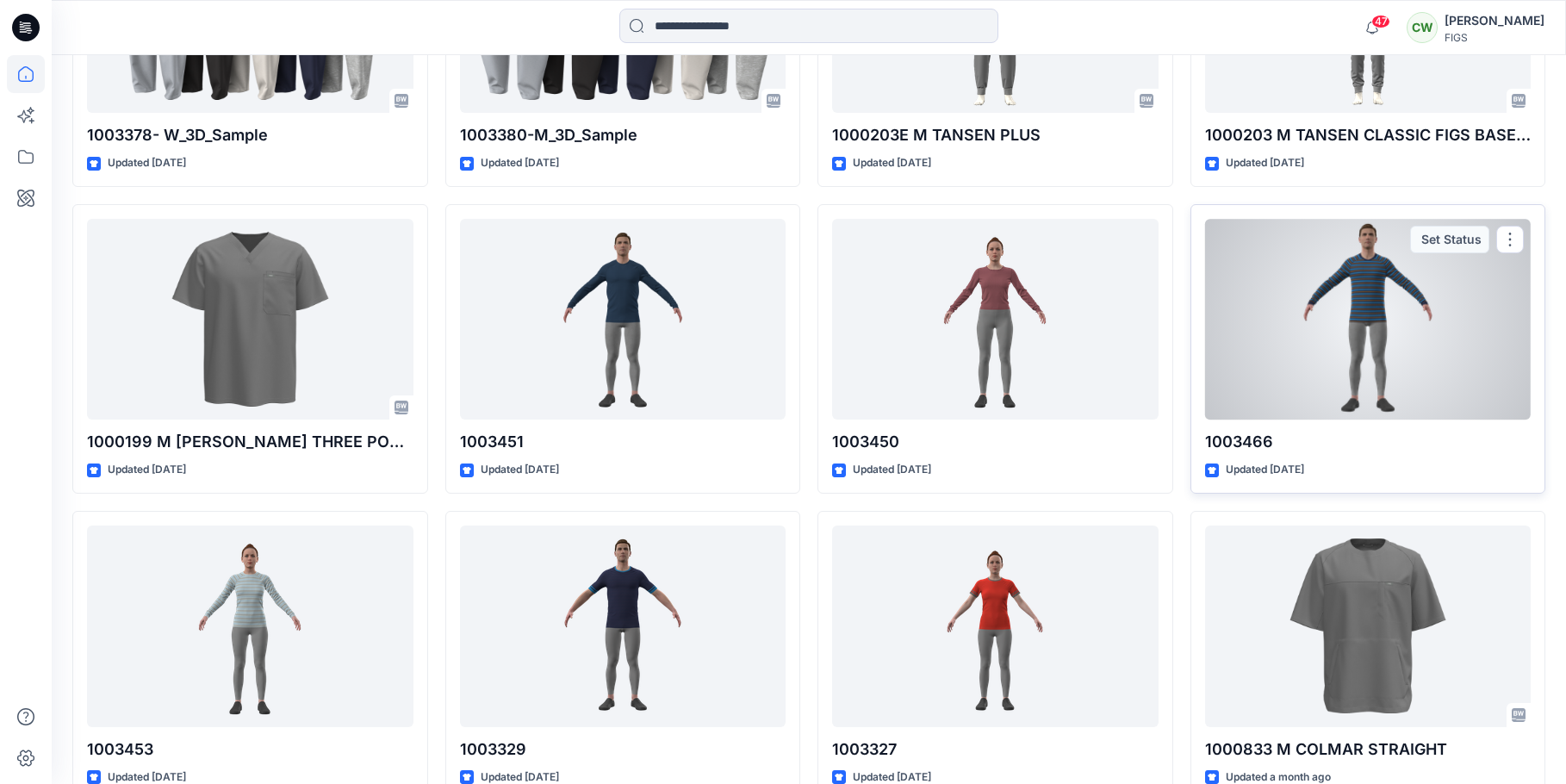
drag, startPoint x: 1471, startPoint y: 316, endPoint x: 1460, endPoint y: 312, distance: 11.7
click at [1471, 316] on div at bounding box center [1369, 319] width 327 height 202
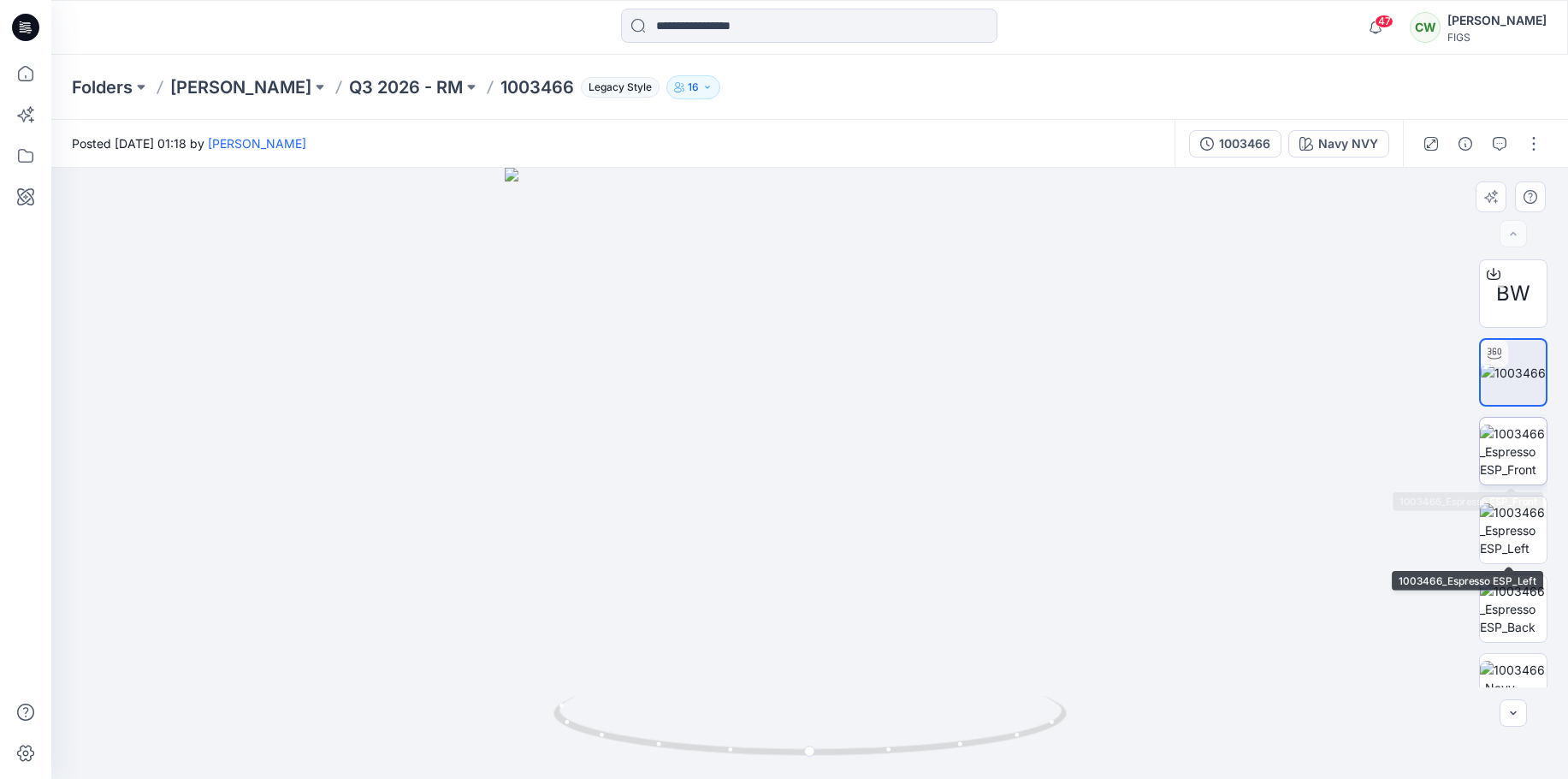
click at [1506, 447] on img at bounding box center [1513, 451] width 67 height 53
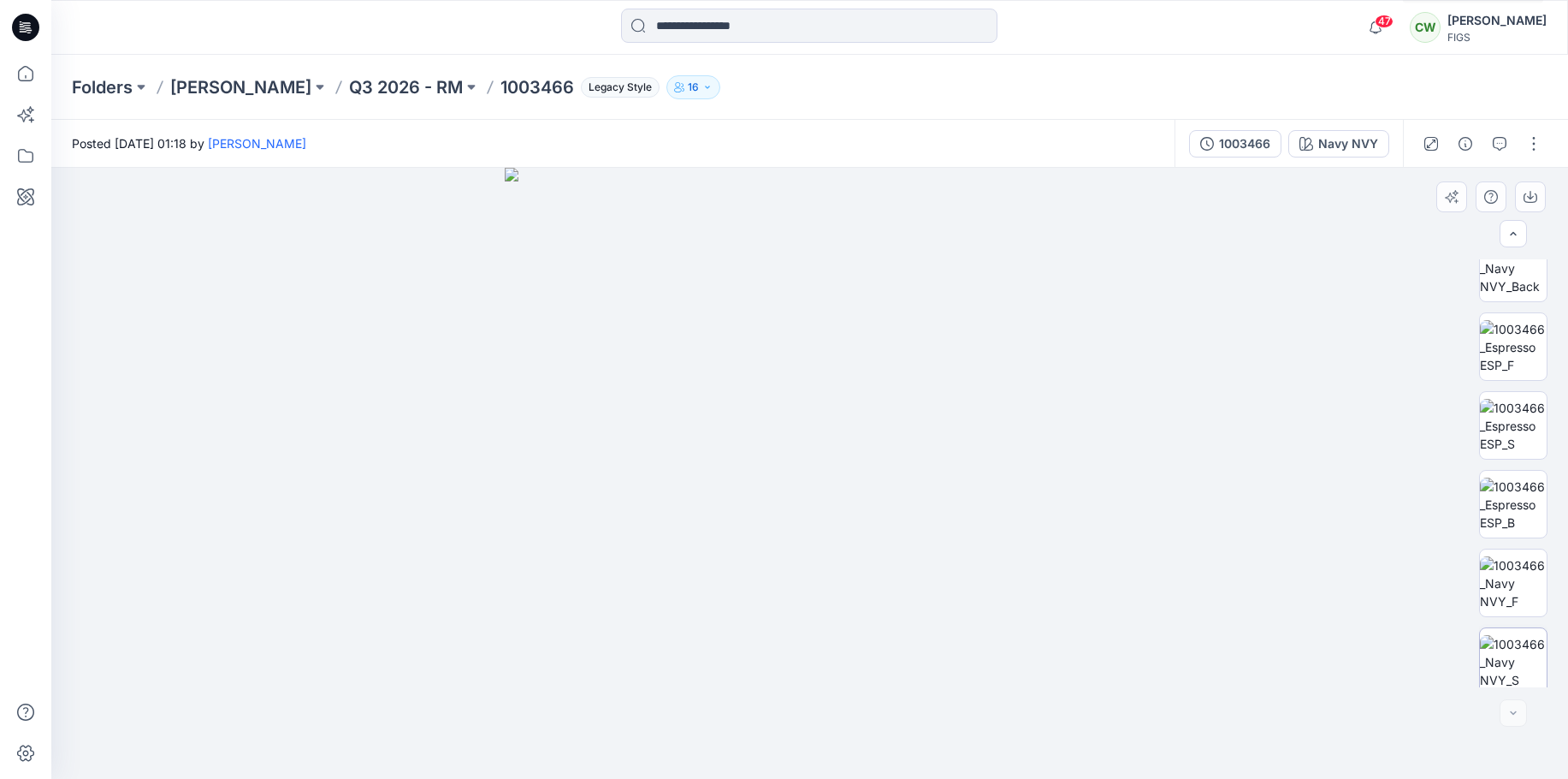
scroll to position [664, 0]
click at [1500, 505] on img at bounding box center [1513, 496] width 67 height 53
click at [1513, 563] on img at bounding box center [1513, 574] width 67 height 53
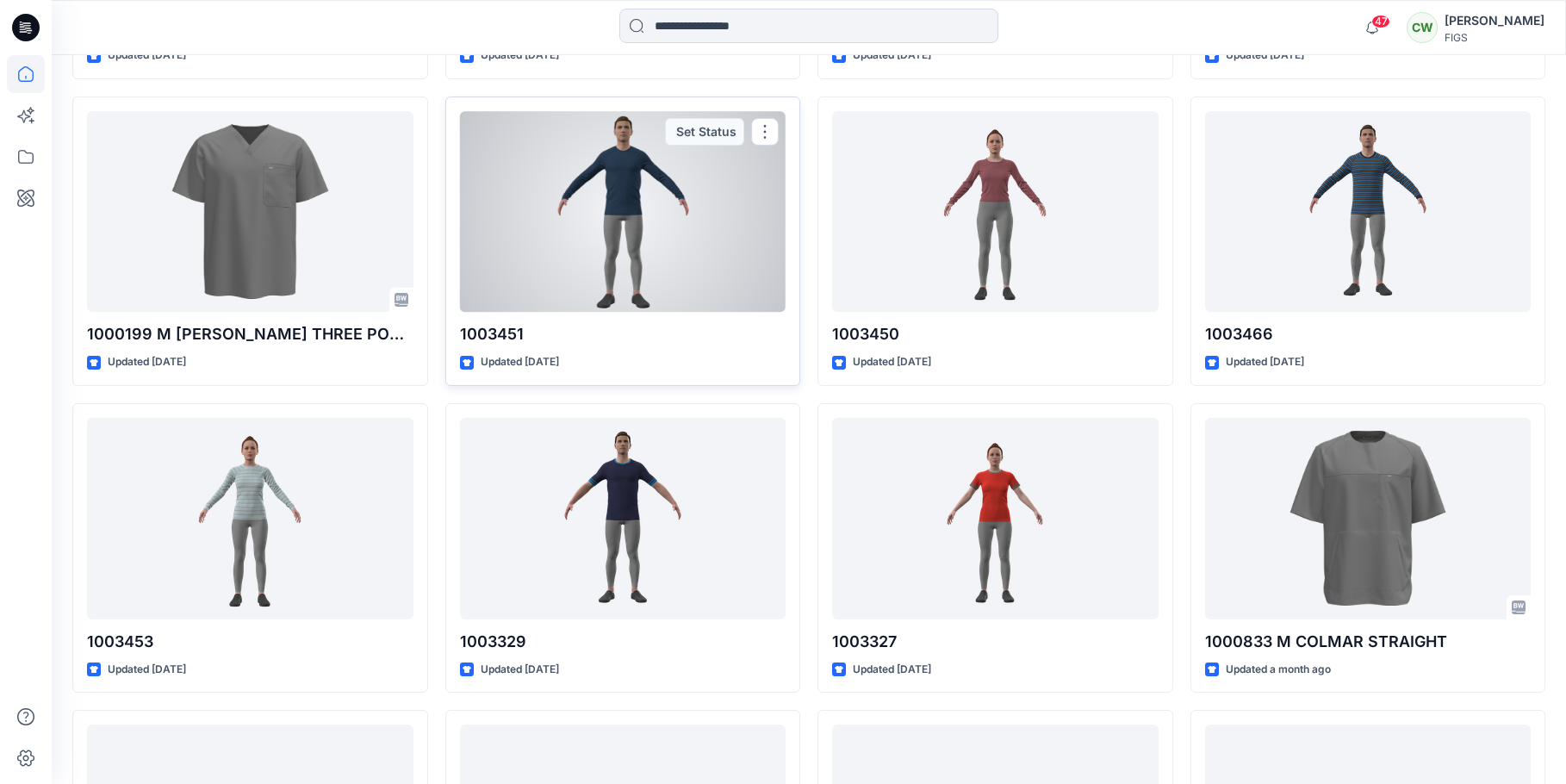
scroll to position [1085, 0]
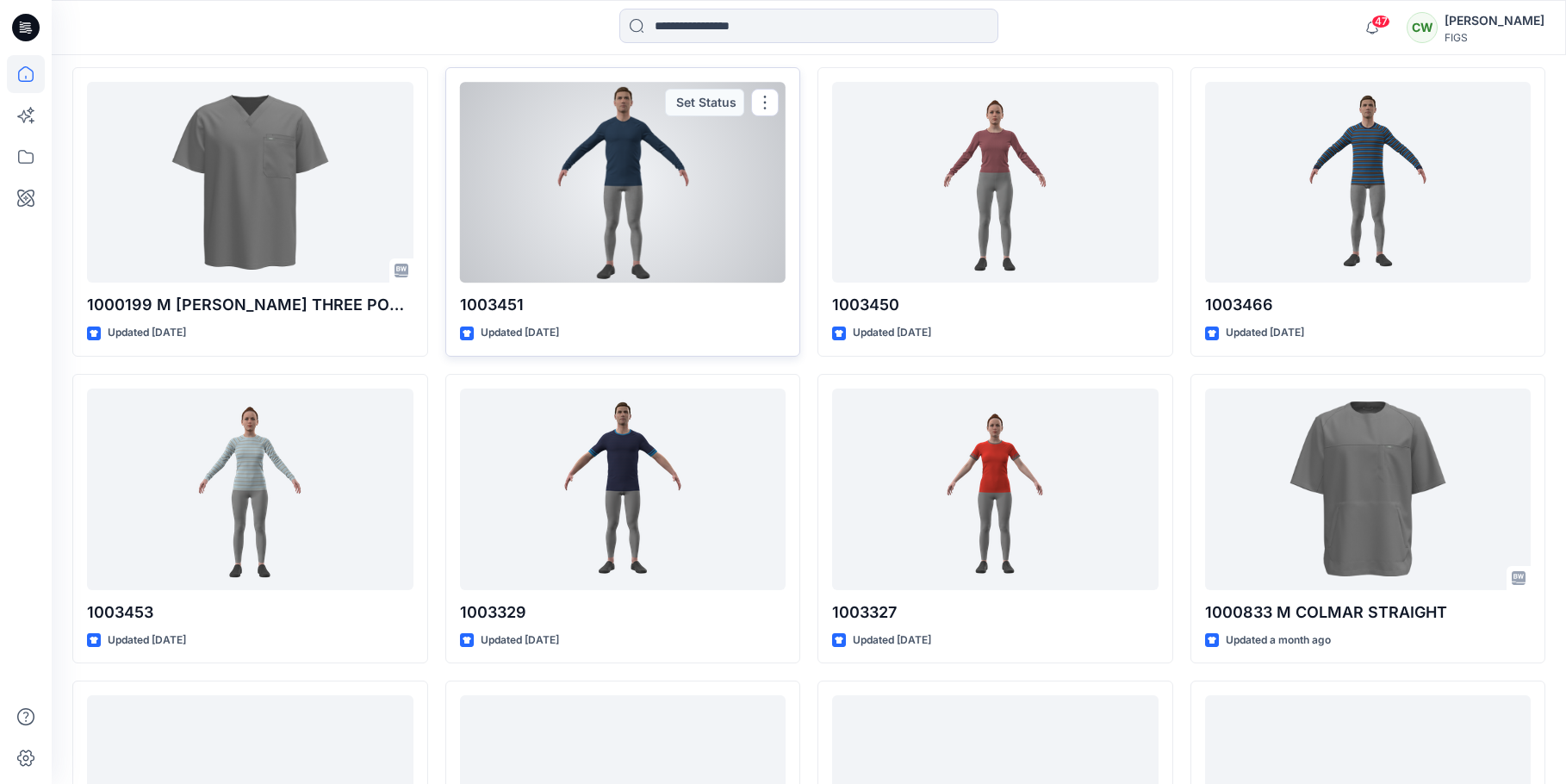
click at [698, 226] on div at bounding box center [624, 182] width 327 height 202
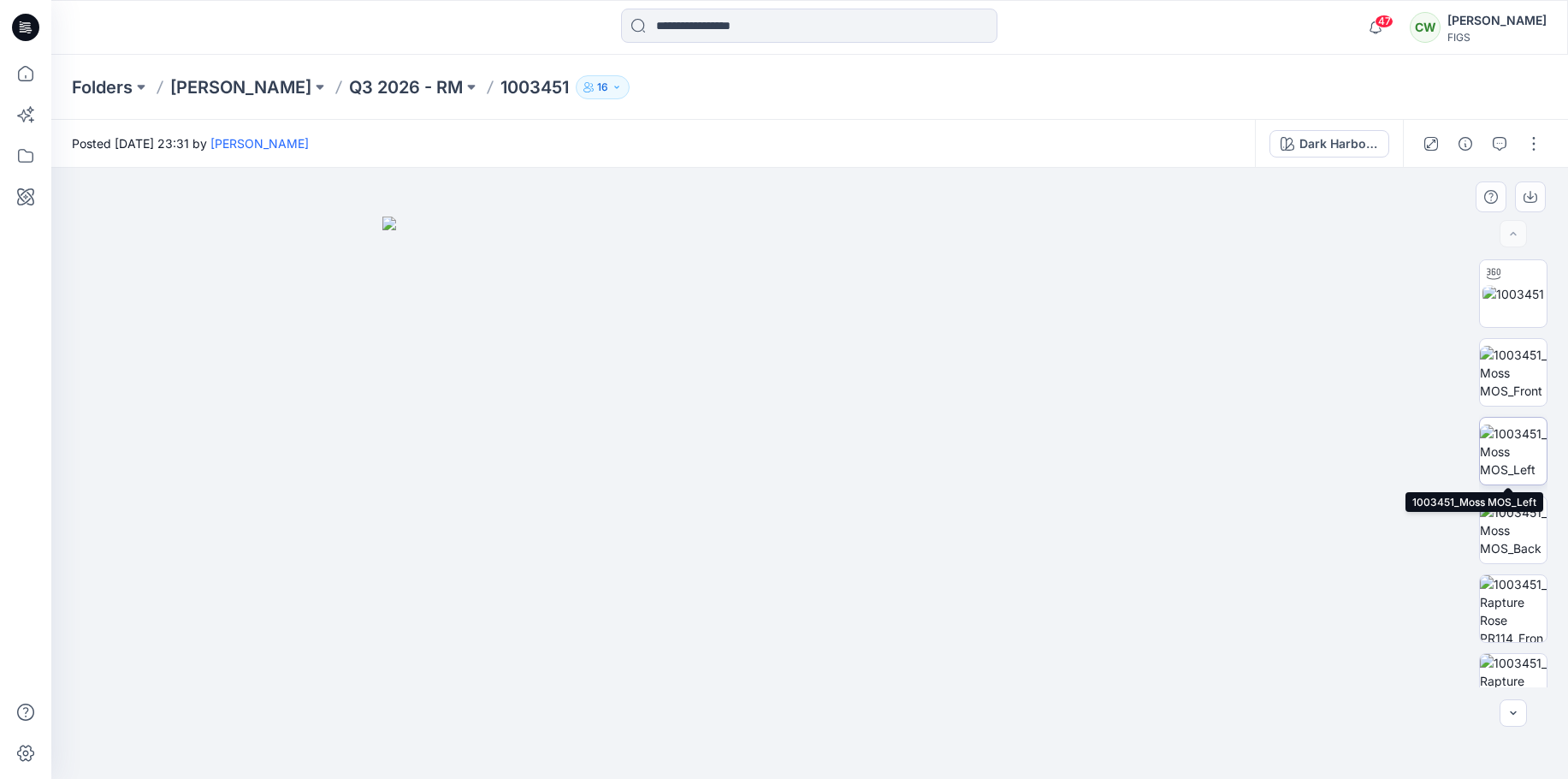
click at [1505, 431] on img at bounding box center [1513, 451] width 67 height 53
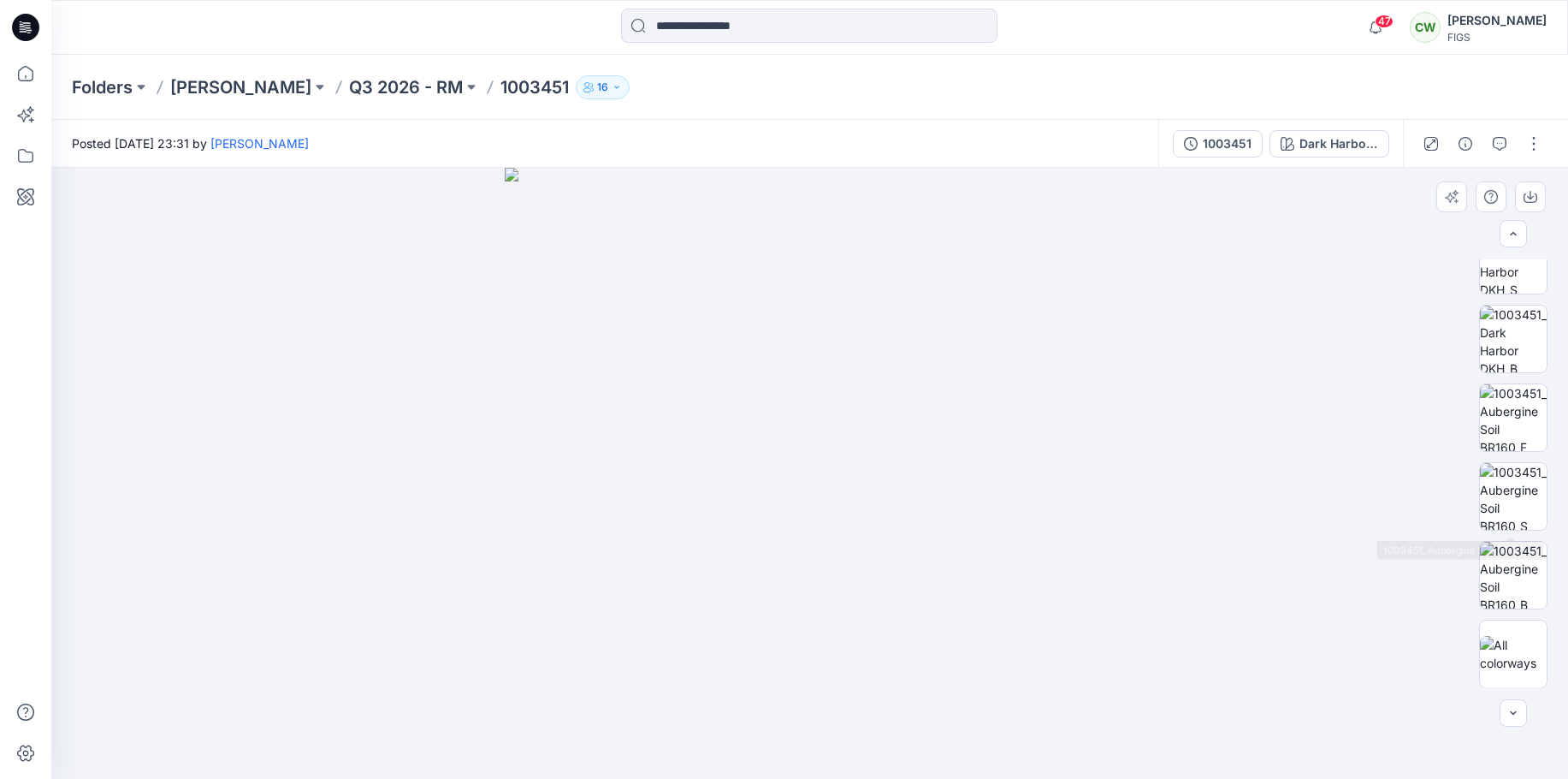
scroll to position [2081, 0]
click at [1511, 643] on img at bounding box center [1513, 652] width 67 height 36
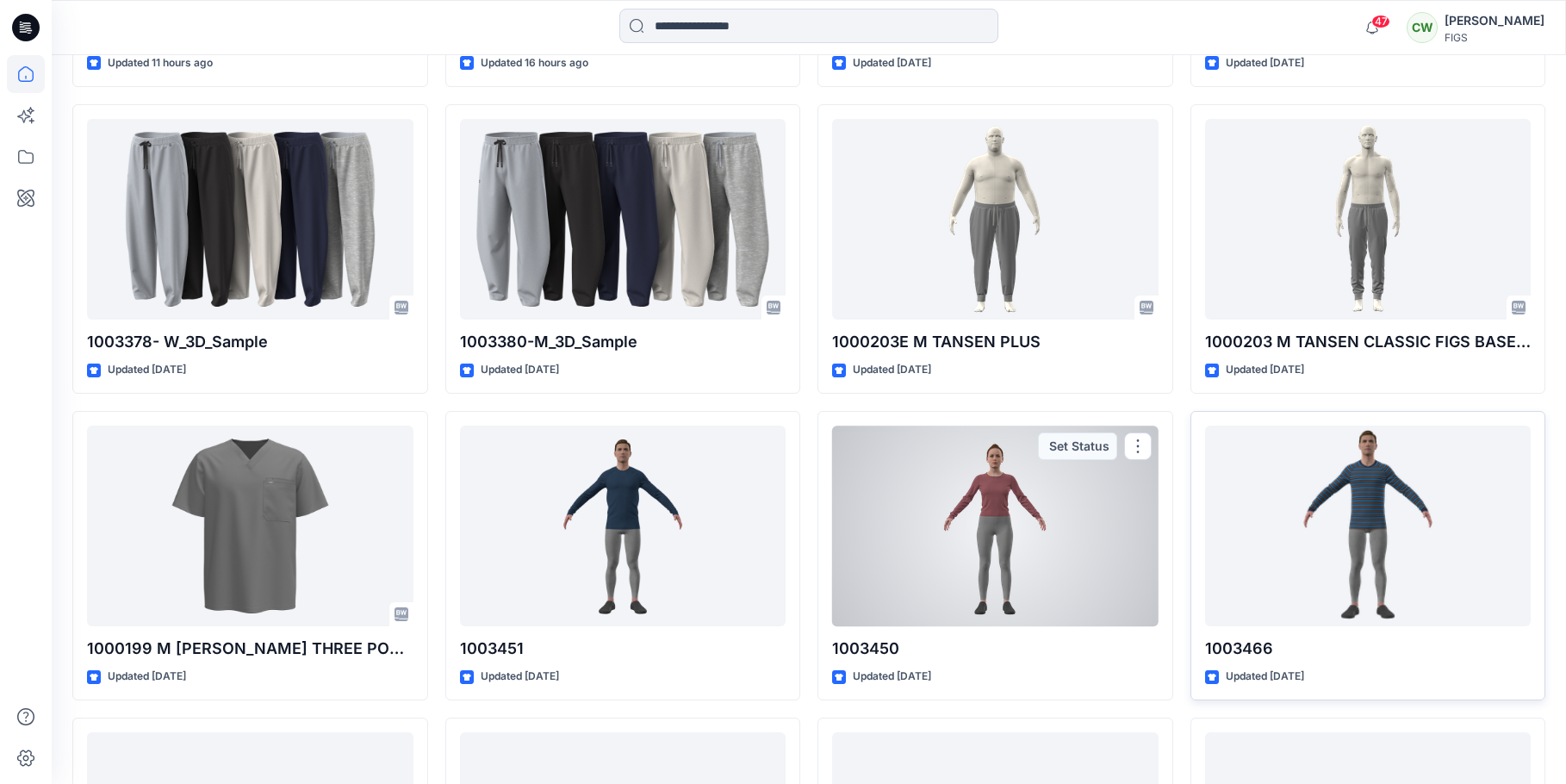
scroll to position [740, 0]
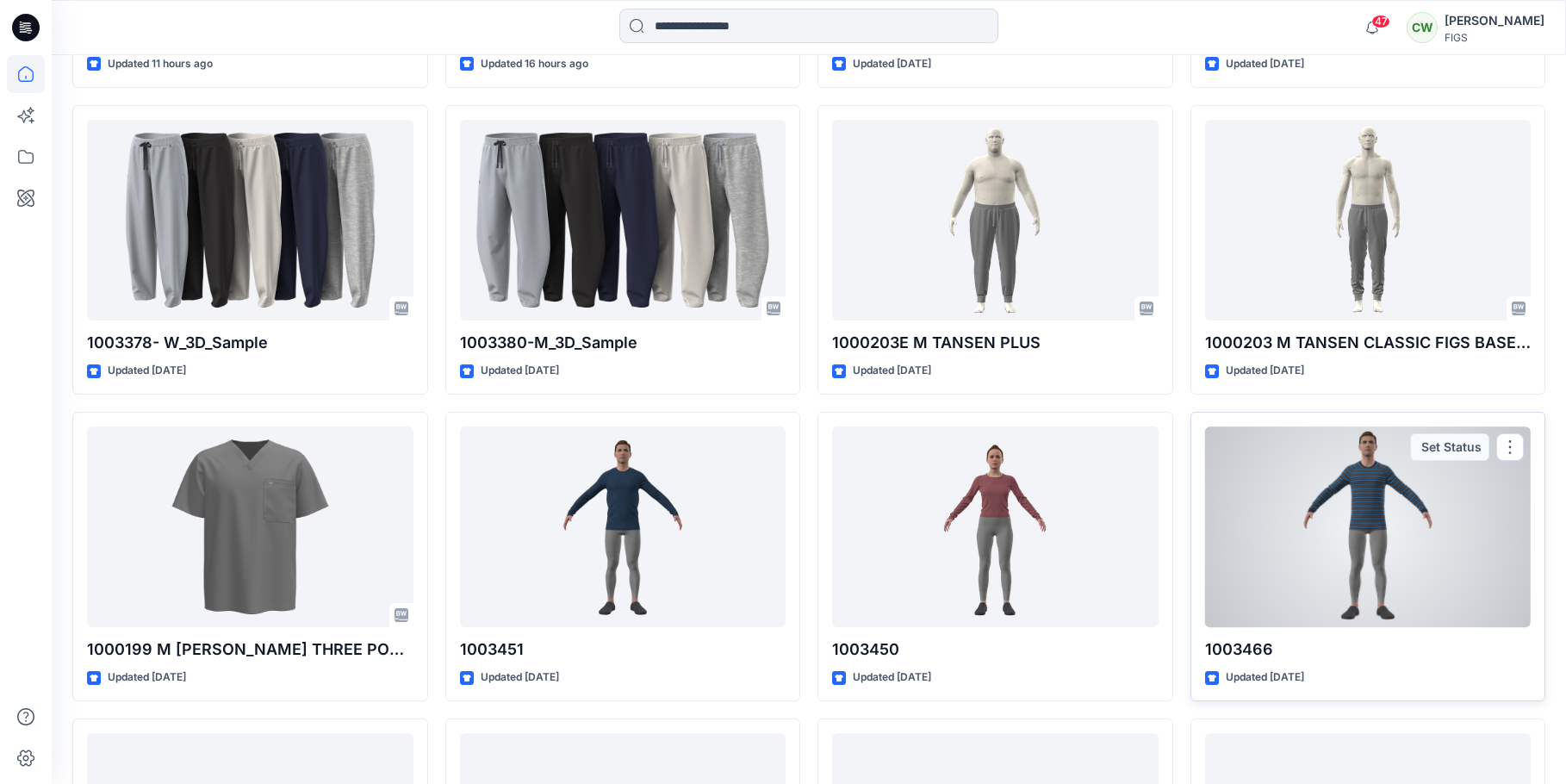
click at [1431, 482] on div at bounding box center [1369, 527] width 327 height 202
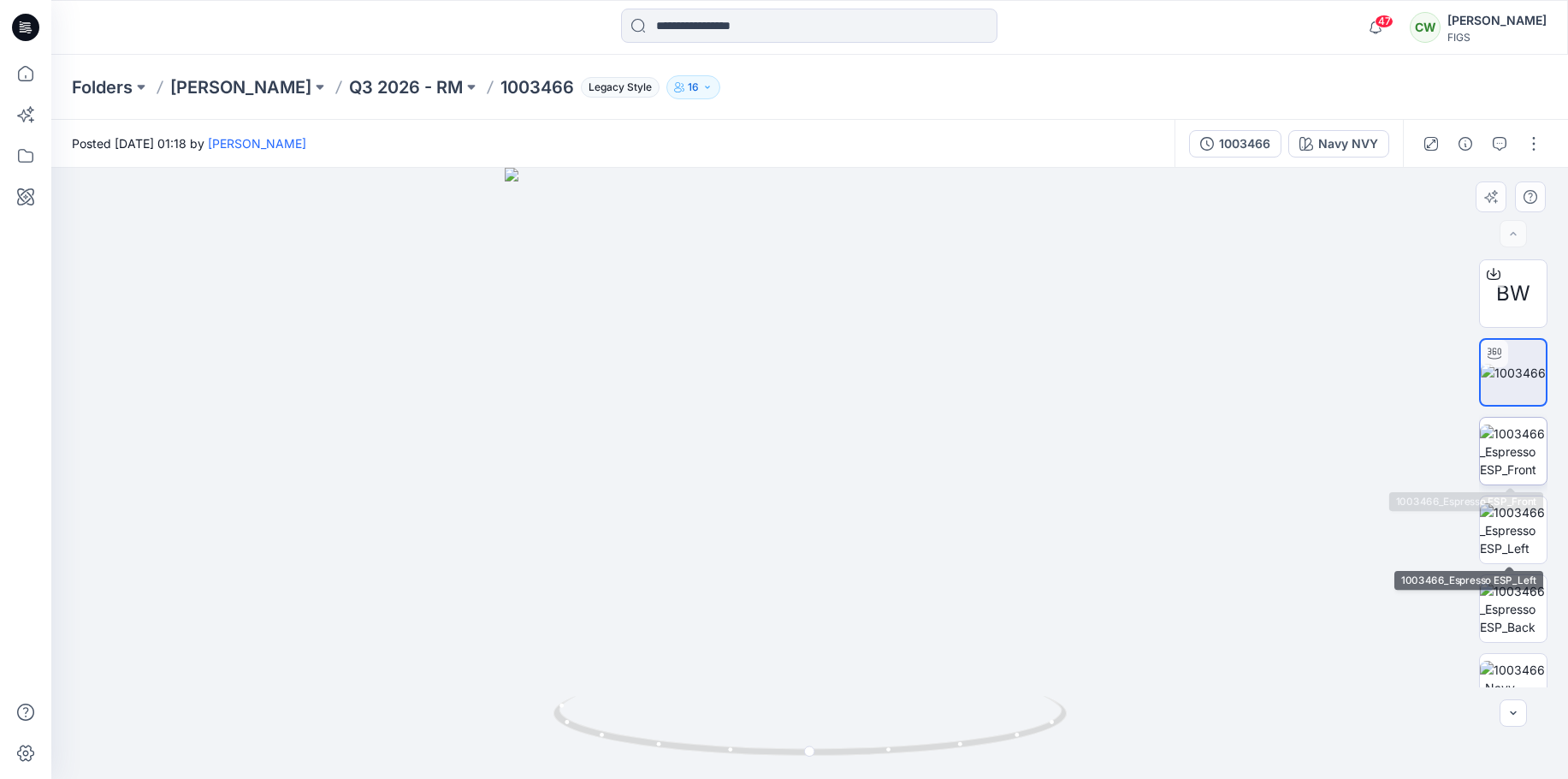
click at [1509, 454] on img at bounding box center [1513, 451] width 67 height 53
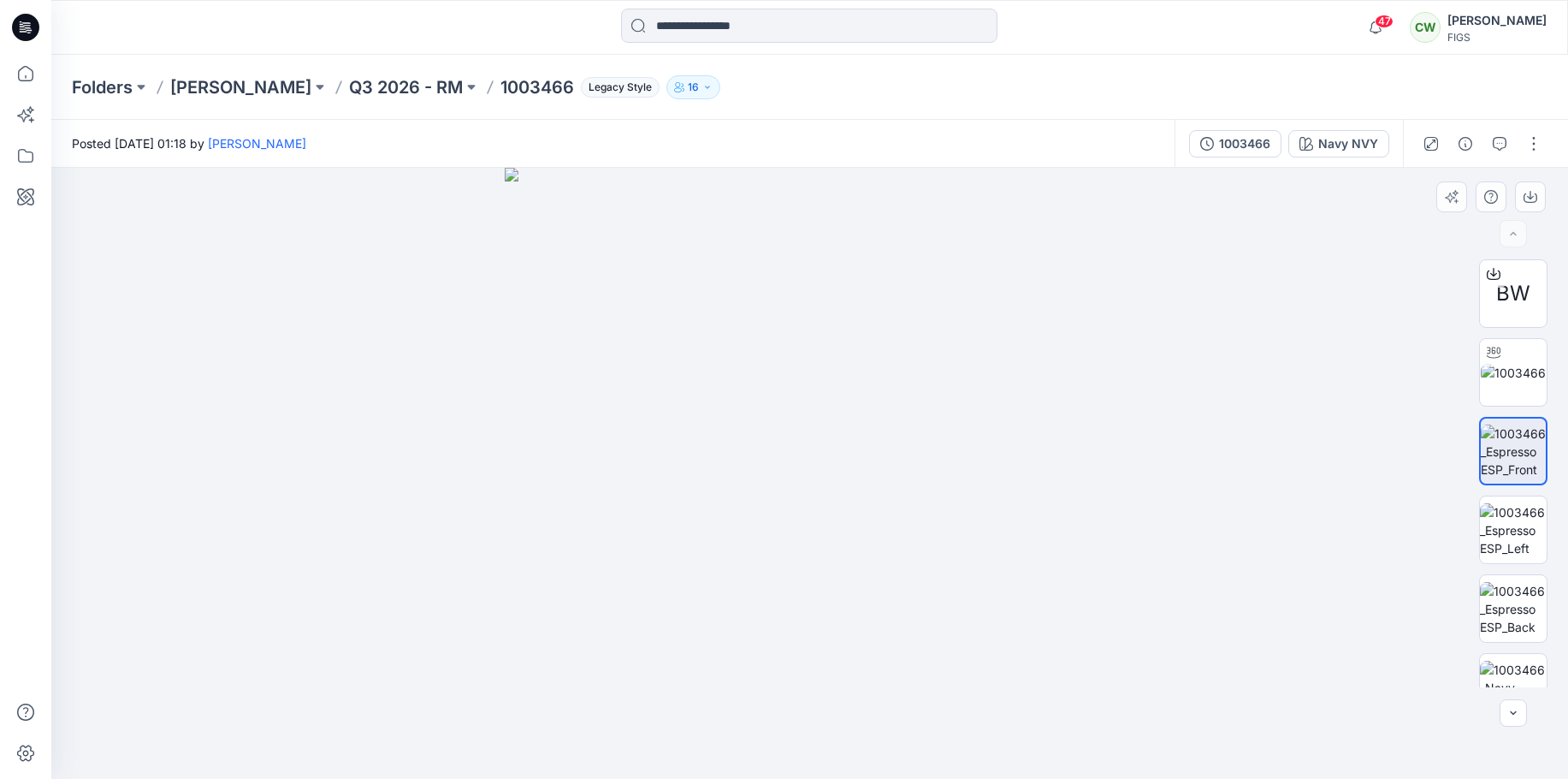
click at [776, 370] on img at bounding box center [809, 472] width 610 height 611
drag, startPoint x: 871, startPoint y: 360, endPoint x: 872, endPoint y: 532, distance: 172.0
click at [872, 532] on img at bounding box center [810, 455] width 1026 height 647
drag, startPoint x: 850, startPoint y: 454, endPoint x: 856, endPoint y: 517, distance: 63.3
click at [856, 517] on img at bounding box center [810, 472] width 823 height 611
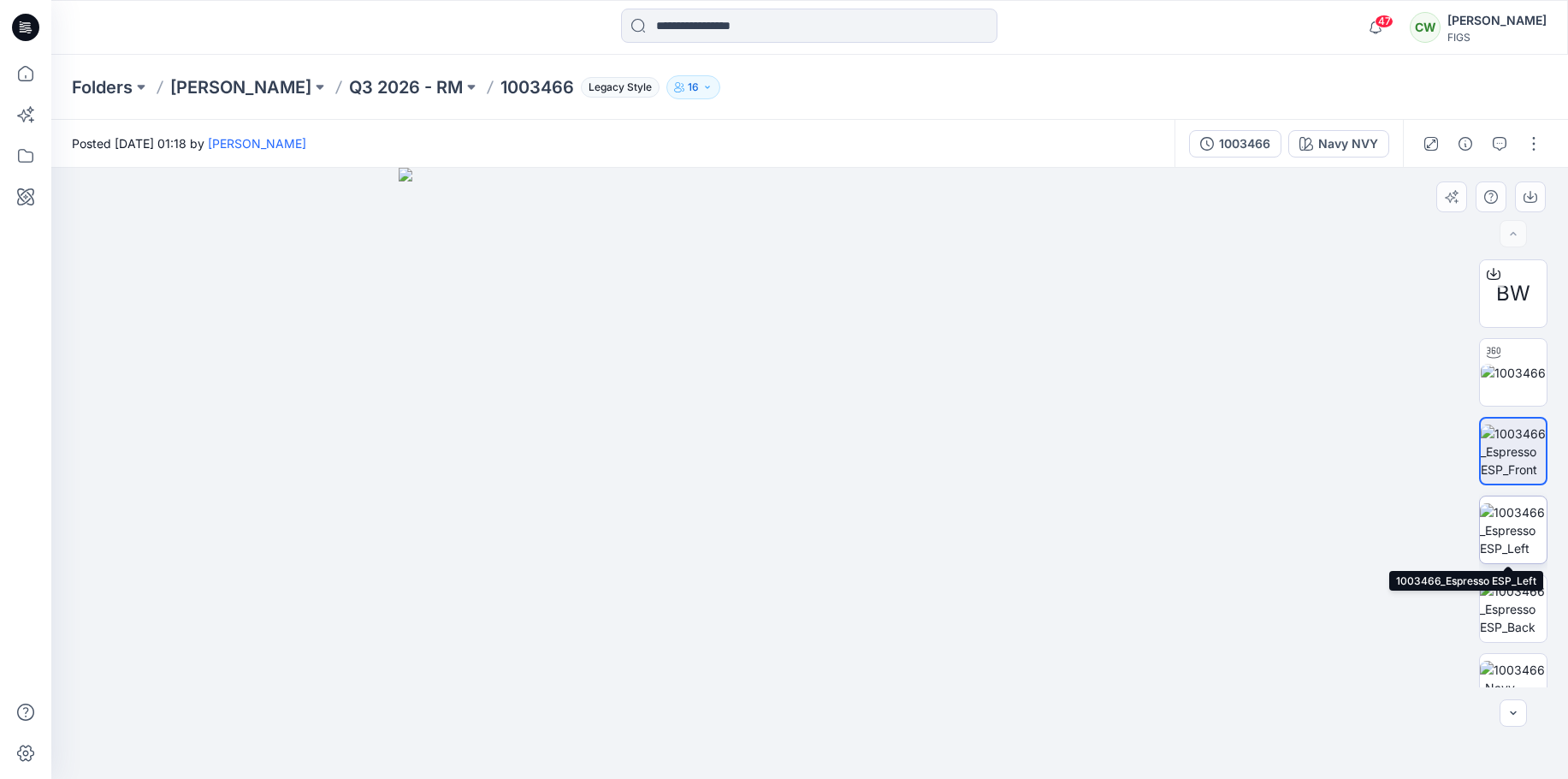
click at [1522, 518] on img at bounding box center [1513, 530] width 67 height 53
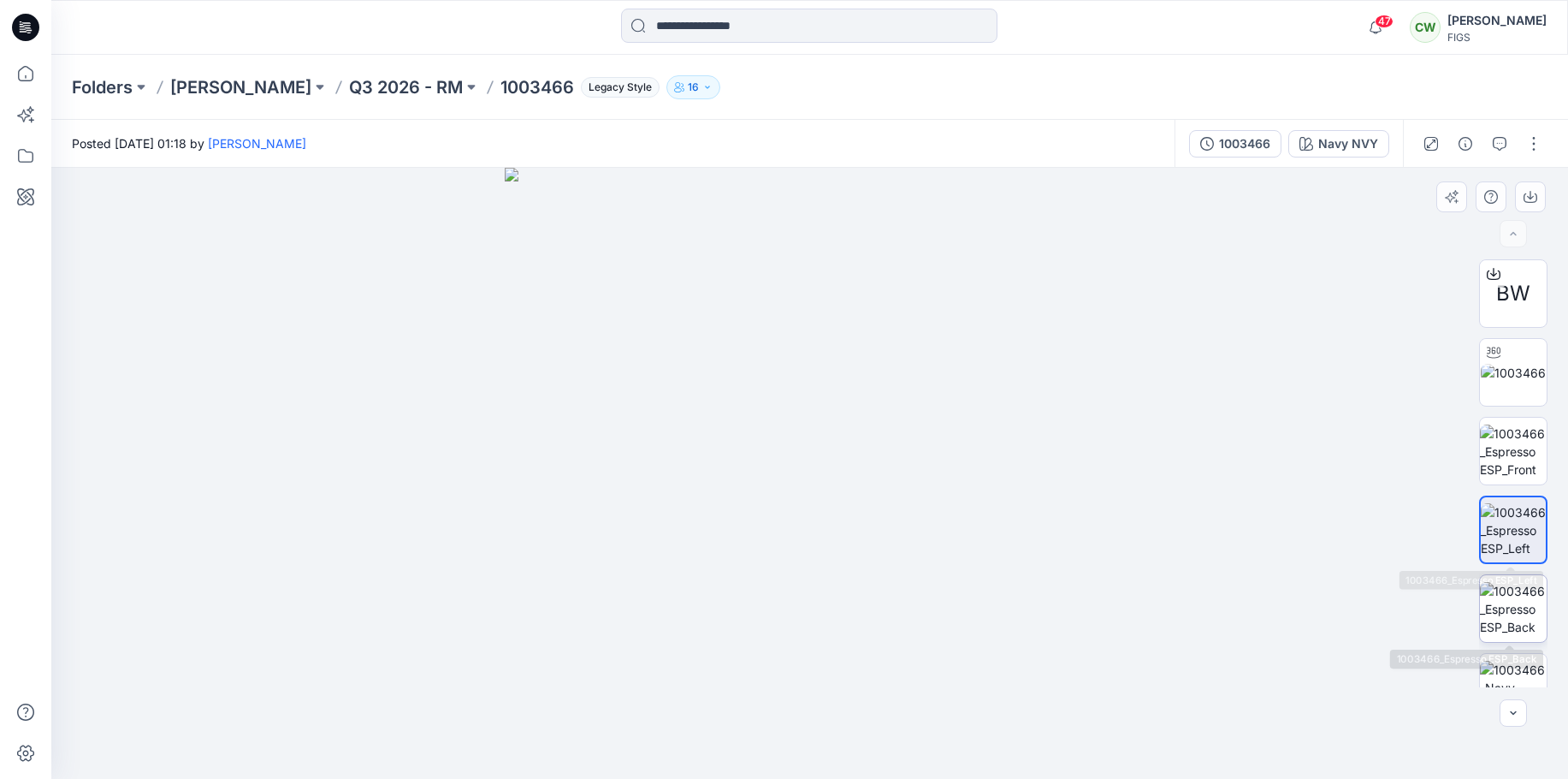
drag, startPoint x: 1509, startPoint y: 607, endPoint x: 1498, endPoint y: 599, distance: 13.6
click at [1509, 607] on img at bounding box center [1513, 609] width 67 height 53
drag, startPoint x: 822, startPoint y: 333, endPoint x: 840, endPoint y: 457, distance: 125.3
click at [840, 457] on img at bounding box center [809, 469] width 984 height 618
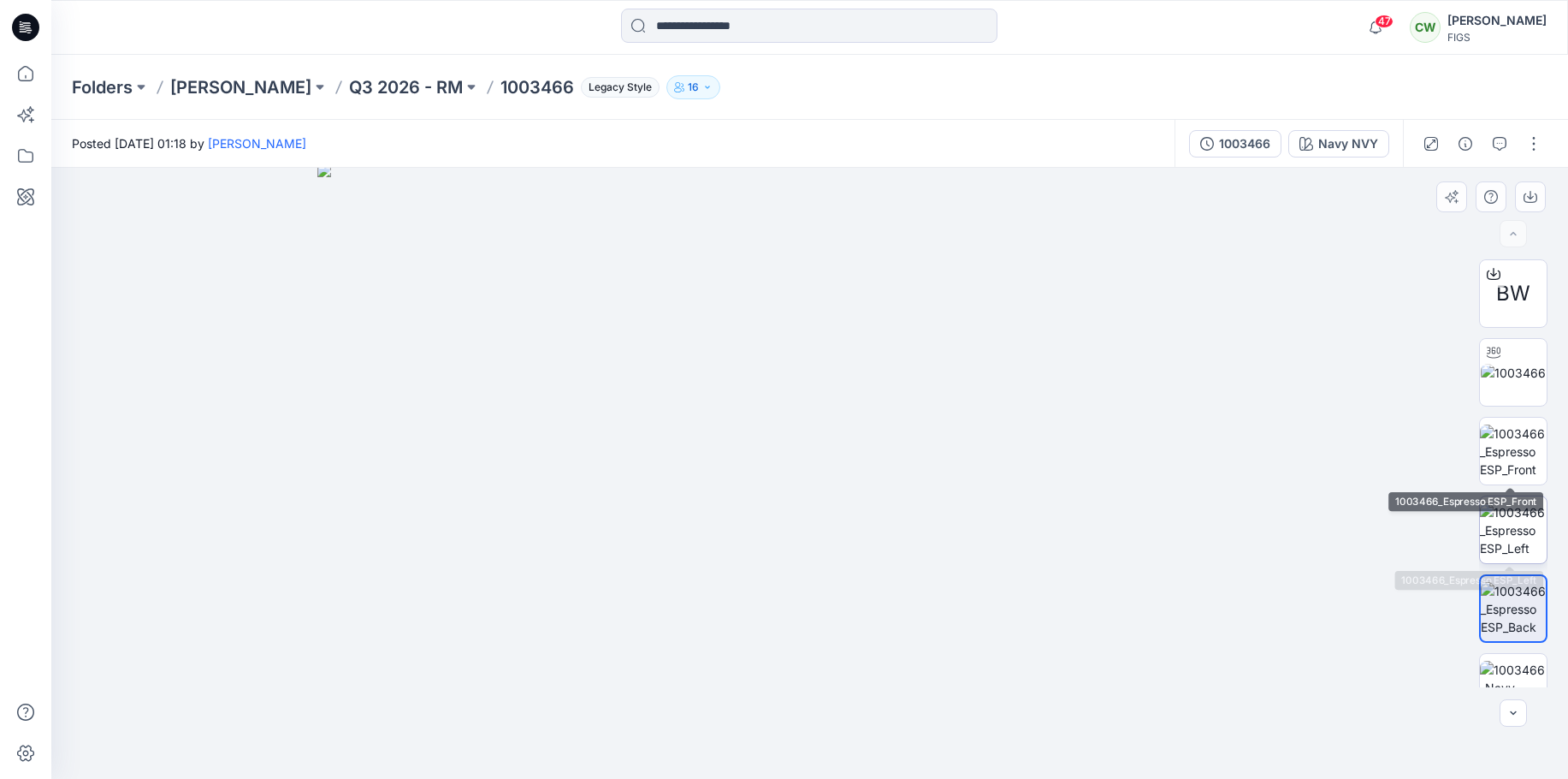
click at [1505, 520] on img at bounding box center [1513, 530] width 67 height 53
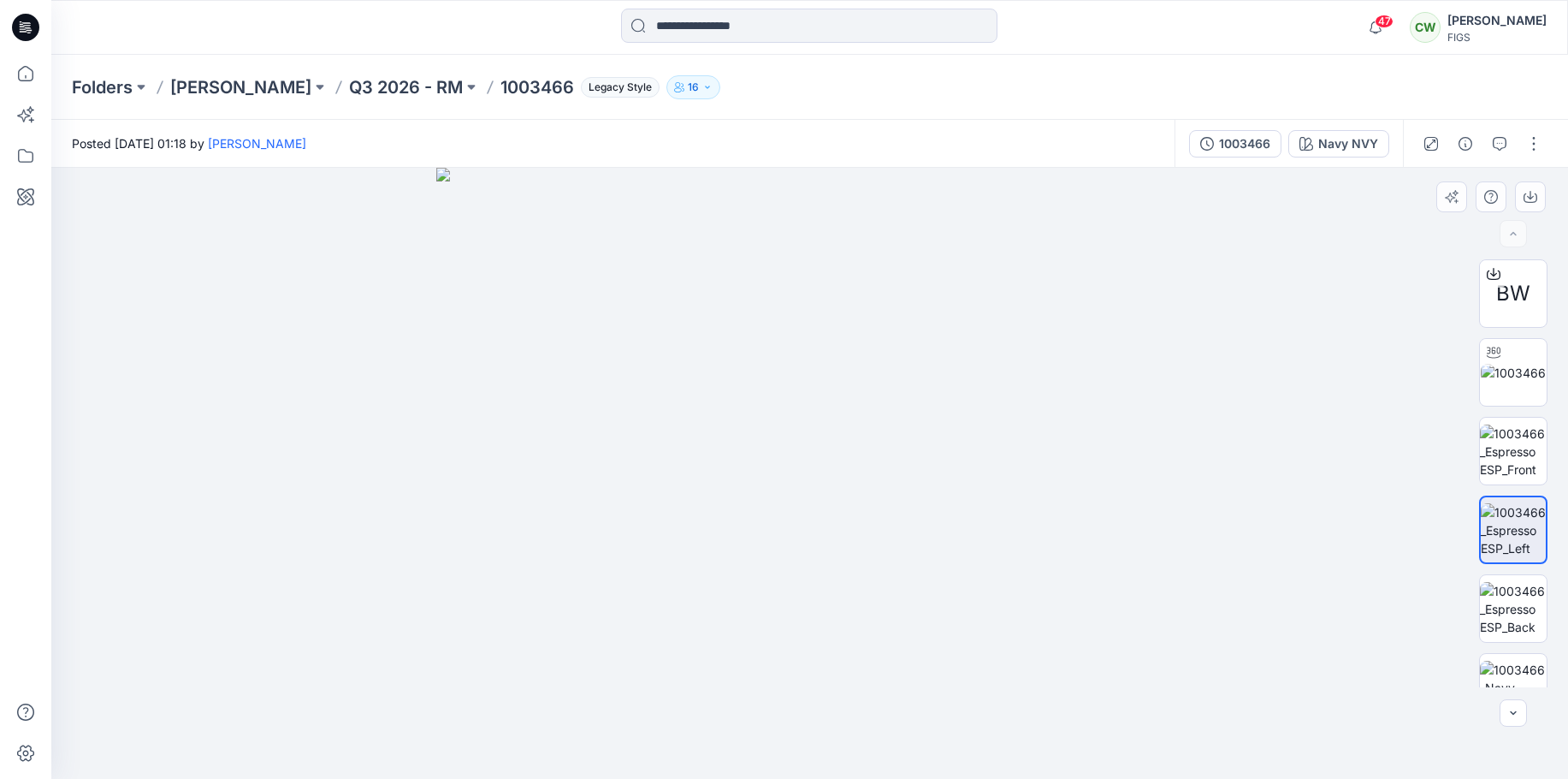
drag, startPoint x: 830, startPoint y: 347, endPoint x: 824, endPoint y: 538, distance: 191.1
click at [824, 538] on img at bounding box center [810, 472] width 747 height 611
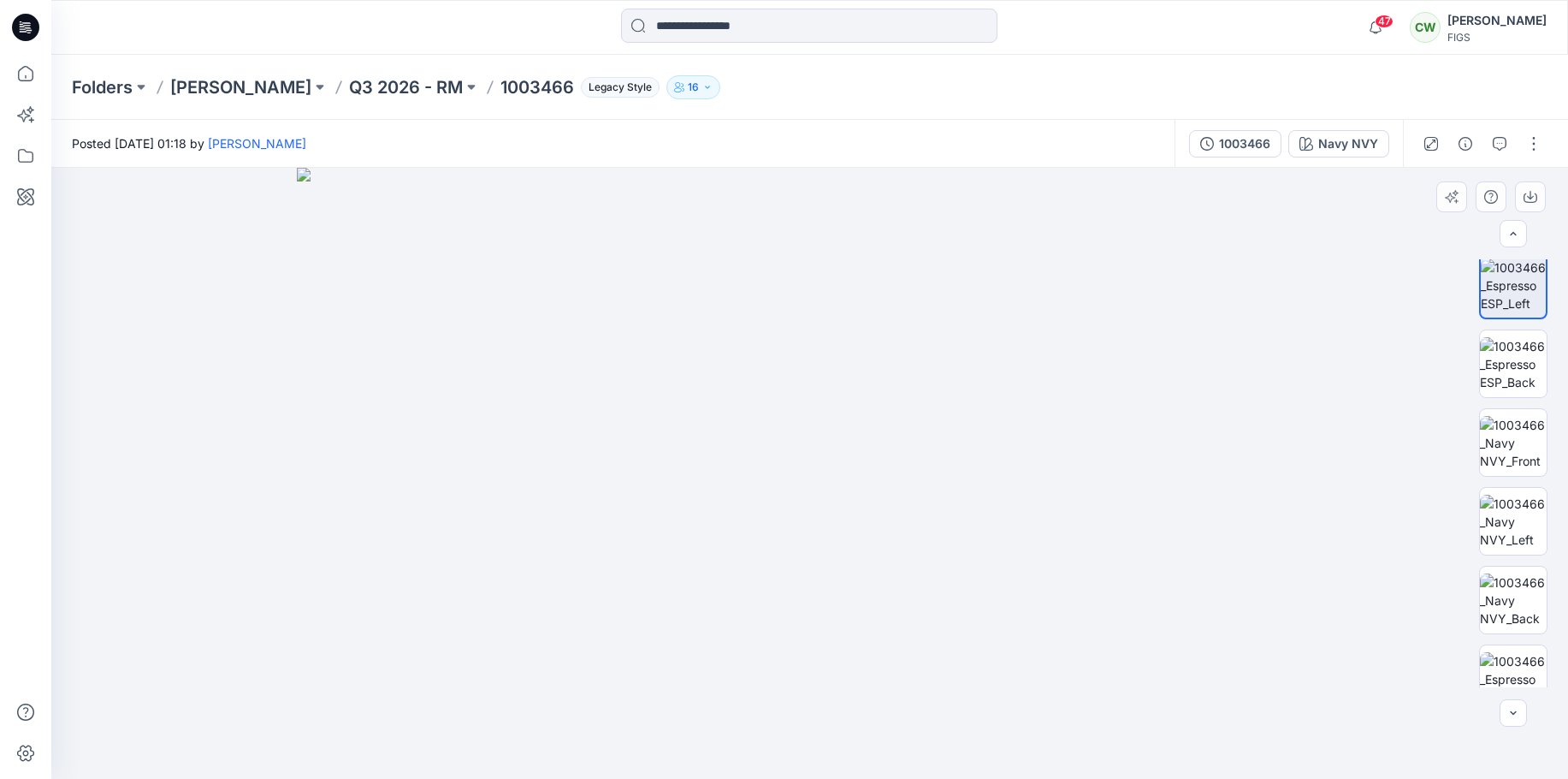
scroll to position [342, 0]
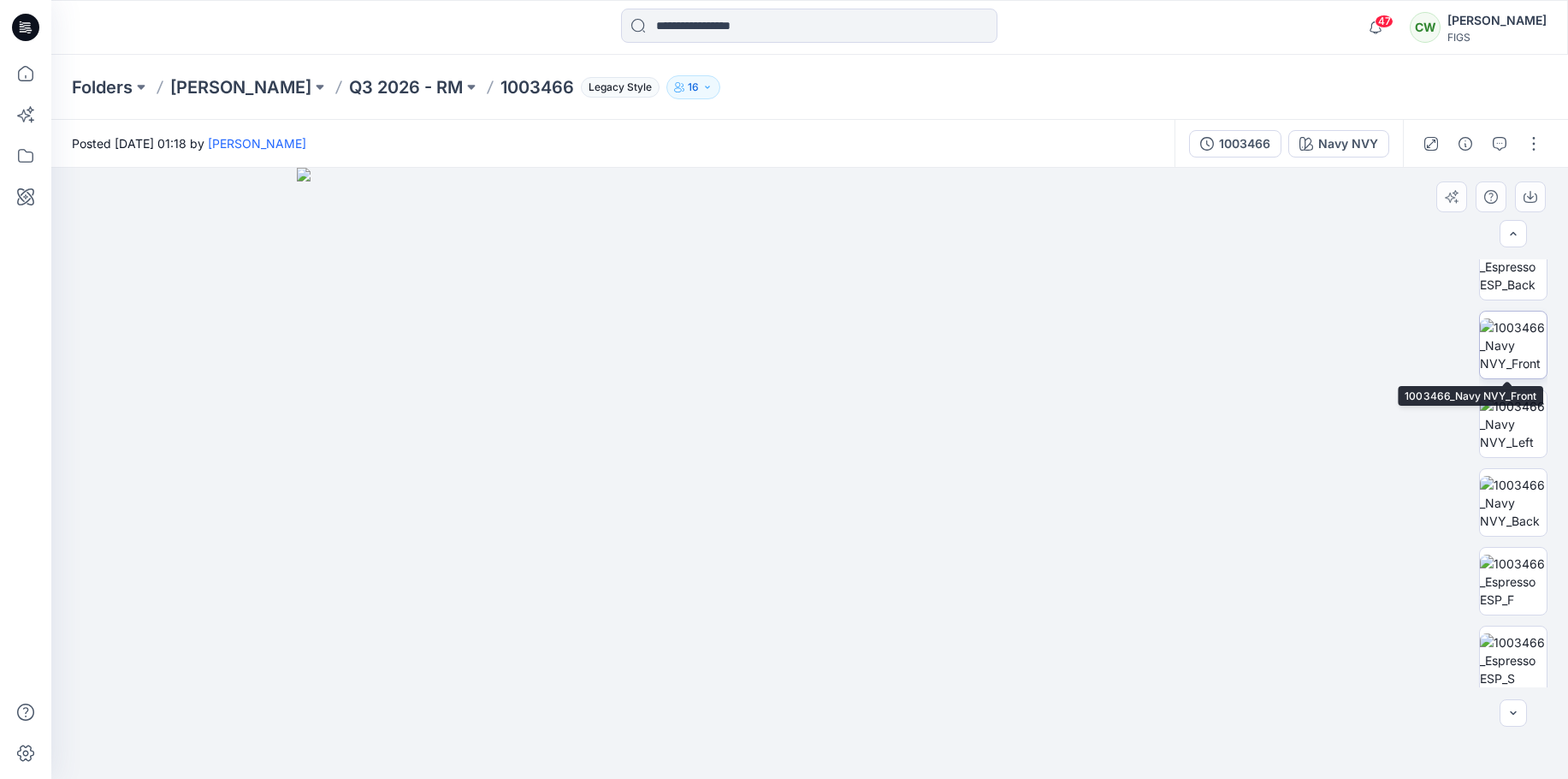
click at [1522, 352] on img at bounding box center [1513, 345] width 67 height 53
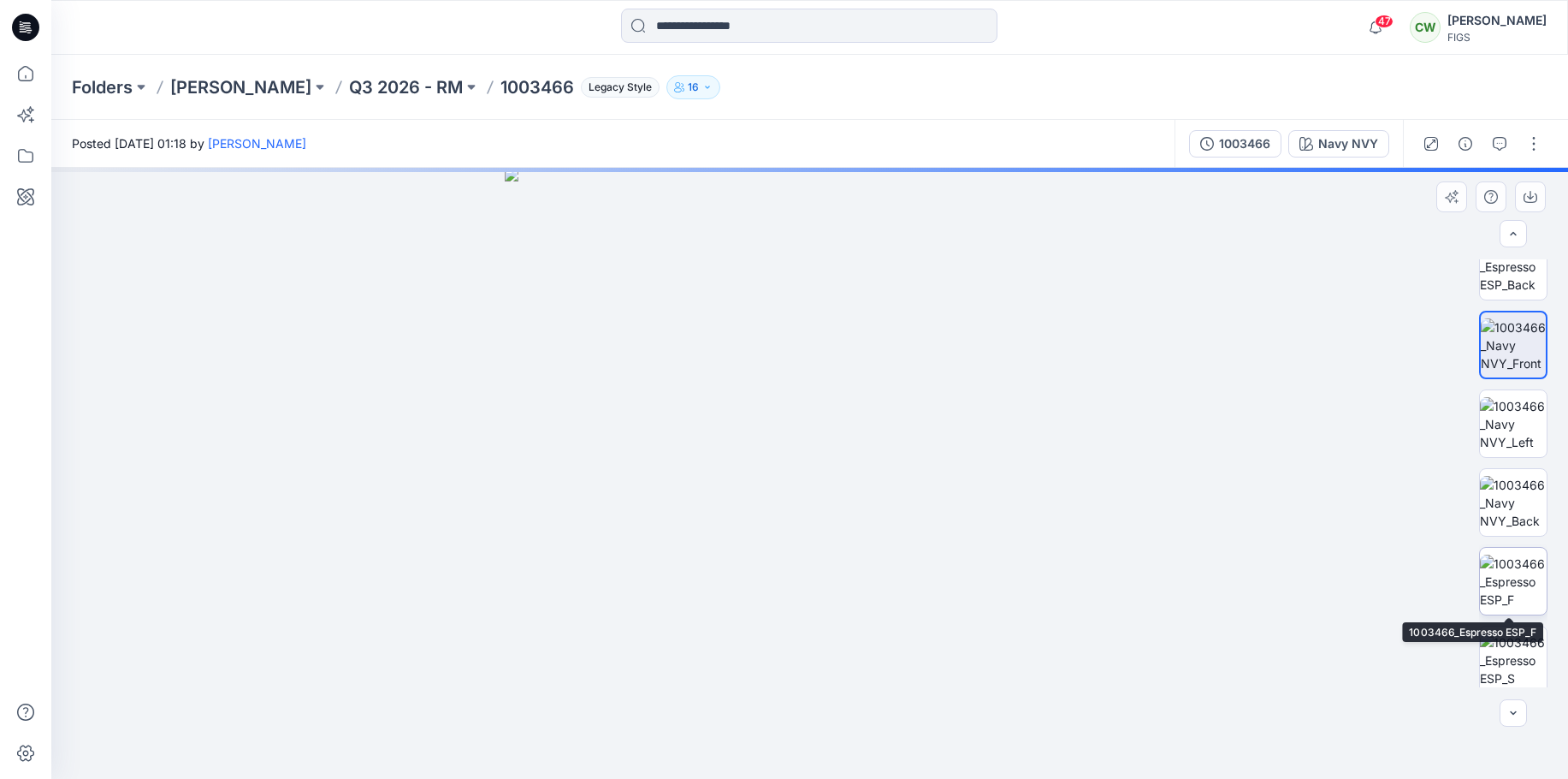
click at [1527, 587] on img at bounding box center [1513, 581] width 67 height 53
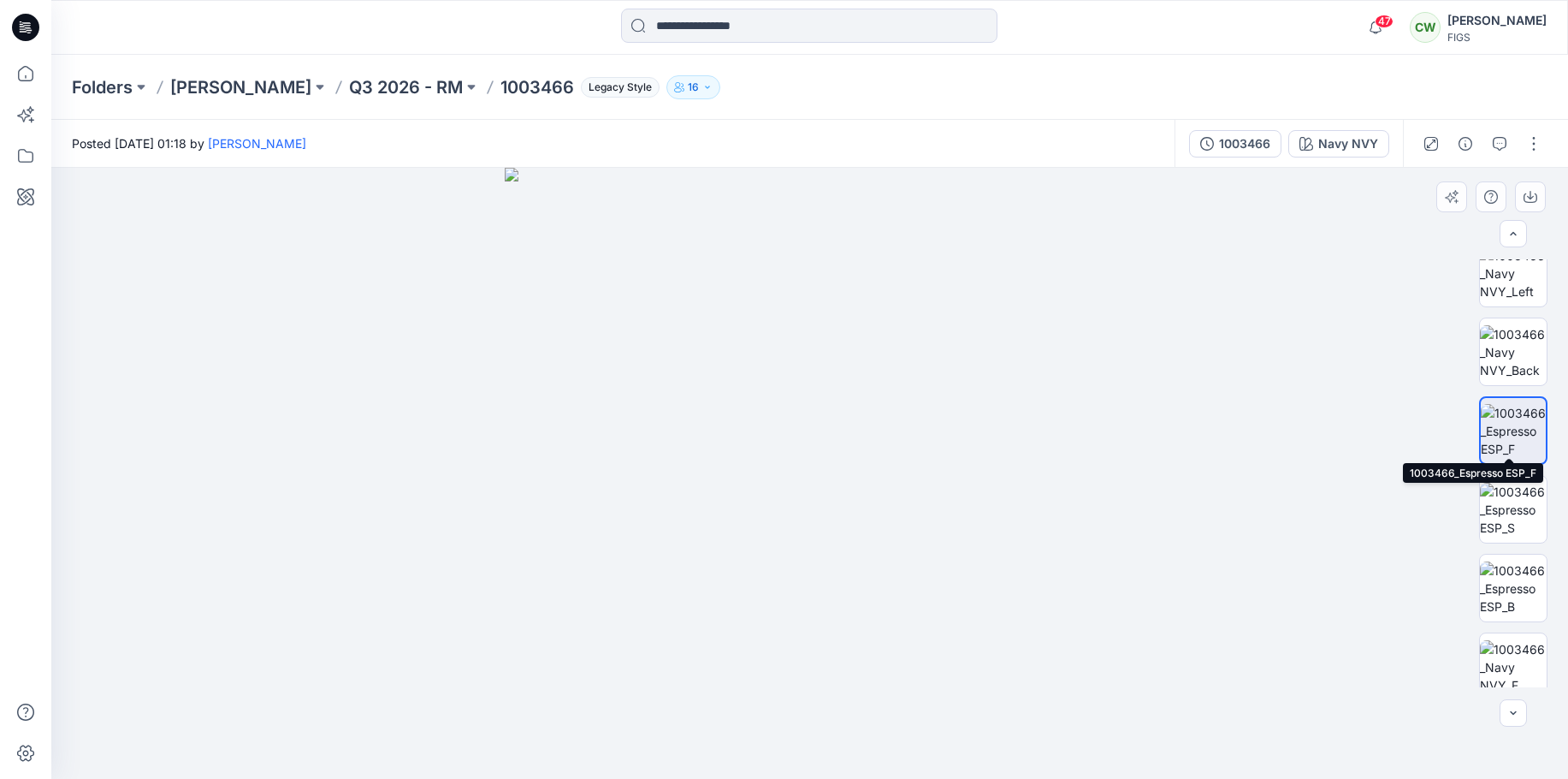
scroll to position [513, 0]
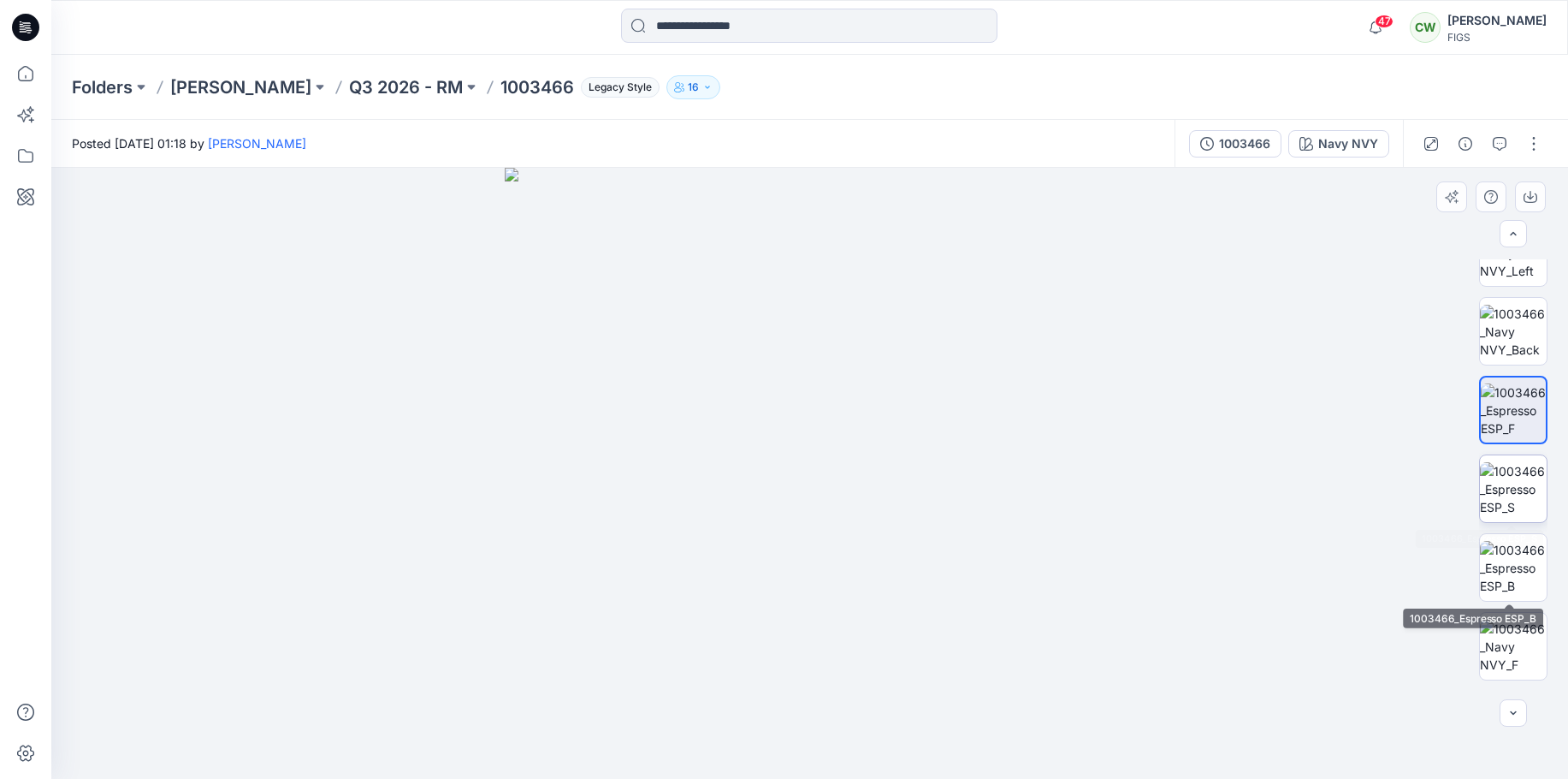
click at [1519, 477] on img at bounding box center [1513, 488] width 67 height 53
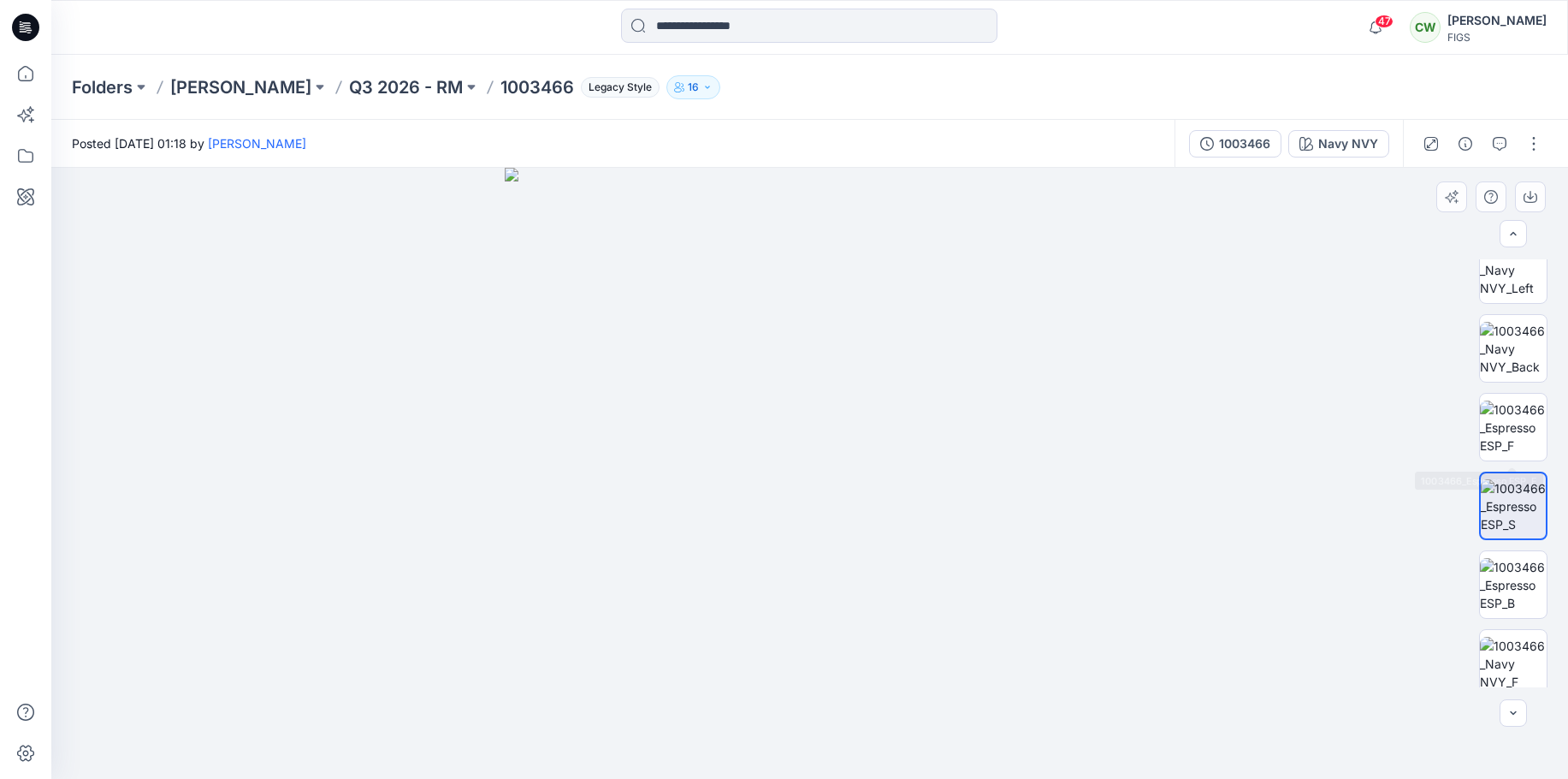
scroll to position [493, 0]
click at [1524, 607] on img at bounding box center [1513, 588] width 67 height 53
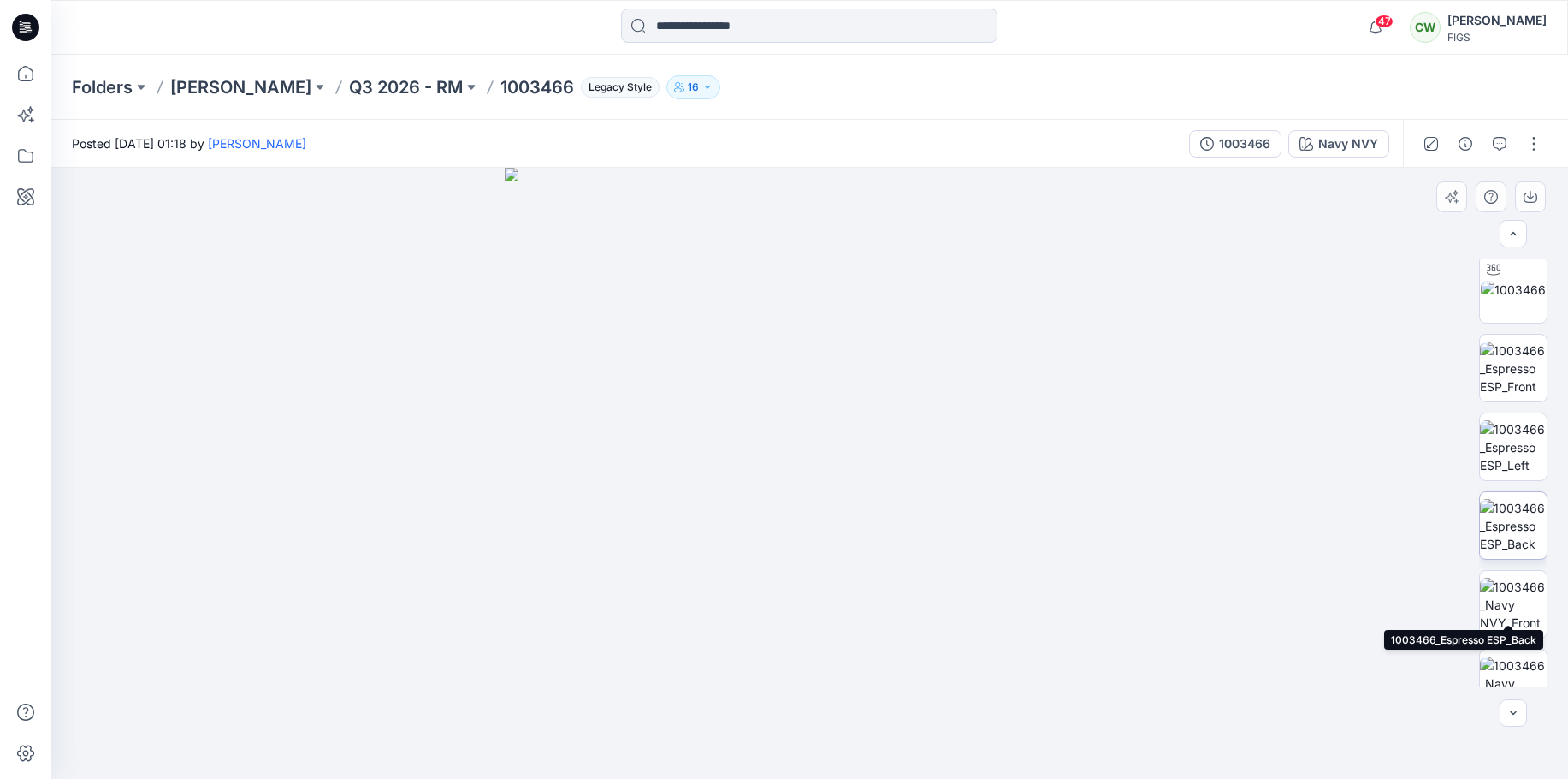
scroll to position [0, 0]
click at [1512, 373] on img at bounding box center [1513, 373] width 65 height 18
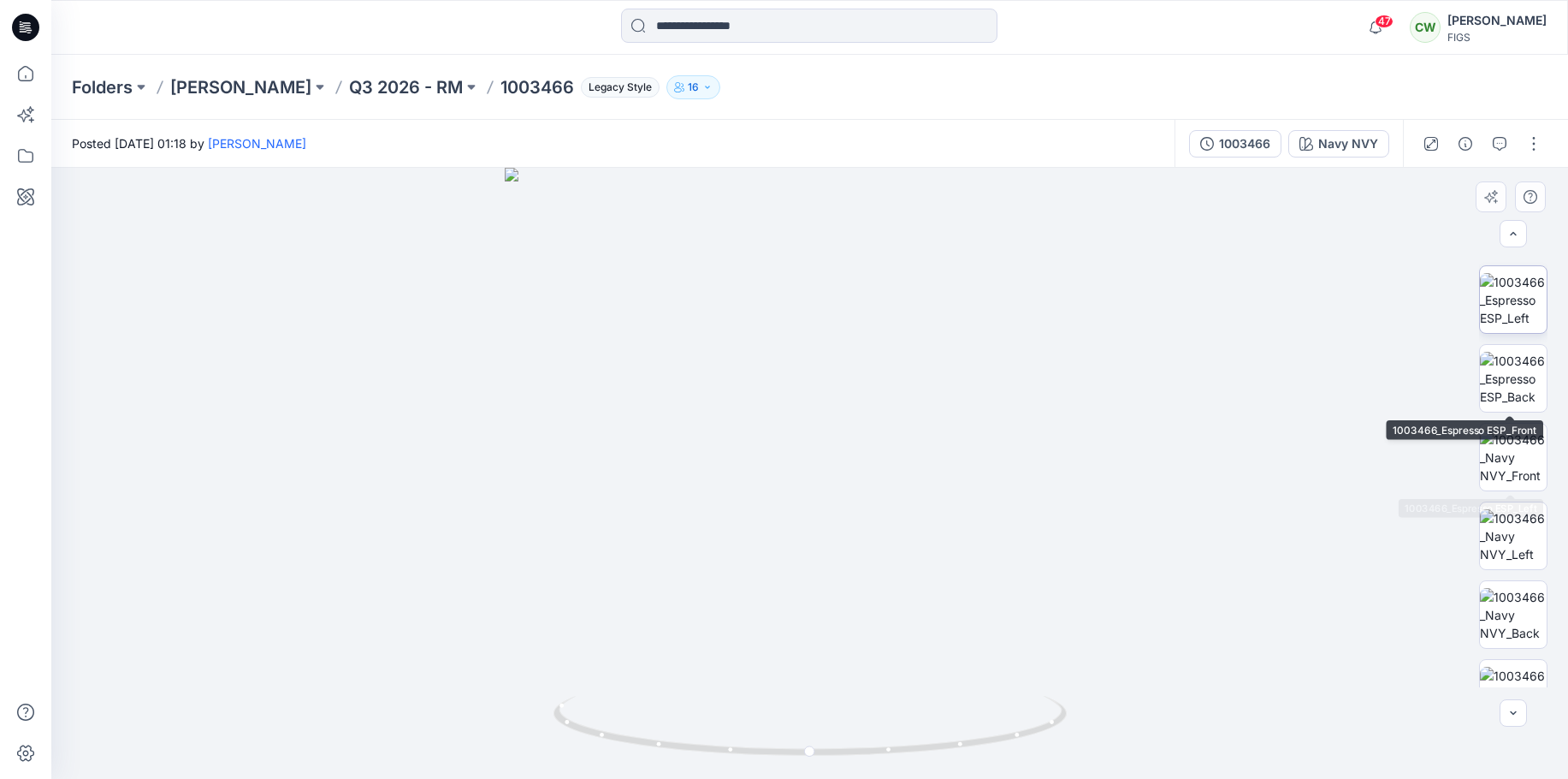
scroll to position [257, 0]
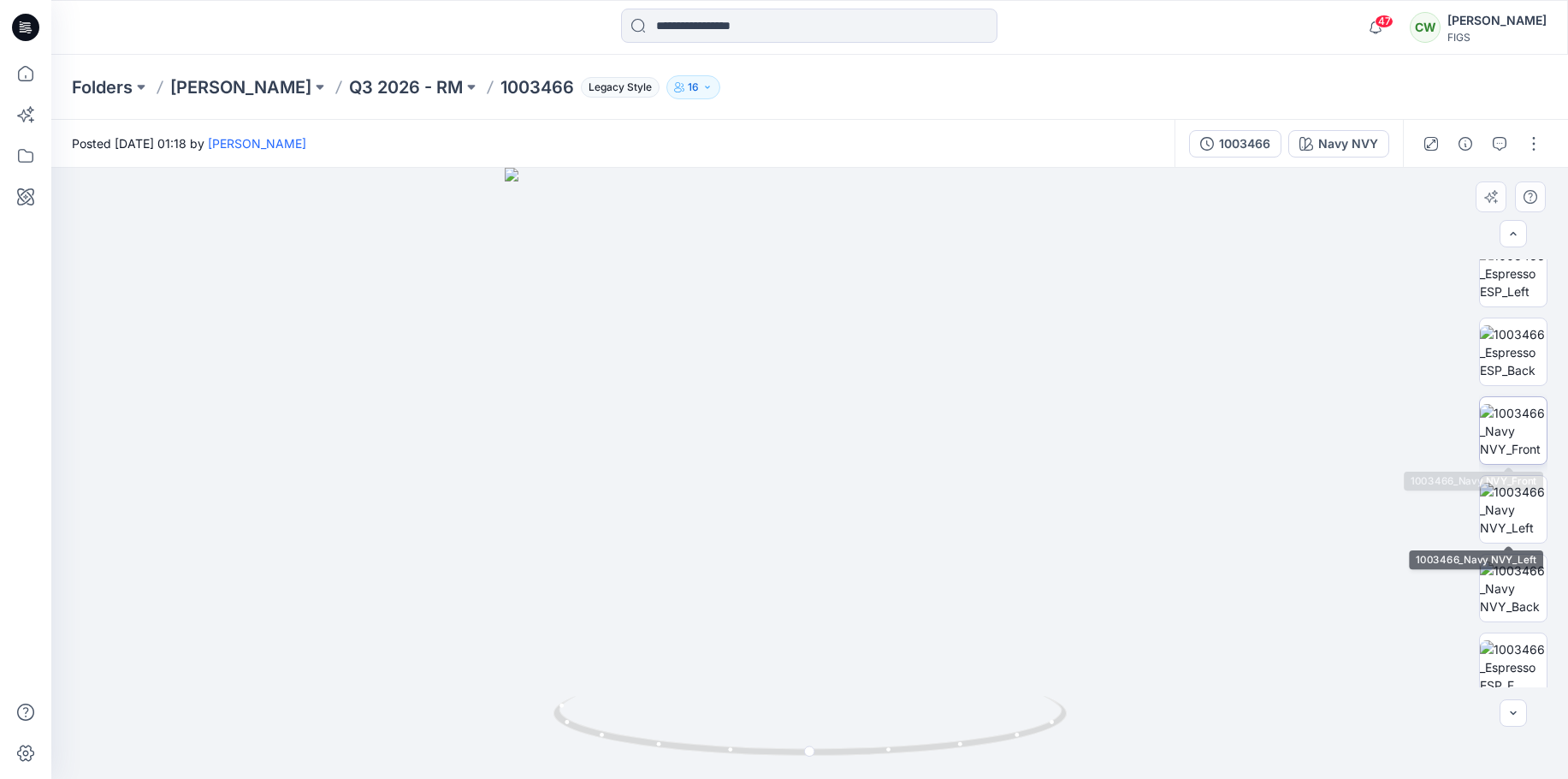
click at [1508, 439] on img at bounding box center [1513, 430] width 67 height 53
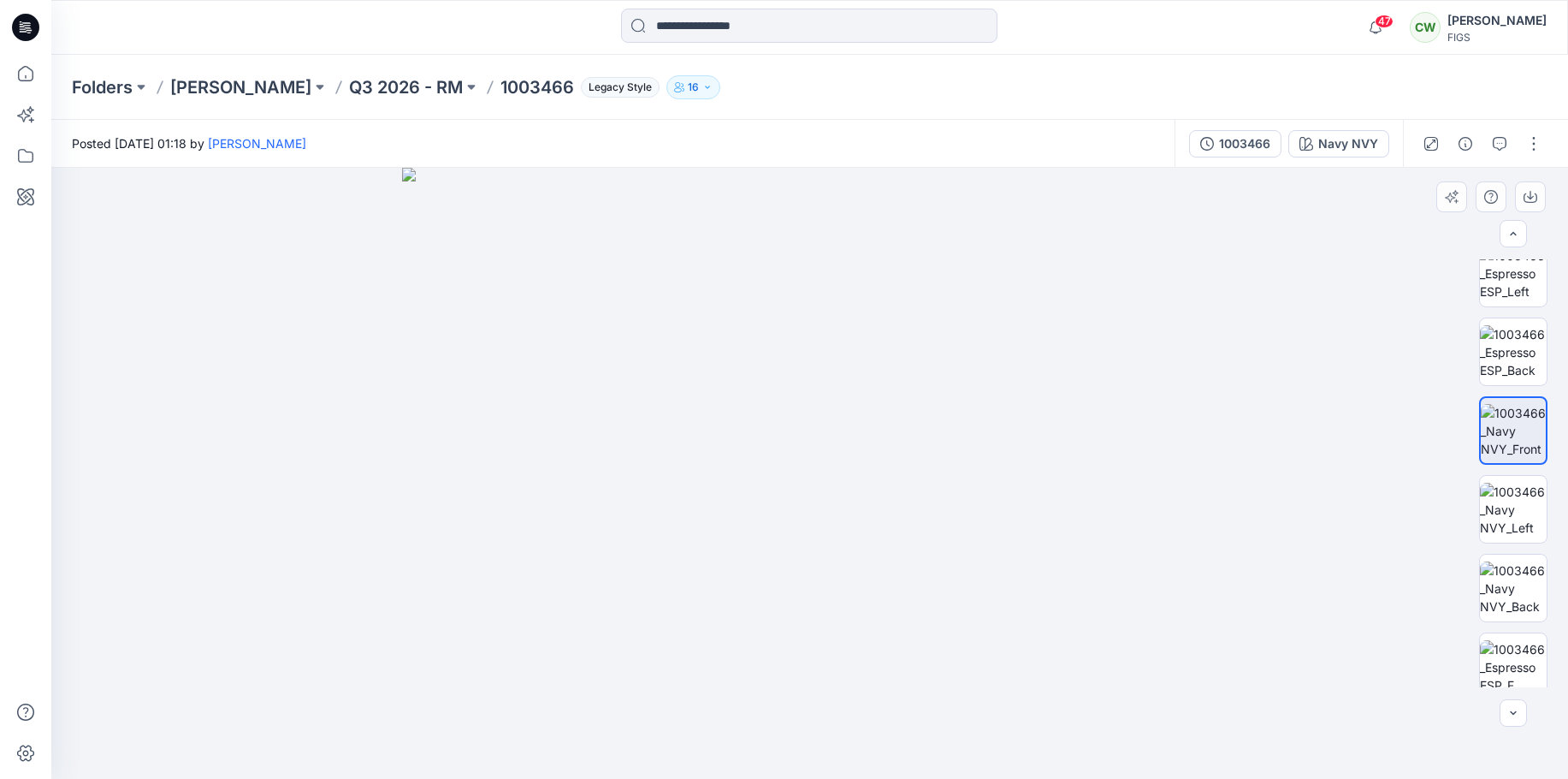
drag, startPoint x: 815, startPoint y: 354, endPoint x: 816, endPoint y: 483, distance: 129.0
click at [816, 483] on img at bounding box center [809, 472] width 814 height 611
click at [1513, 504] on img at bounding box center [1513, 509] width 67 height 53
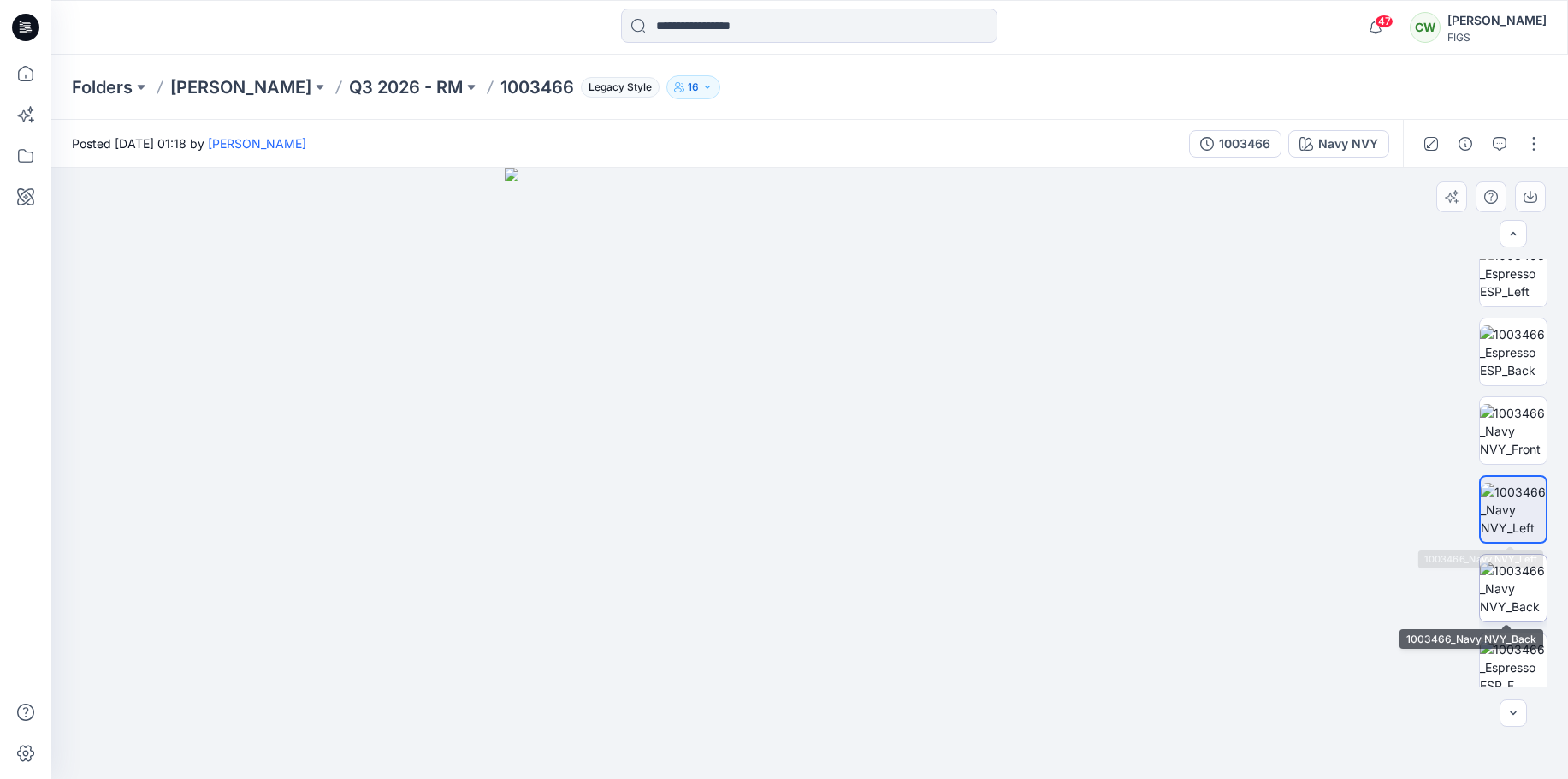
click at [1528, 589] on img at bounding box center [1513, 588] width 67 height 53
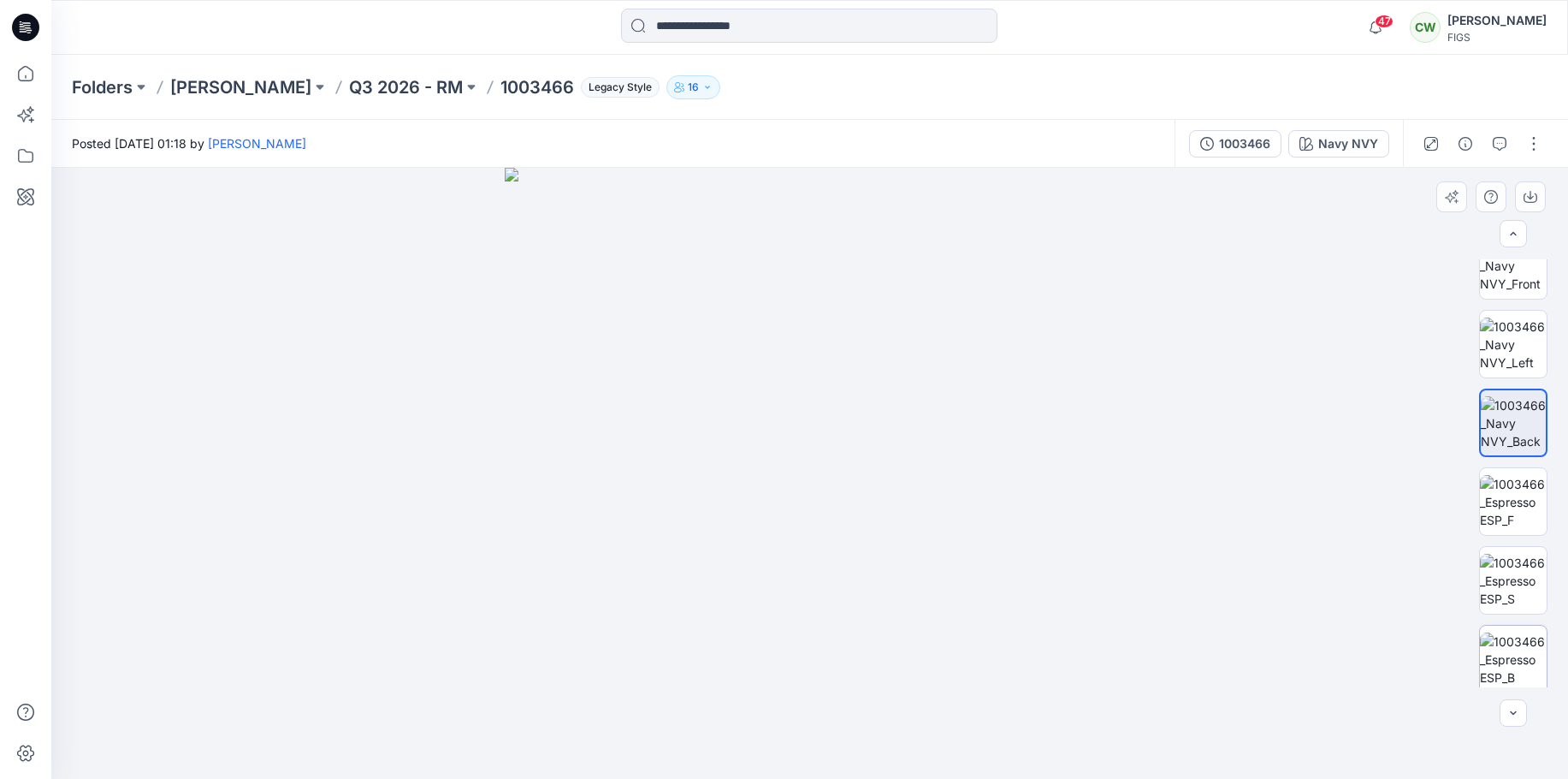
scroll to position [664, 0]
click at [1527, 461] on div at bounding box center [1513, 495] width 69 height 69
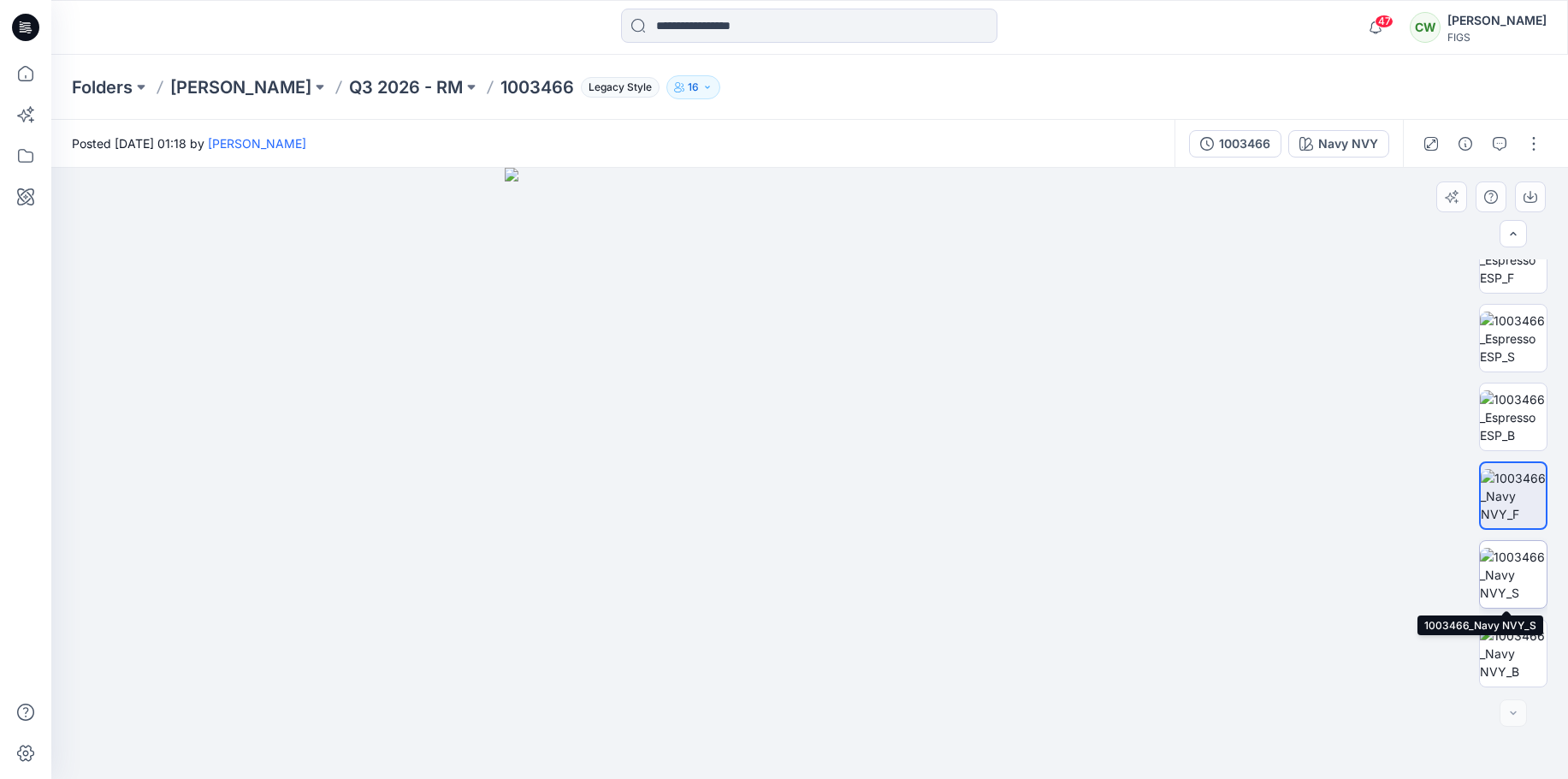
click at [1519, 554] on img at bounding box center [1513, 574] width 67 height 53
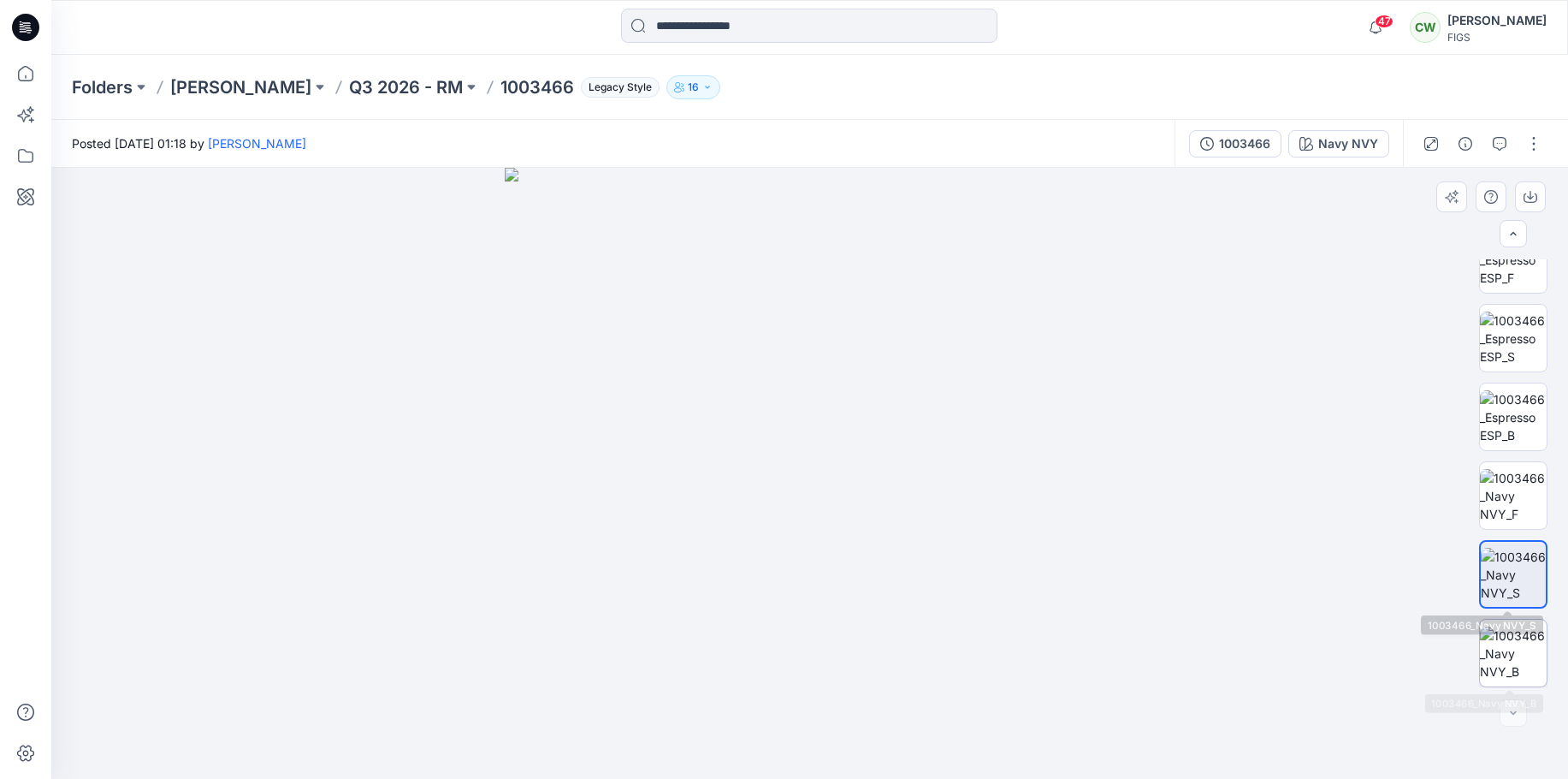
click at [1527, 660] on img at bounding box center [1513, 653] width 67 height 53
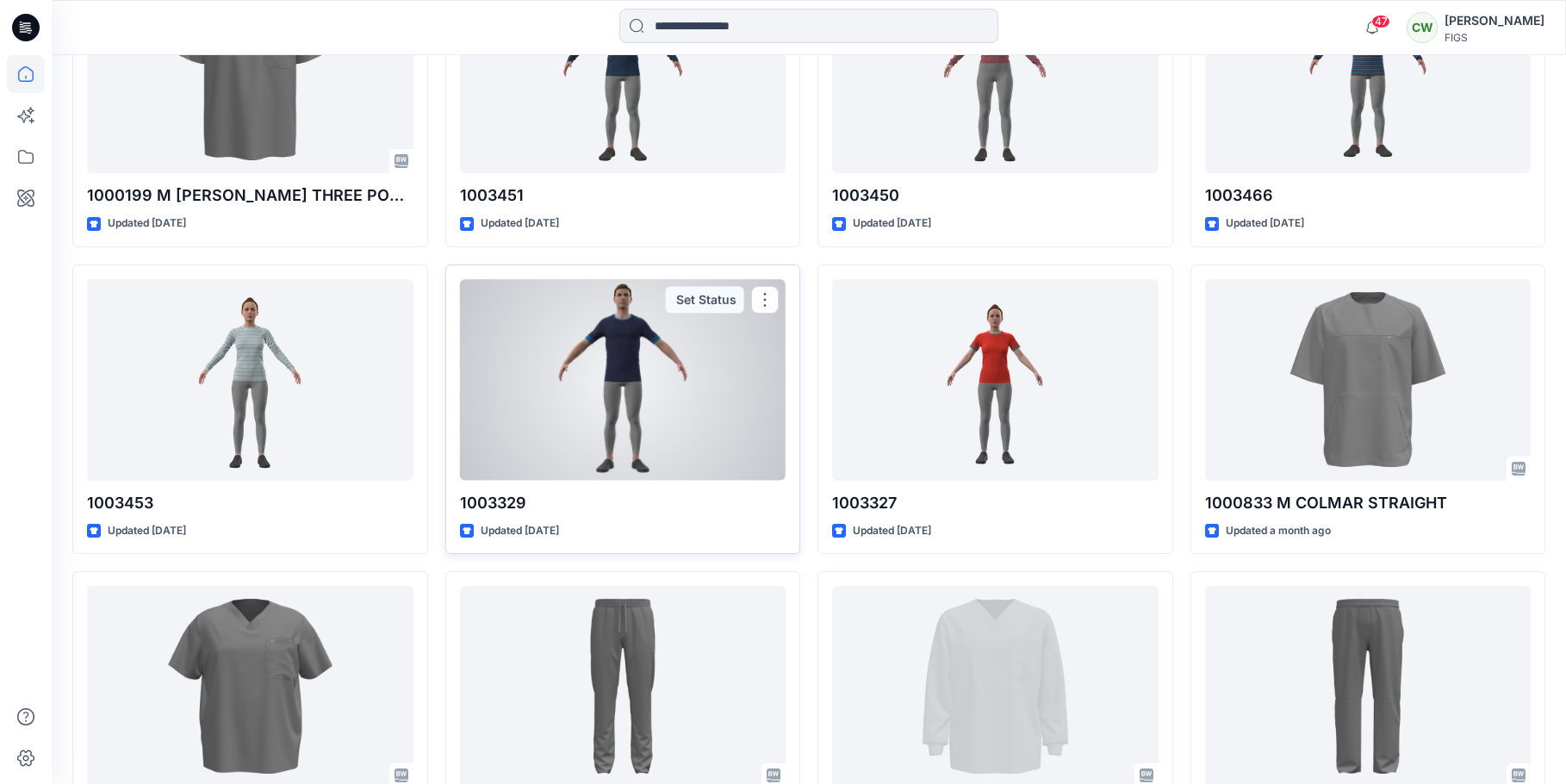
scroll to position [1257, 0]
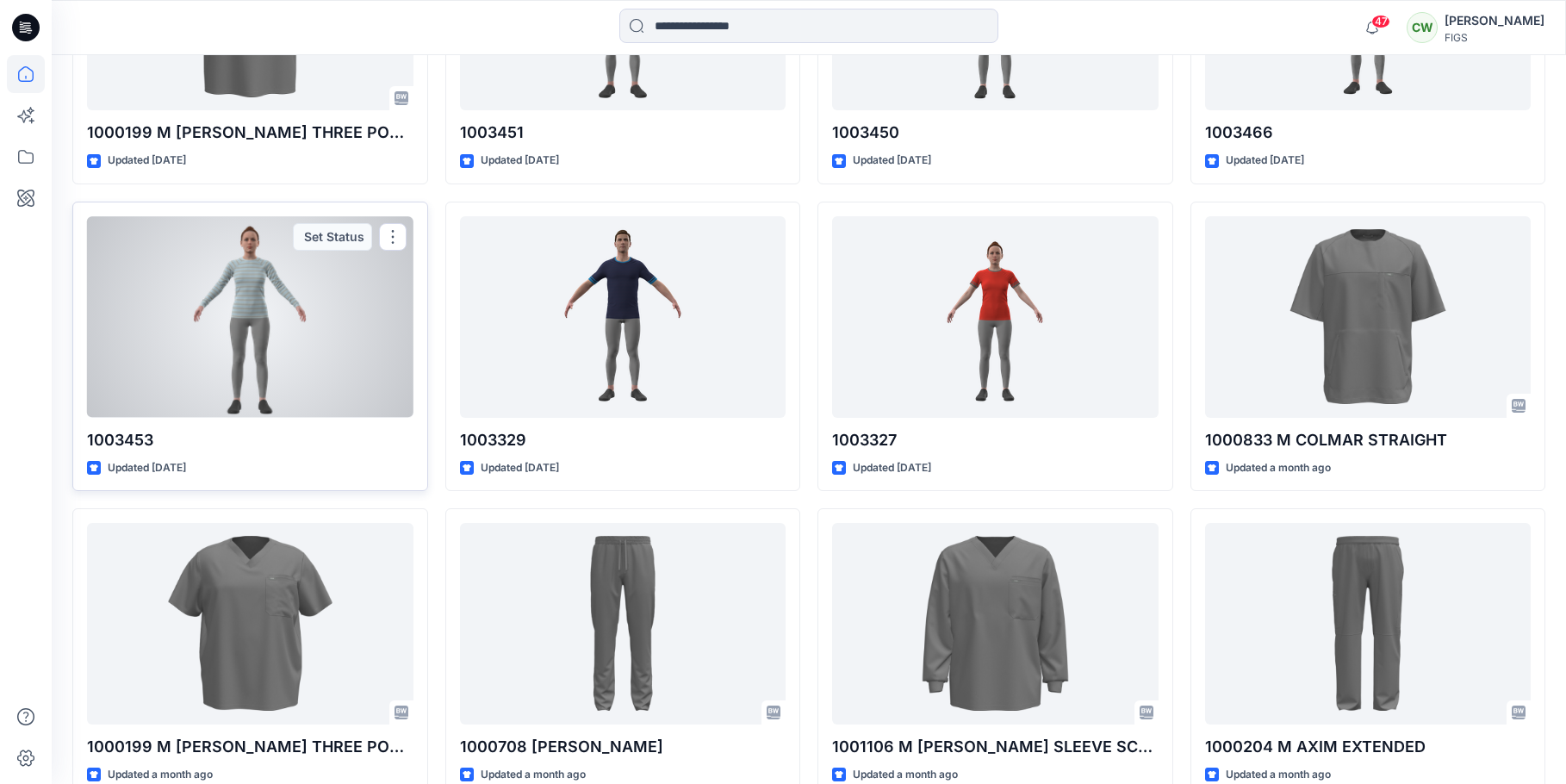
click at [206, 330] on div at bounding box center [250, 317] width 327 height 202
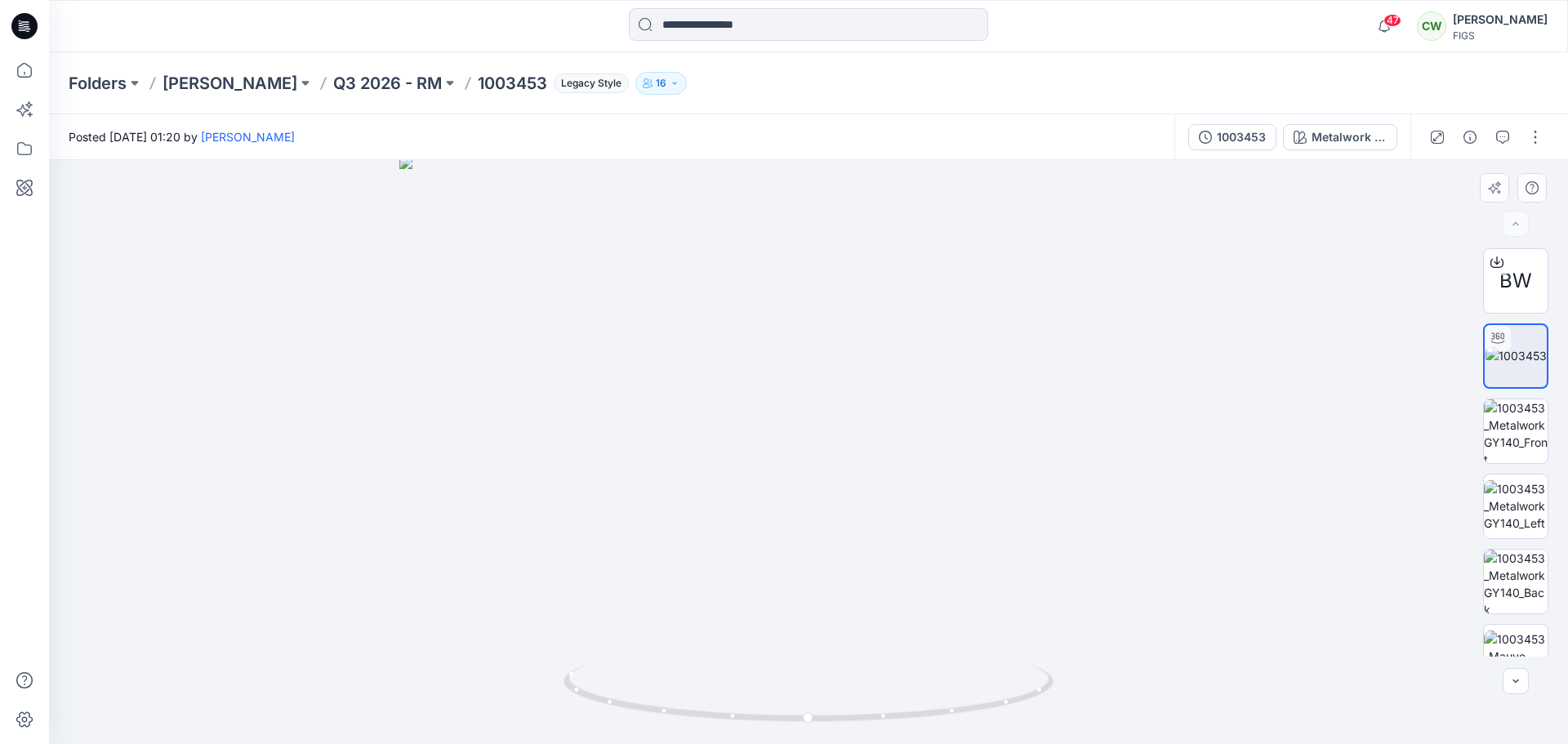
drag, startPoint x: 791, startPoint y: 289, endPoint x: 761, endPoint y: 401, distance: 115.9
click at [761, 401] on img at bounding box center [808, 449] width 818 height 588
click at [1484, 447] on img at bounding box center [1515, 430] width 64 height 64
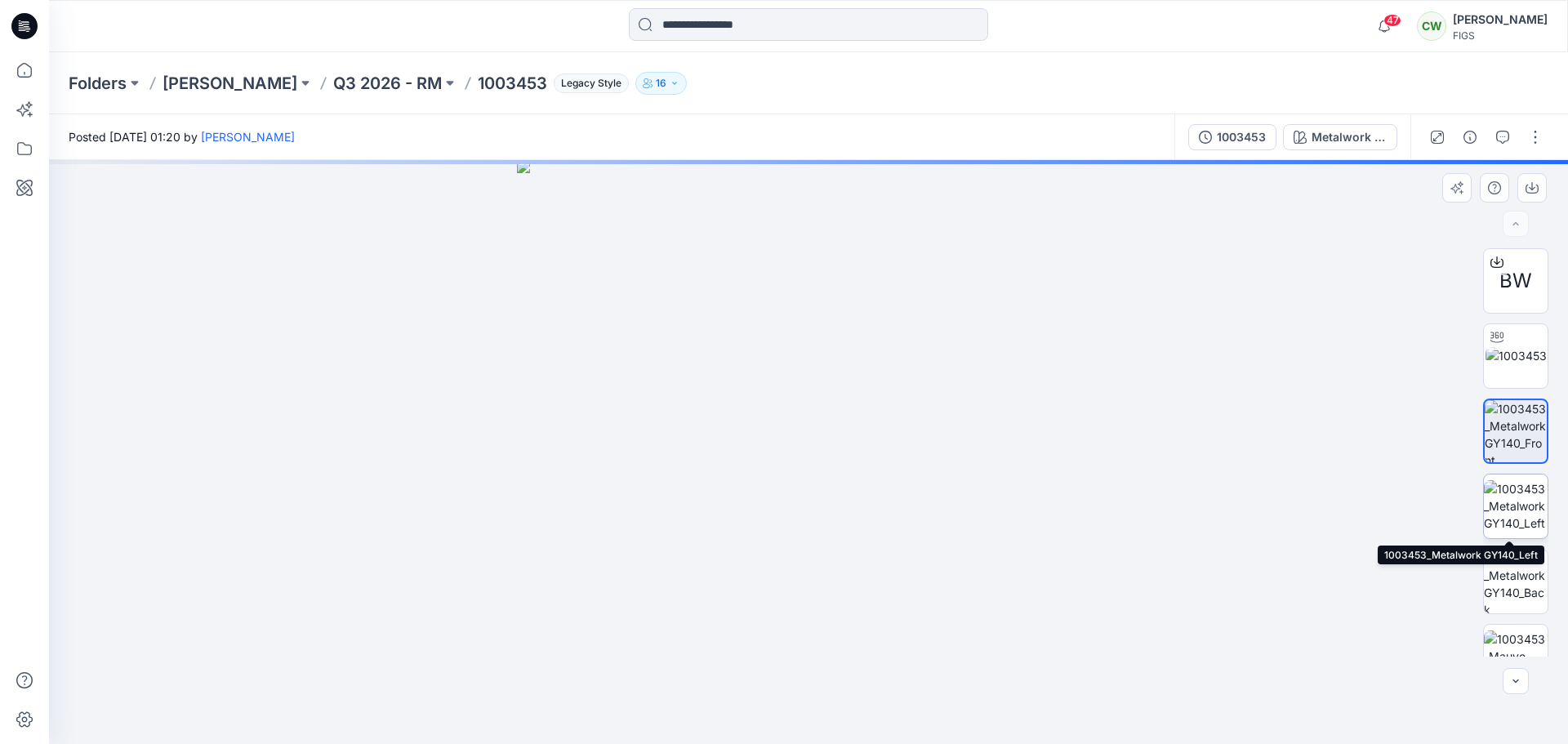
click at [1484, 486] on img at bounding box center [1515, 506] width 64 height 51
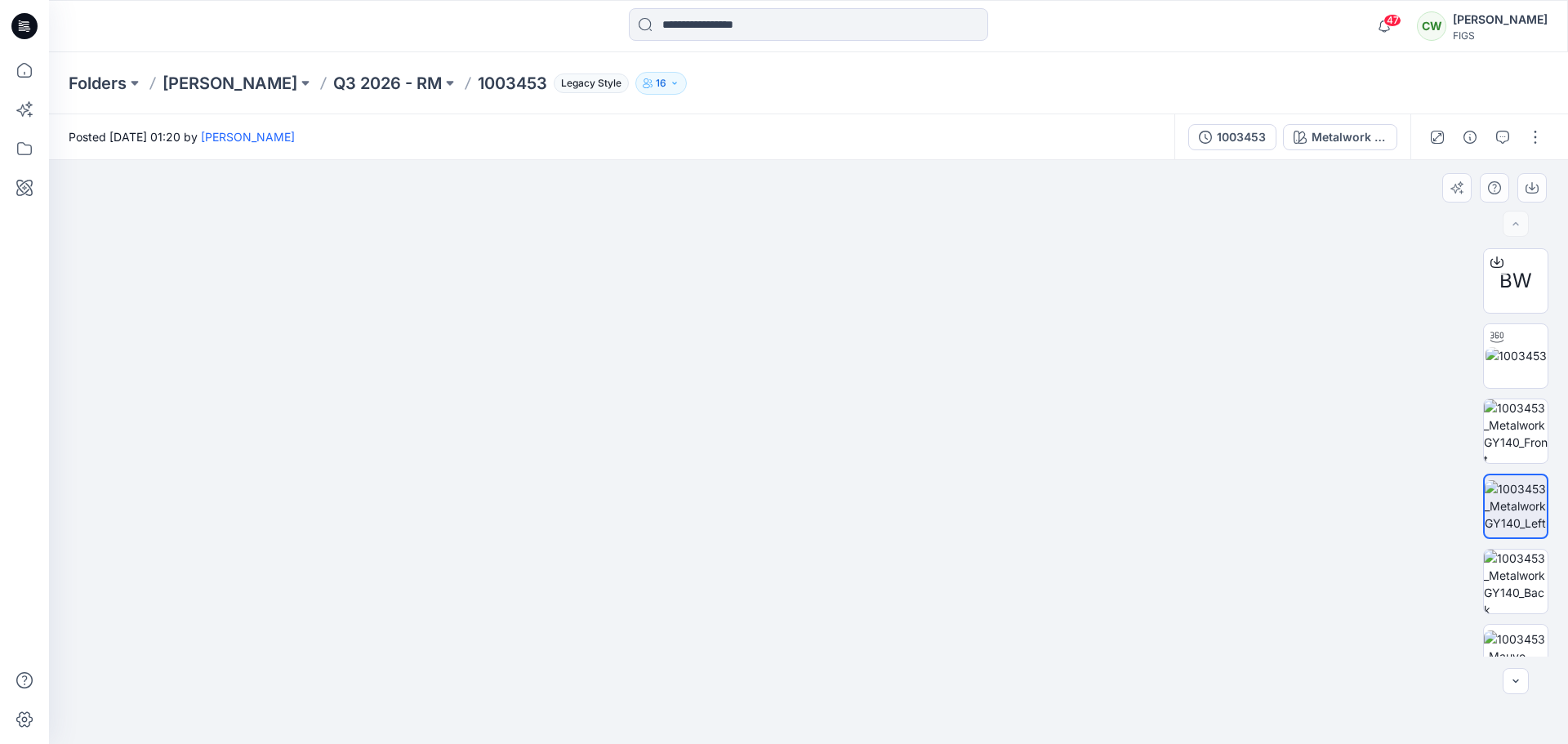
drag, startPoint x: 858, startPoint y: 346, endPoint x: 1196, endPoint y: 263, distance: 348.0
click at [857, 416] on img at bounding box center [809, 437] width 908 height 613
click at [1484, 582] on img at bounding box center [1515, 581] width 64 height 64
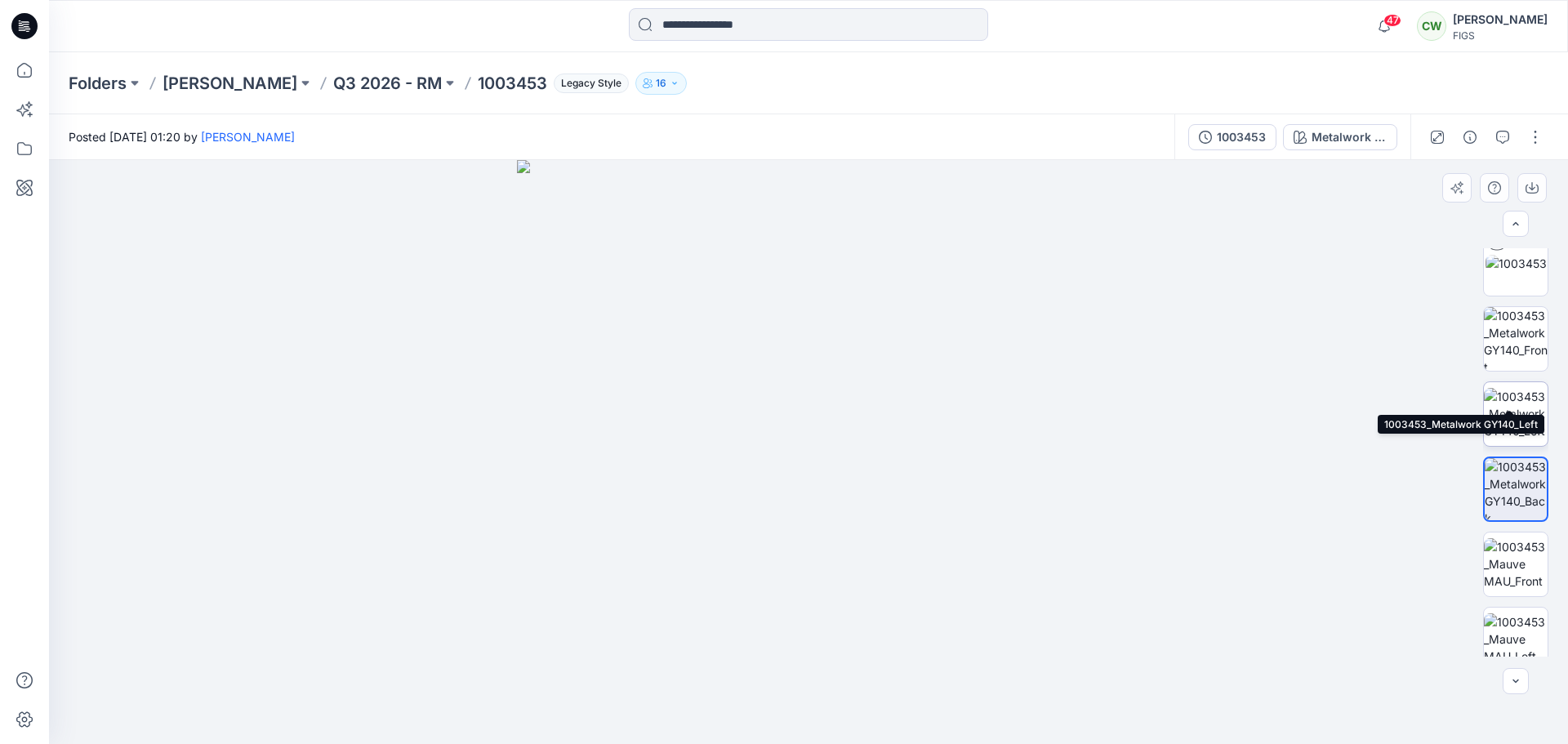
scroll to position [245, 0]
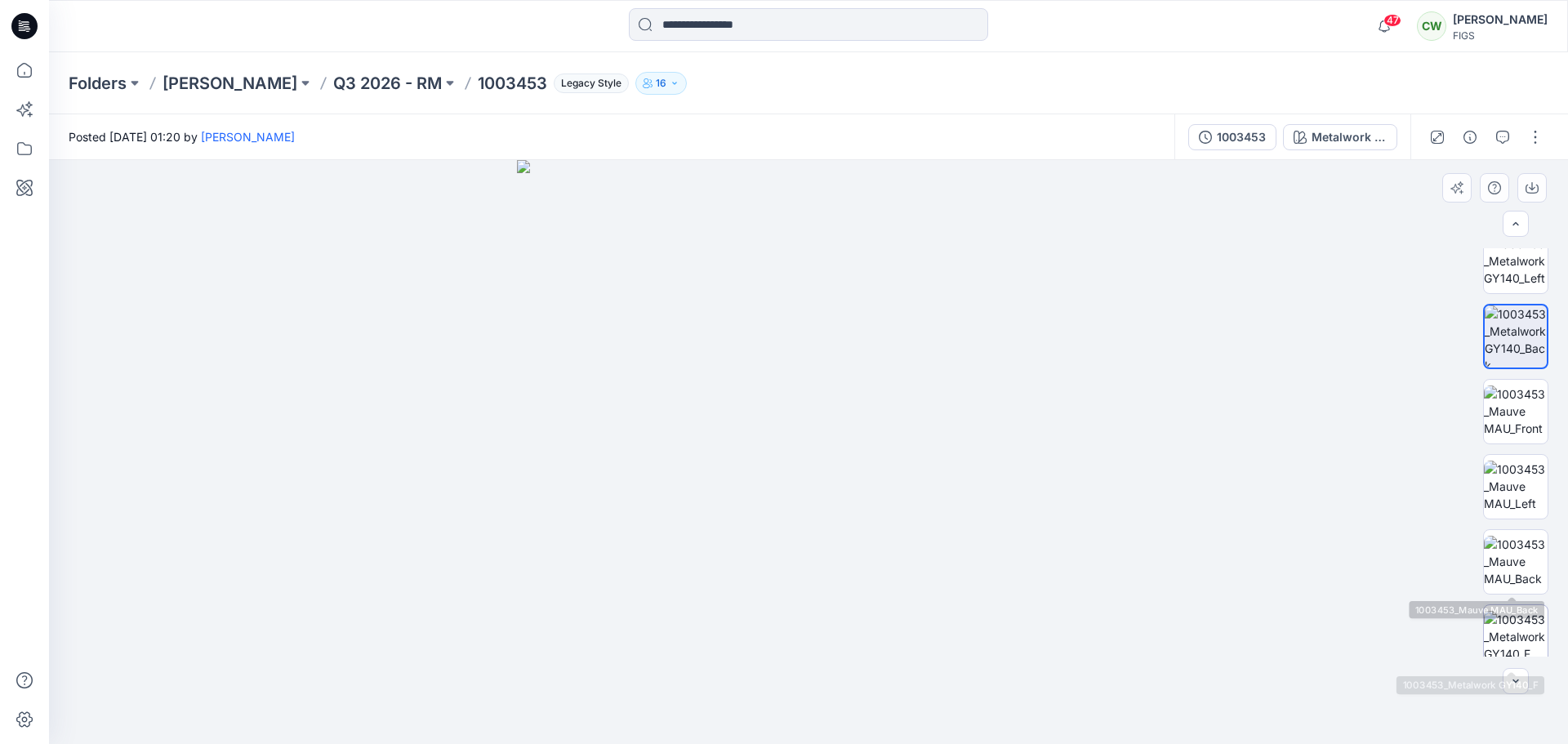
click at [1484, 611] on img at bounding box center [1515, 636] width 64 height 51
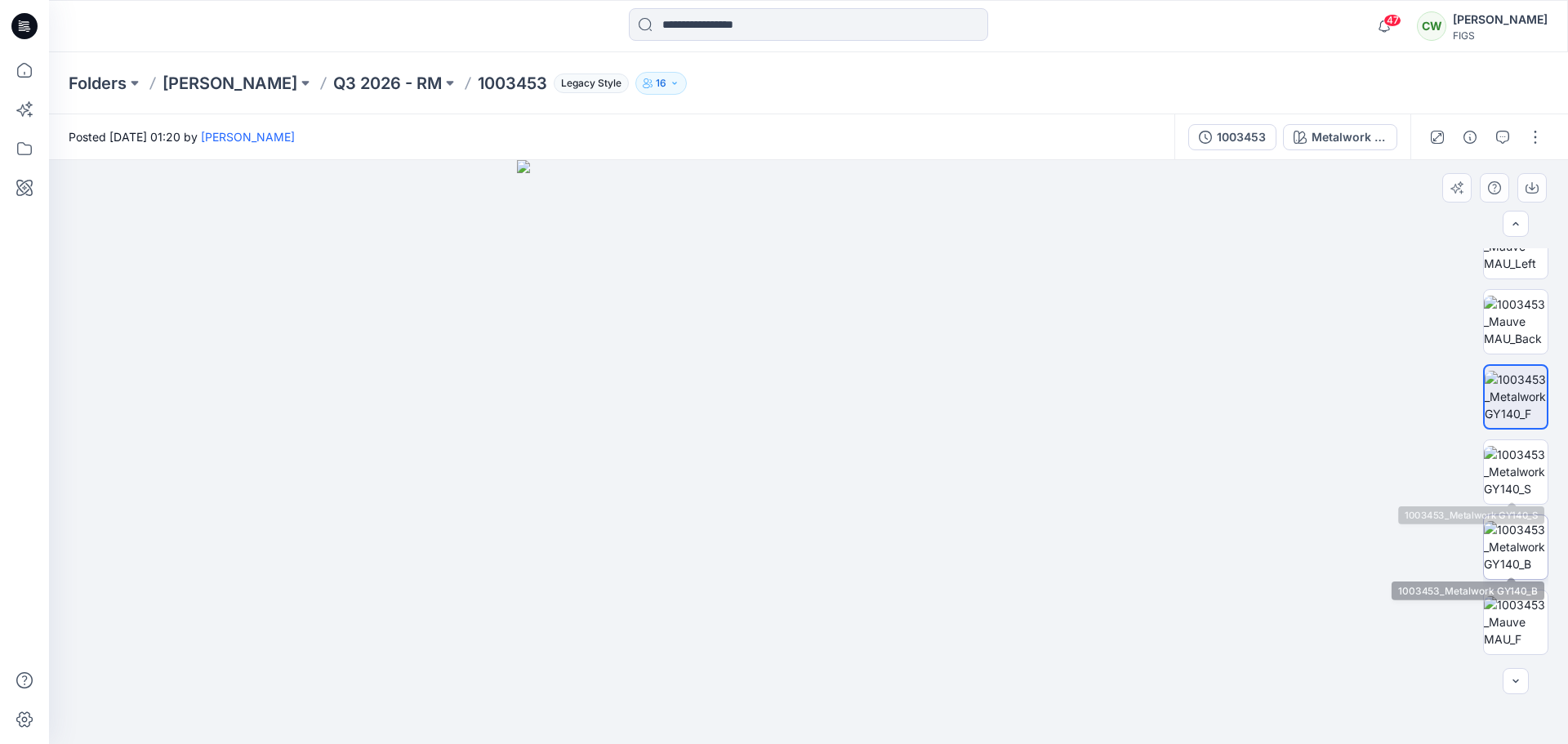
scroll to position [490, 0]
click at [1484, 479] on img at bounding box center [1515, 466] width 64 height 51
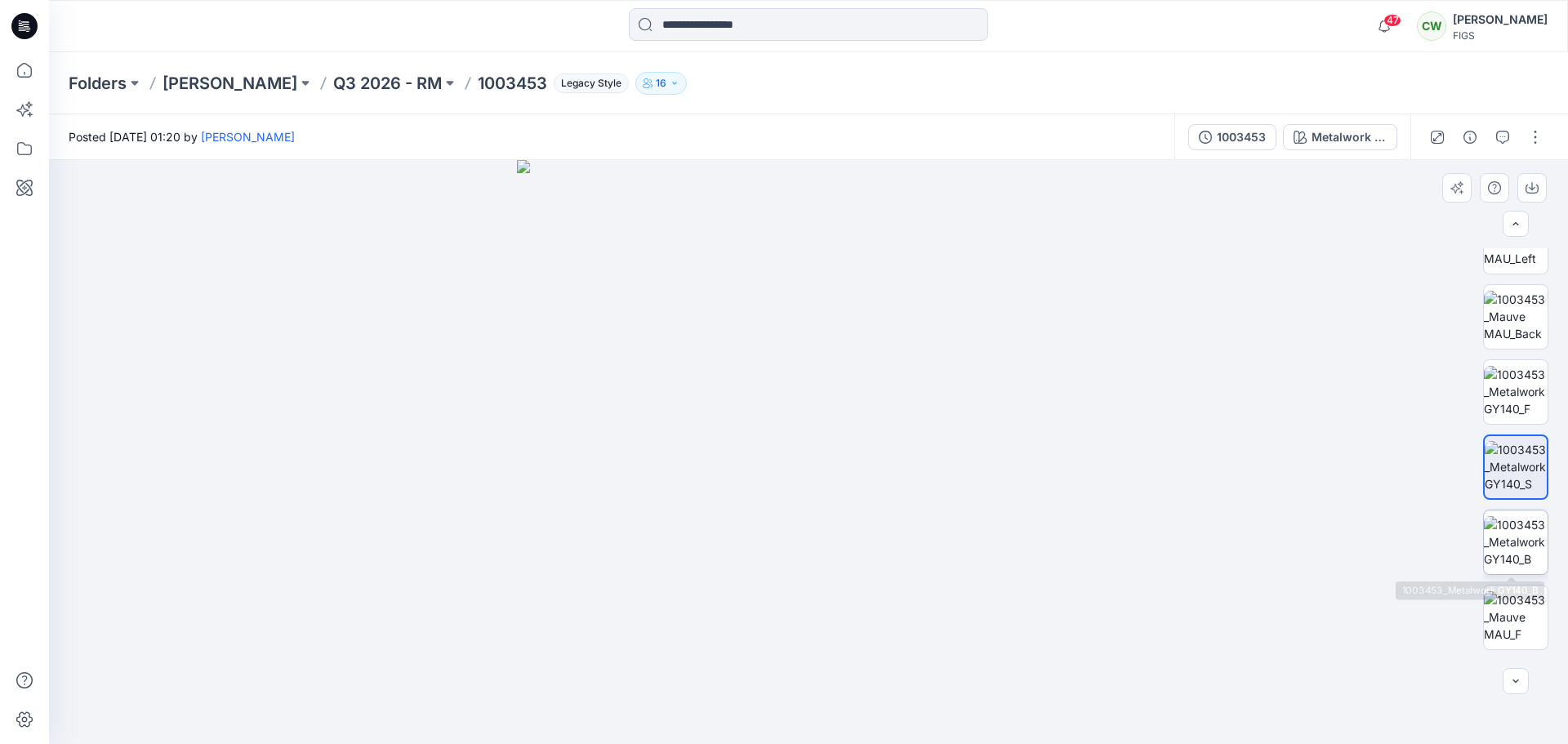
click at [1484, 551] on img at bounding box center [1515, 542] width 64 height 51
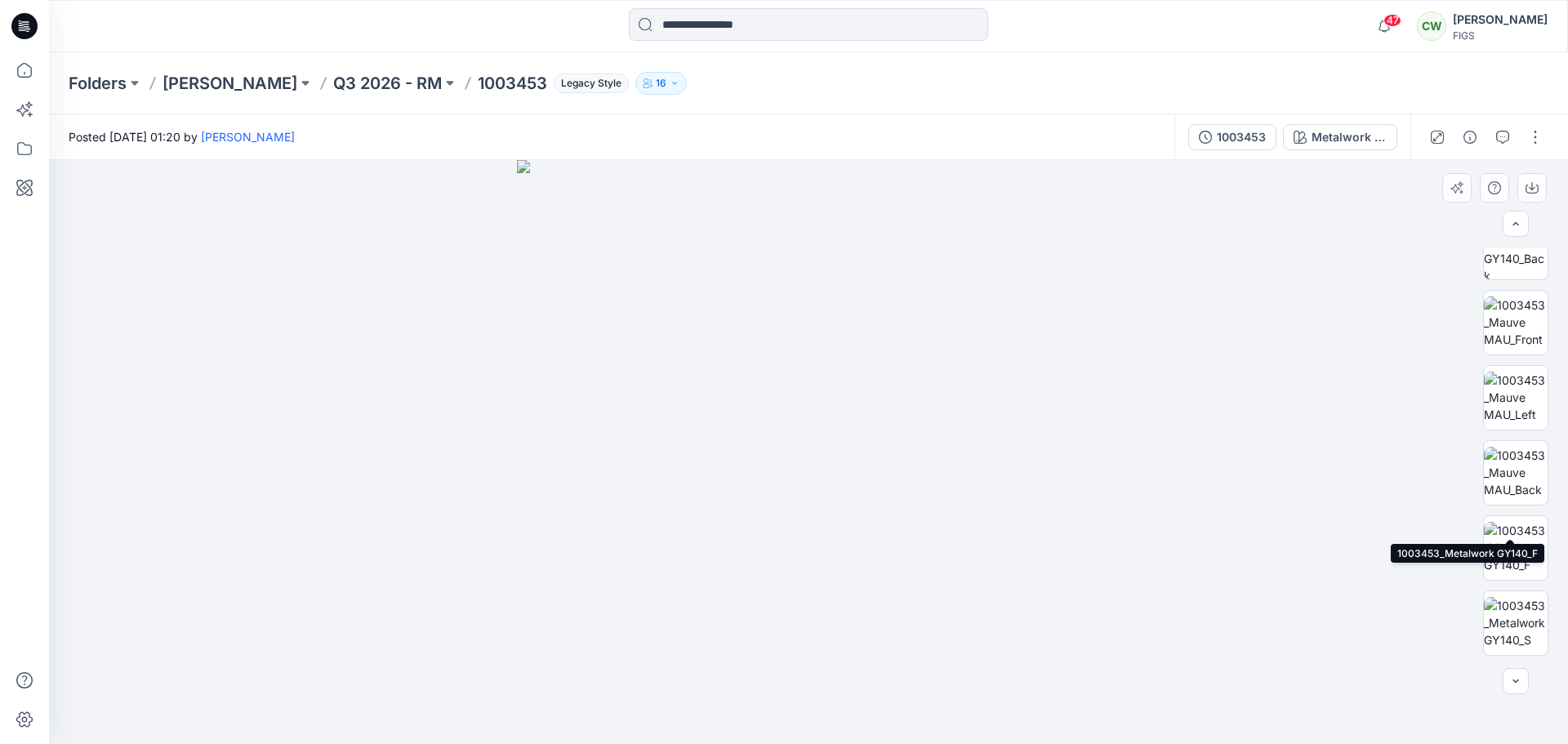
scroll to position [327, 0]
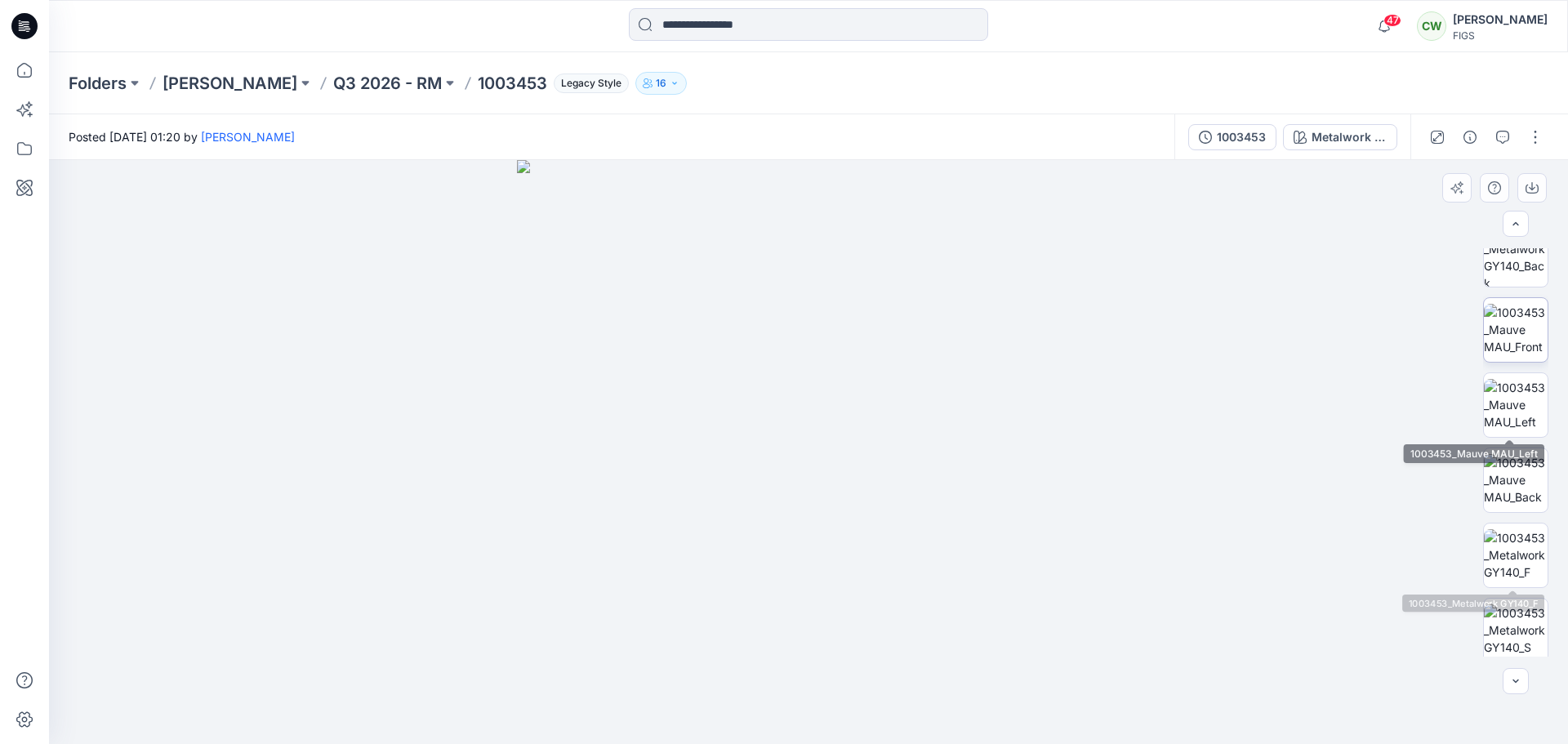
click at [1484, 323] on img at bounding box center [1515, 329] width 64 height 51
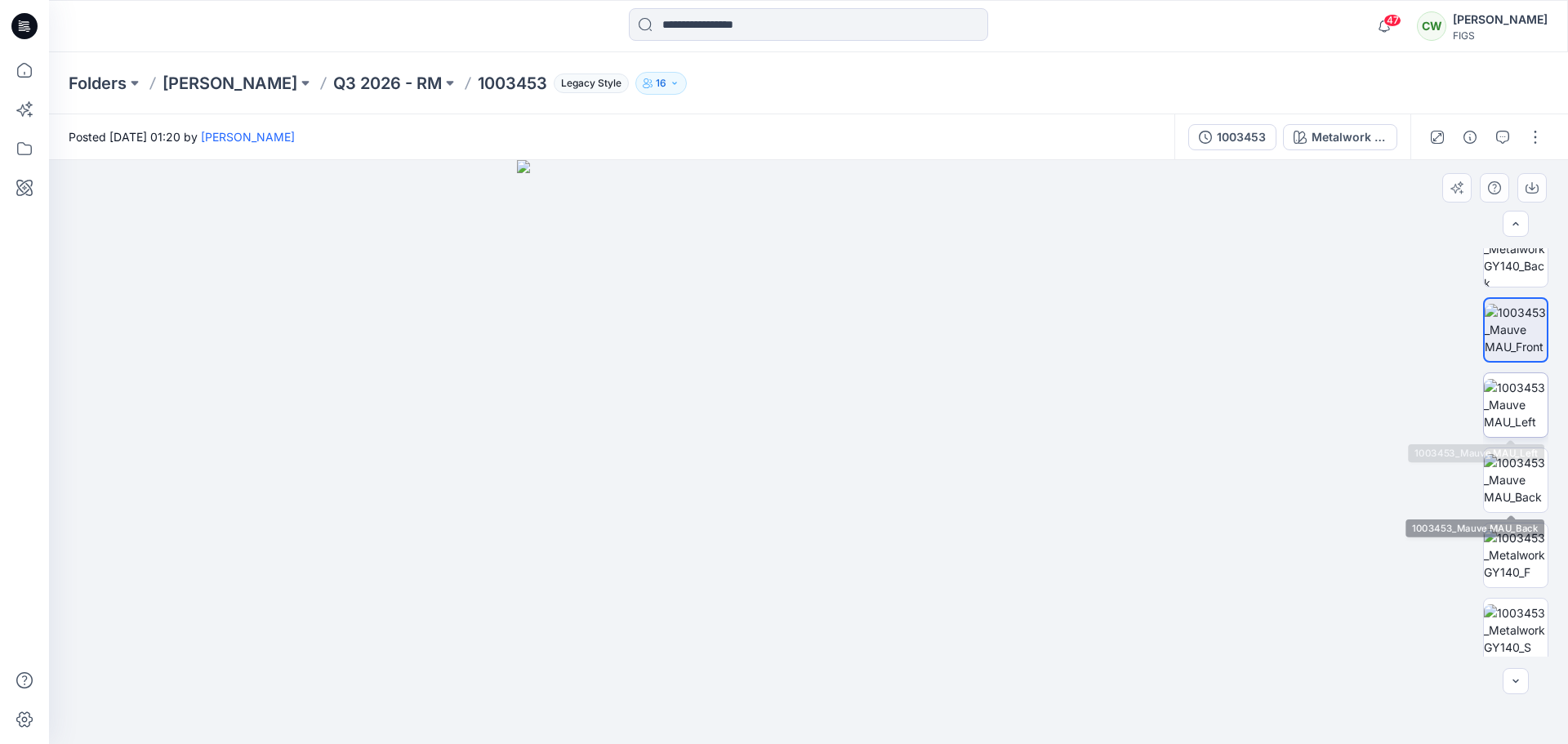
click at [1484, 392] on img at bounding box center [1515, 404] width 64 height 51
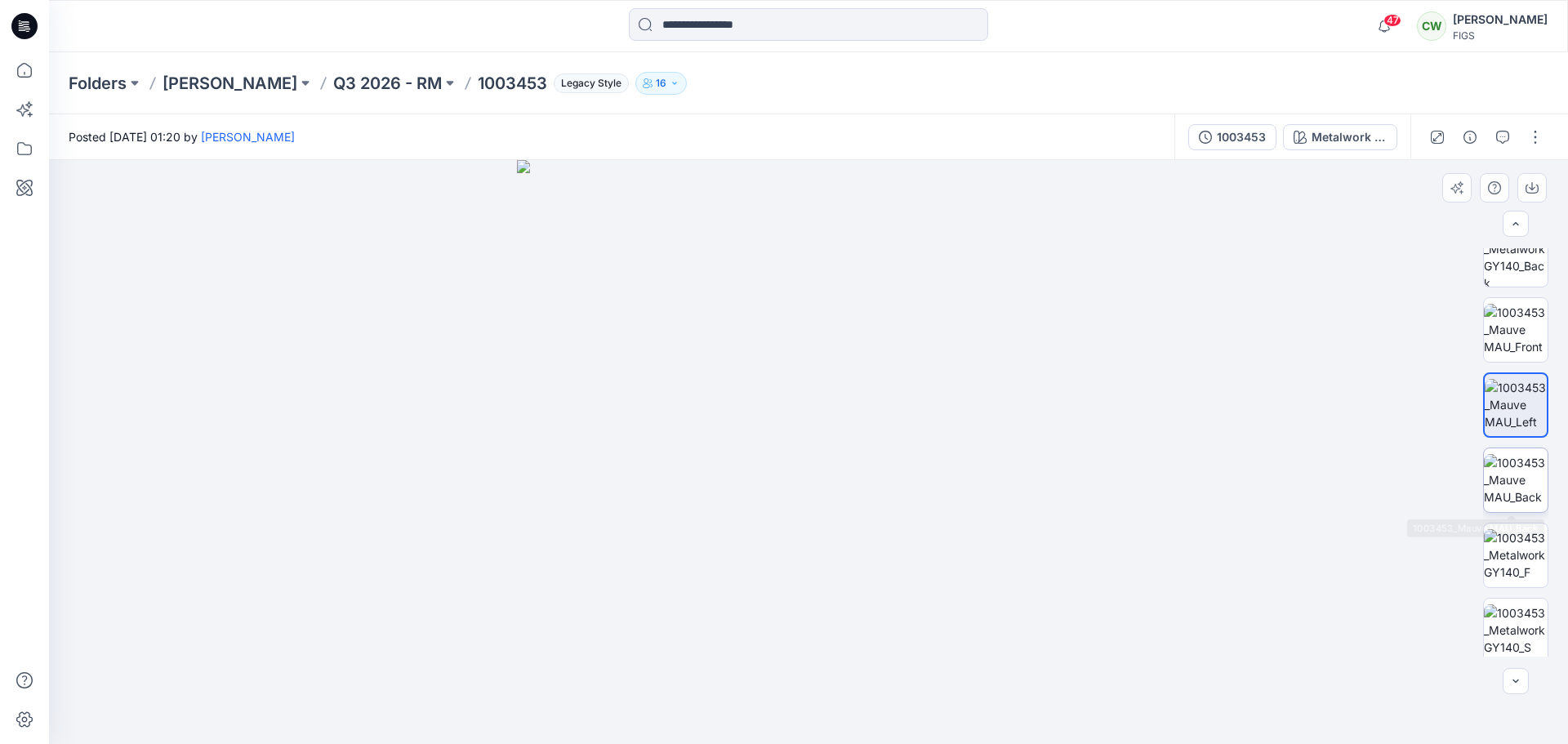
click at [1484, 480] on img at bounding box center [1515, 480] width 64 height 51
drag, startPoint x: 634, startPoint y: 201, endPoint x: 867, endPoint y: 341, distance: 271.8
click at [867, 341] on img at bounding box center [809, 452] width 584 height 583
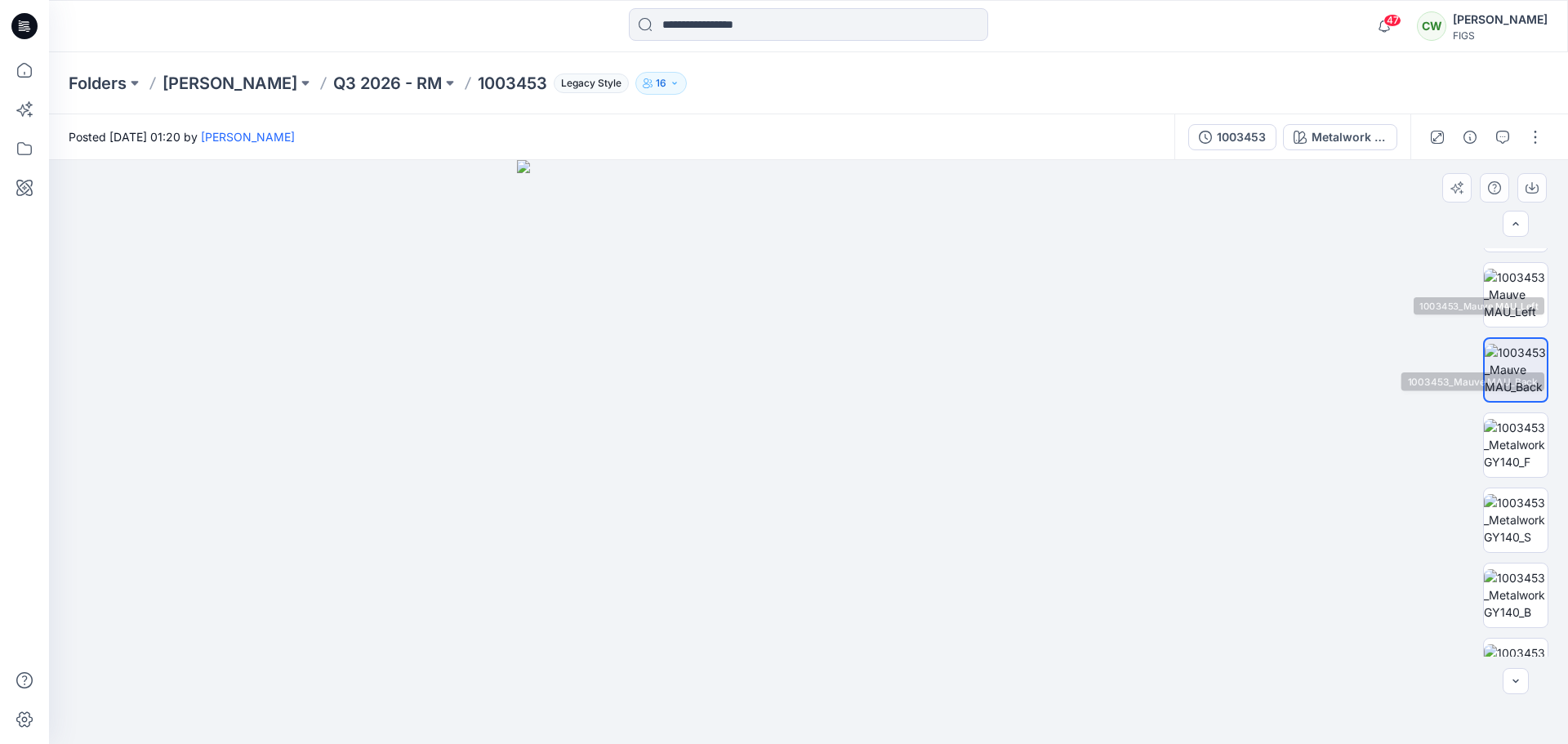
scroll to position [633, 0]
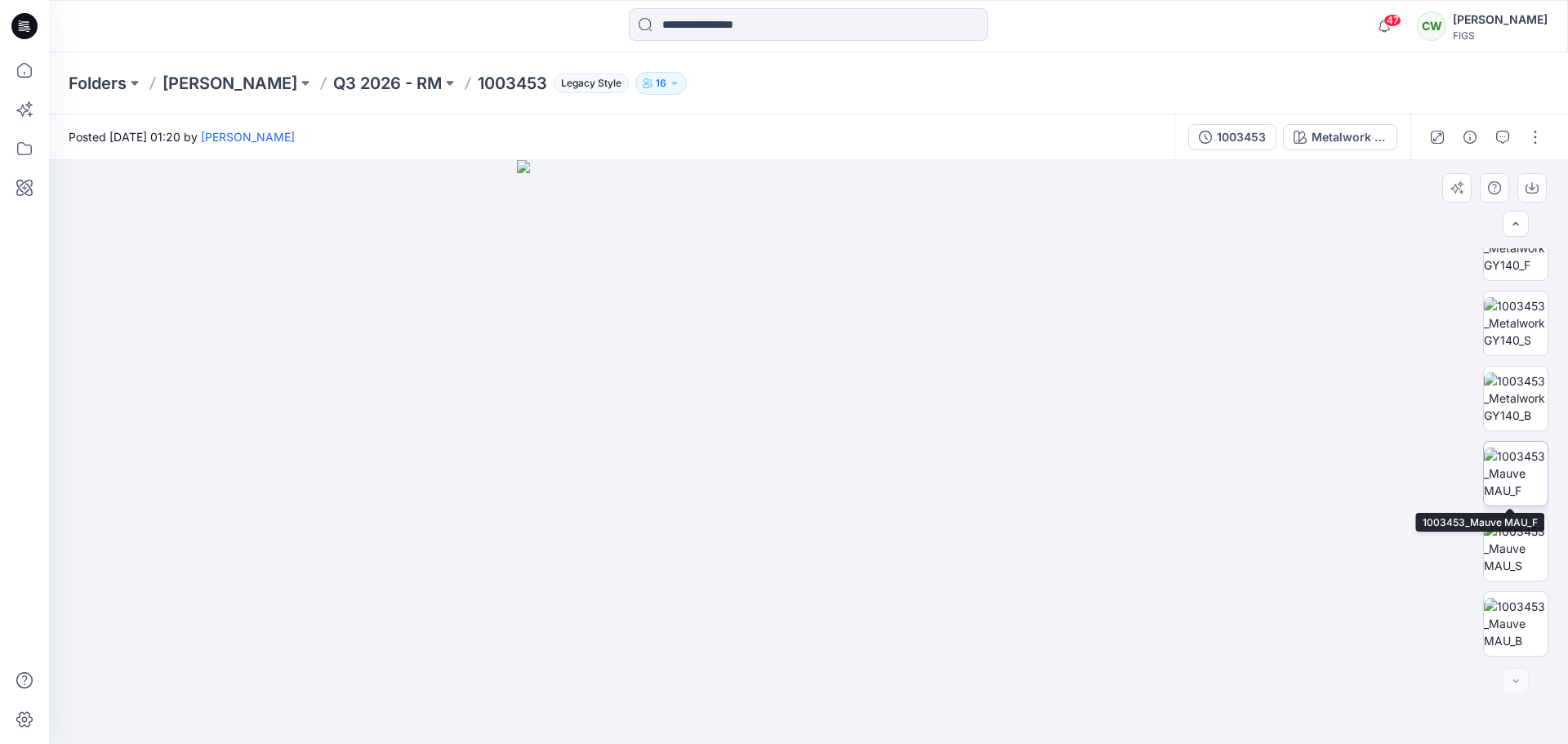
click at [1484, 471] on img at bounding box center [1515, 473] width 64 height 51
click at [1484, 553] on img at bounding box center [1515, 548] width 64 height 51
click at [1484, 523] on img at bounding box center [1515, 548] width 62 height 51
click at [1484, 601] on img at bounding box center [1515, 623] width 64 height 51
click at [1484, 328] on img at bounding box center [1515, 322] width 64 height 51
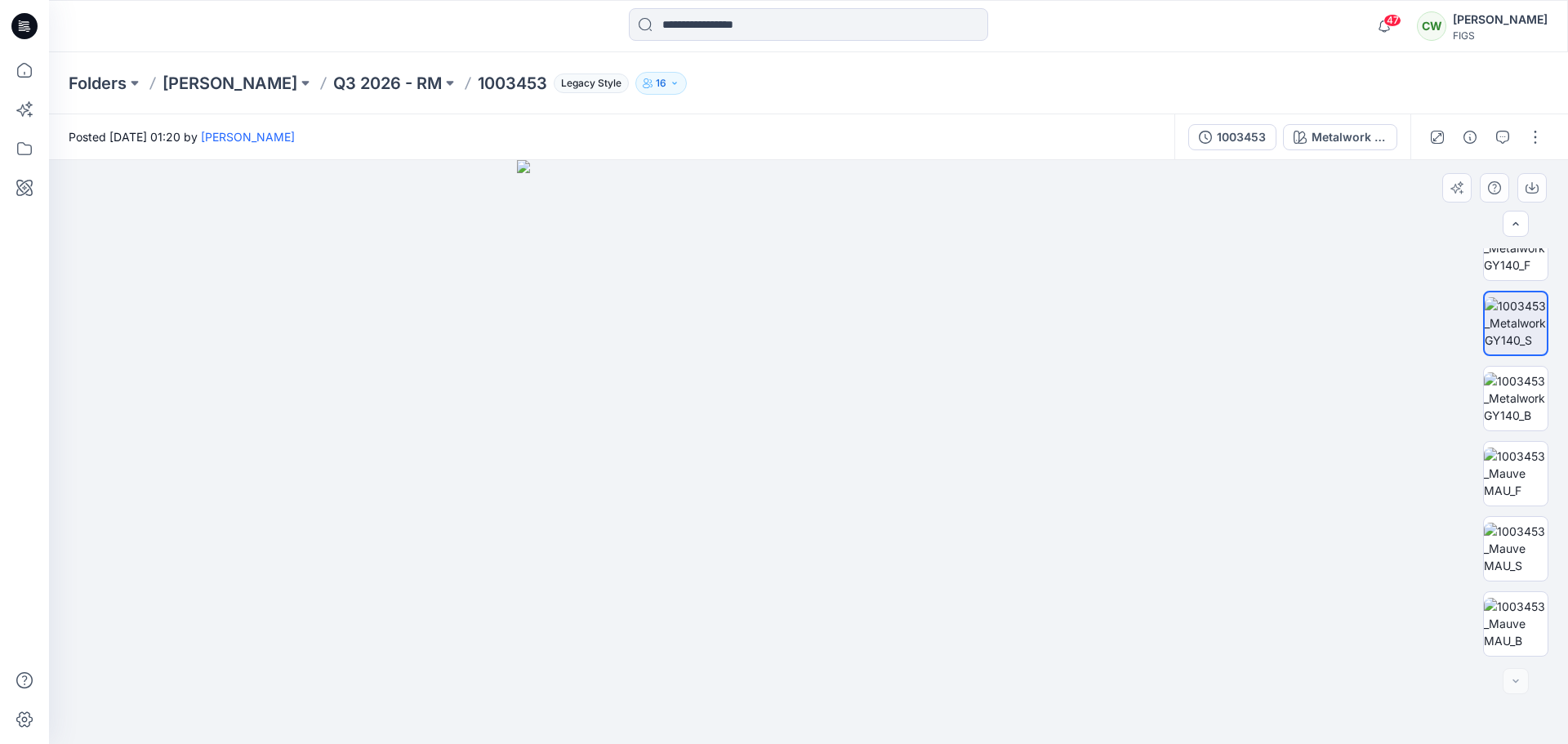
drag, startPoint x: 685, startPoint y: 433, endPoint x: 932, endPoint y: 457, distance: 248.2
click at [931, 457] on img at bounding box center [809, 452] width 584 height 583
drag, startPoint x: 887, startPoint y: 457, endPoint x: 959, endPoint y: 457, distance: 72.0
click at [959, 457] on img at bounding box center [809, 452] width 584 height 583
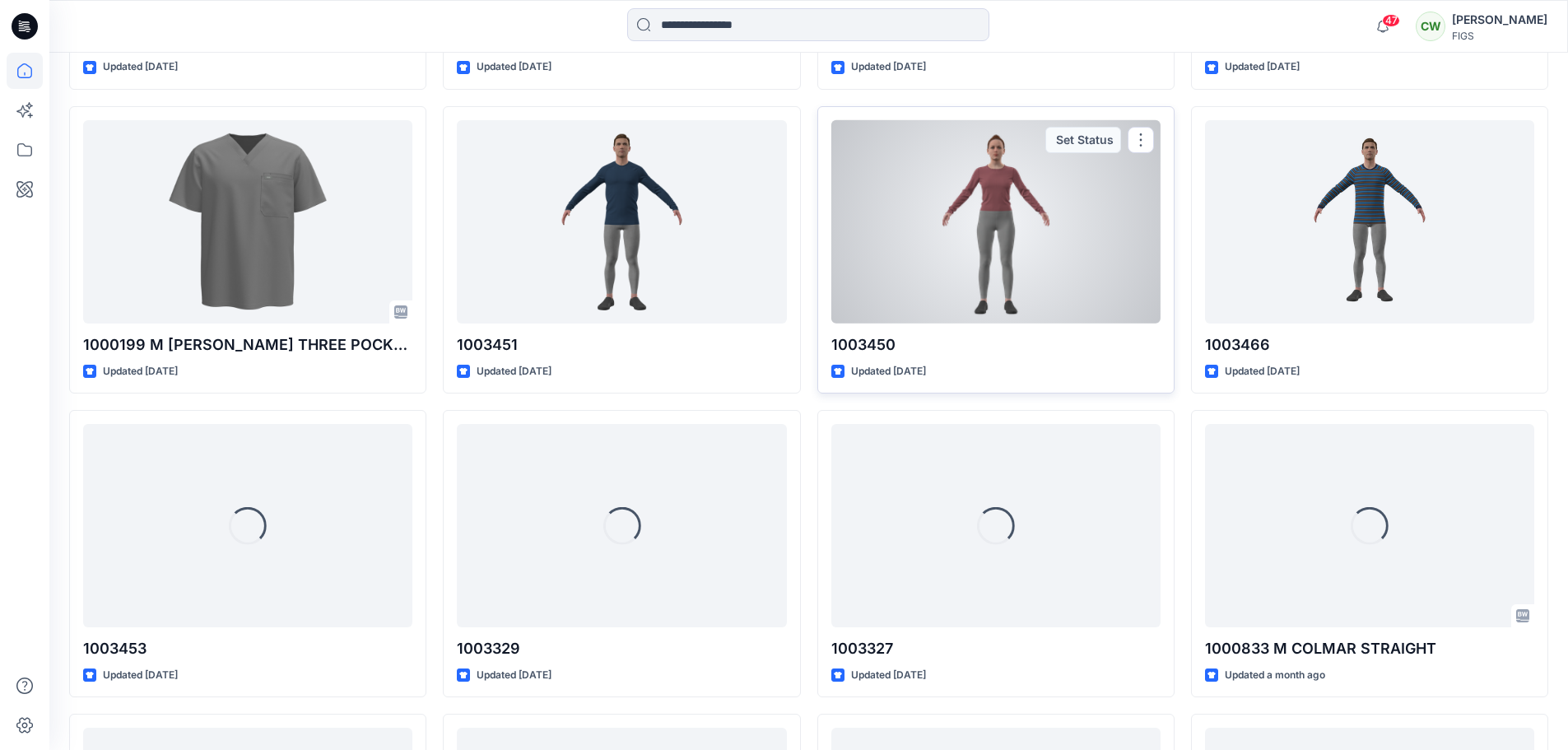
scroll to position [1077, 0]
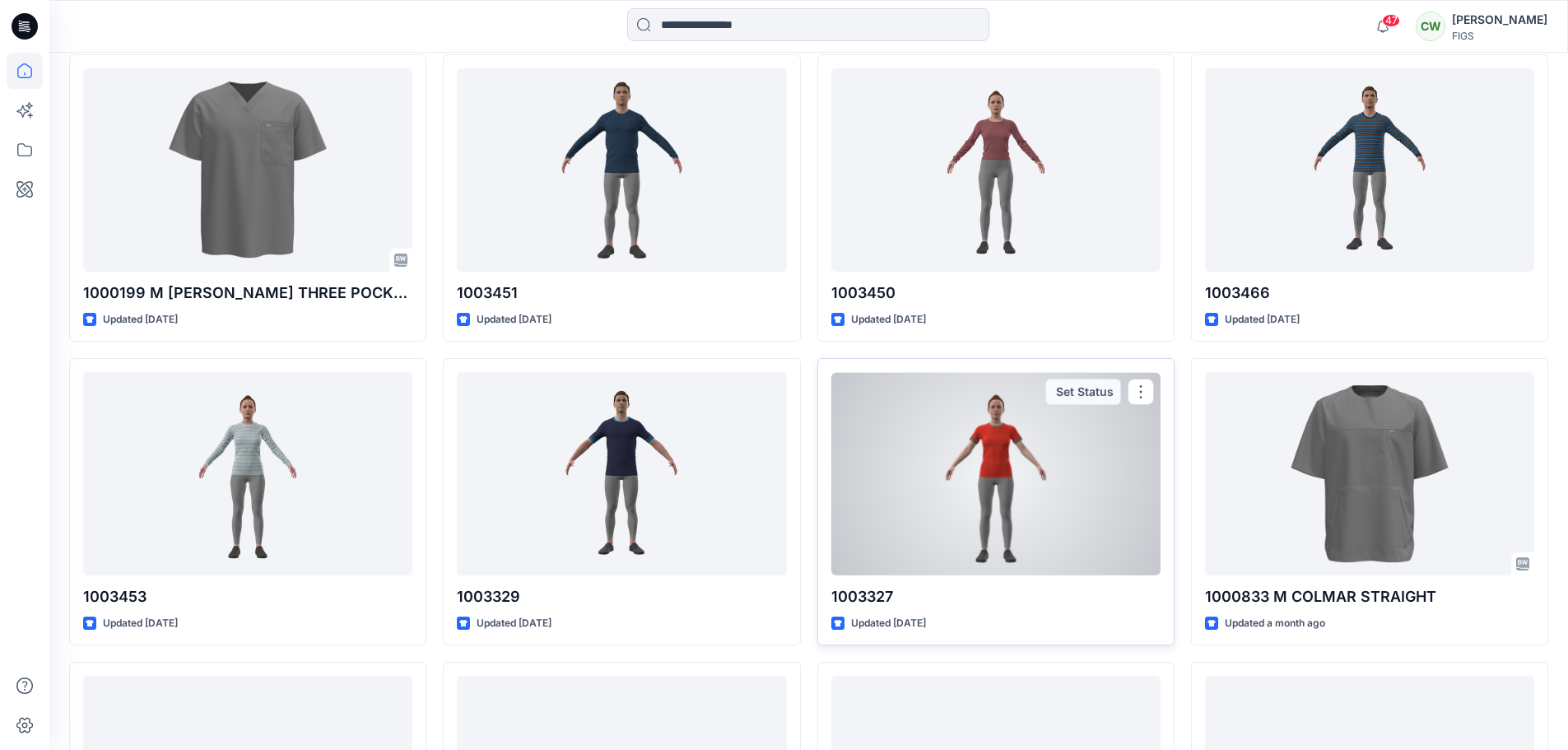
click at [933, 469] on div at bounding box center [996, 473] width 329 height 203
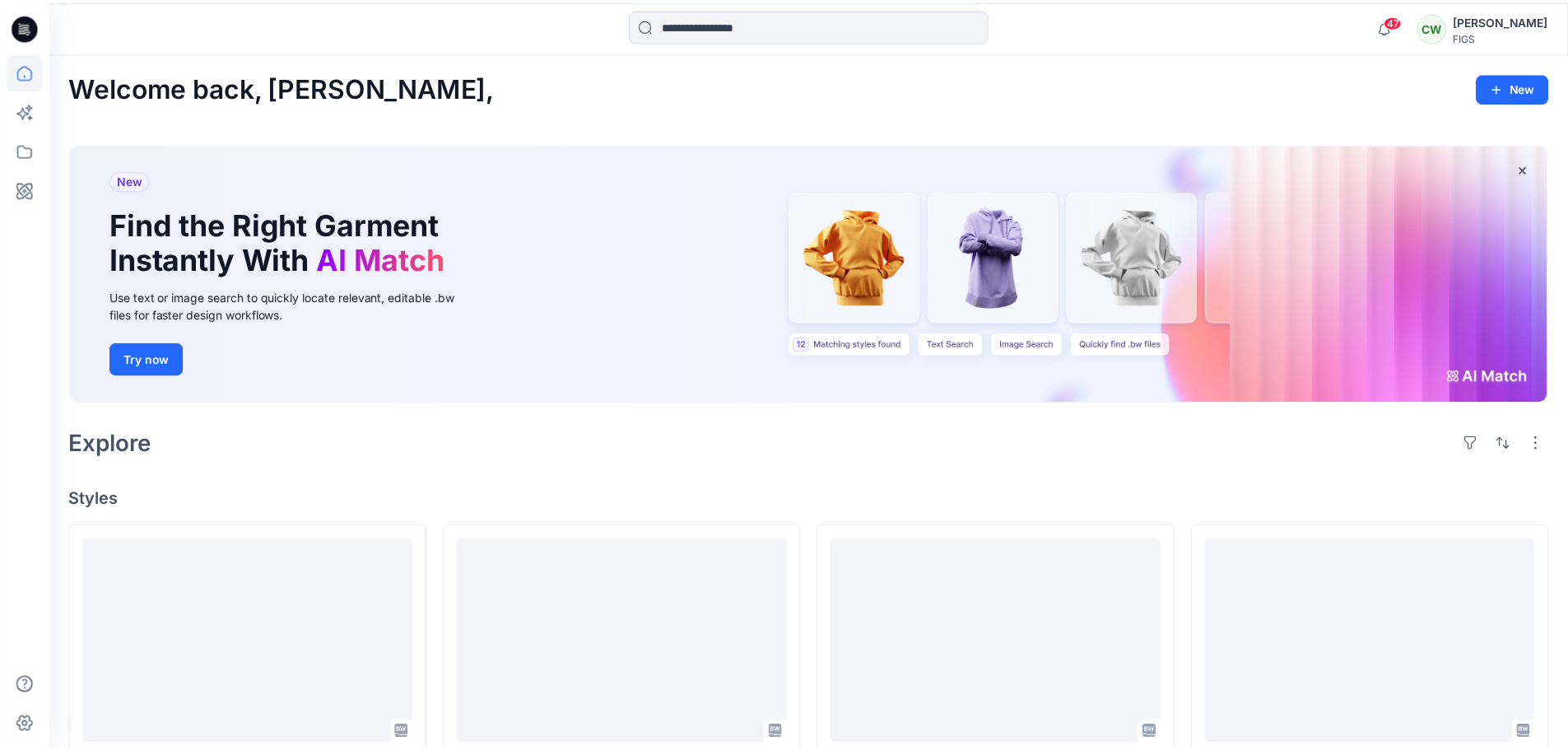
scroll to position [1077, 0]
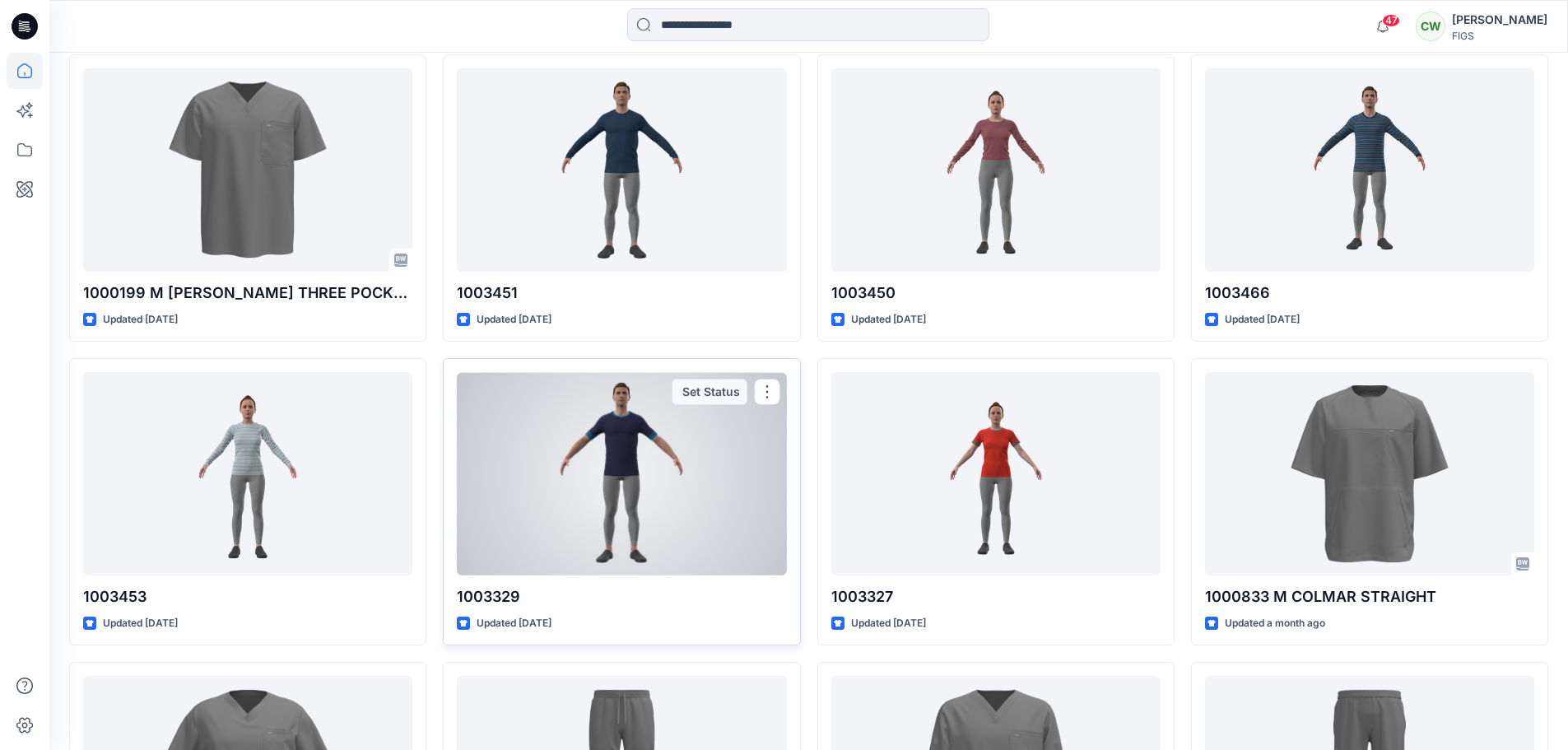
click at [657, 506] on div at bounding box center [622, 473] width 329 height 203
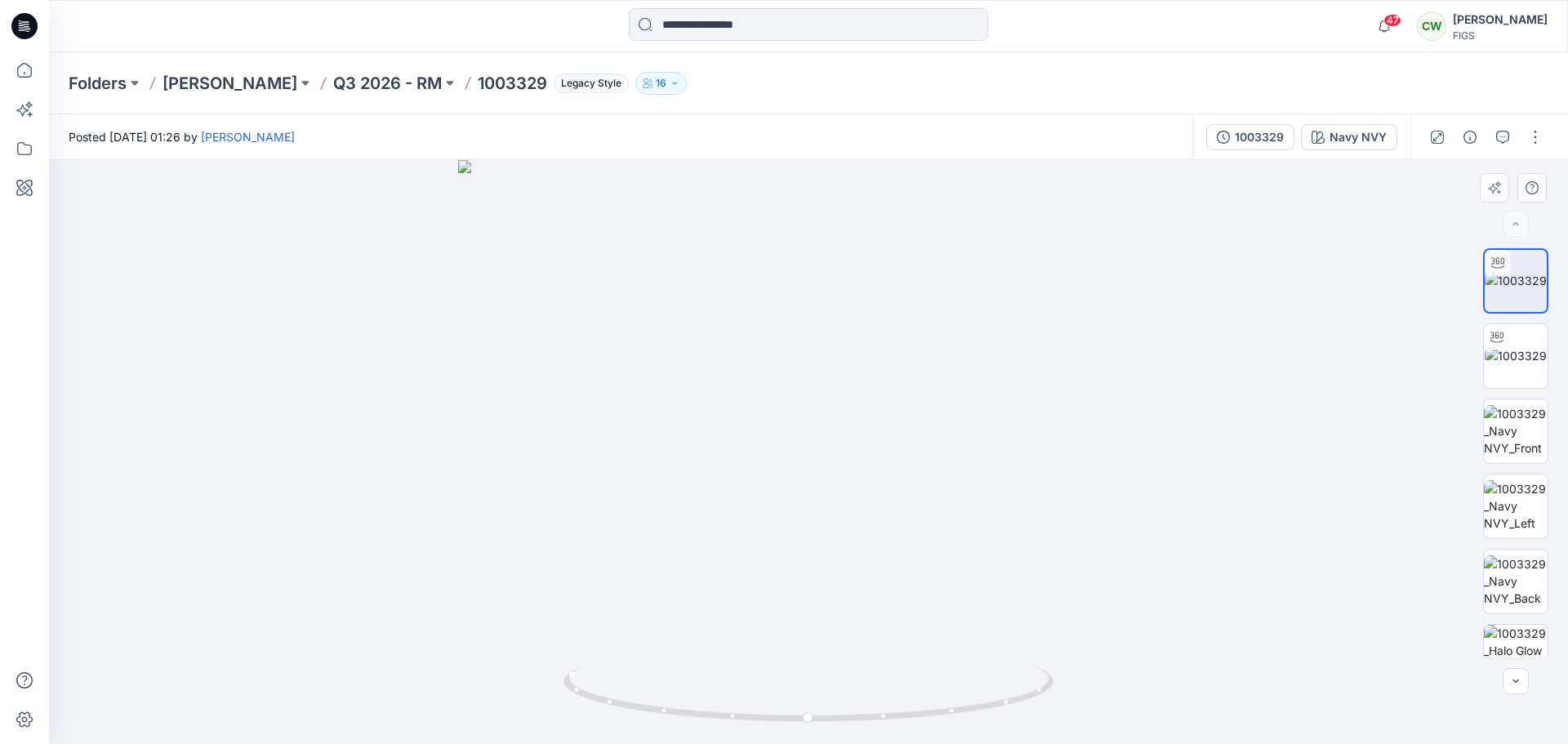
drag, startPoint x: 810, startPoint y: 416, endPoint x: 808, endPoint y: 437, distance: 21.1
click at [808, 437] on img at bounding box center [809, 452] width 701 height 583
click at [1484, 364] on img at bounding box center [1515, 355] width 62 height 17
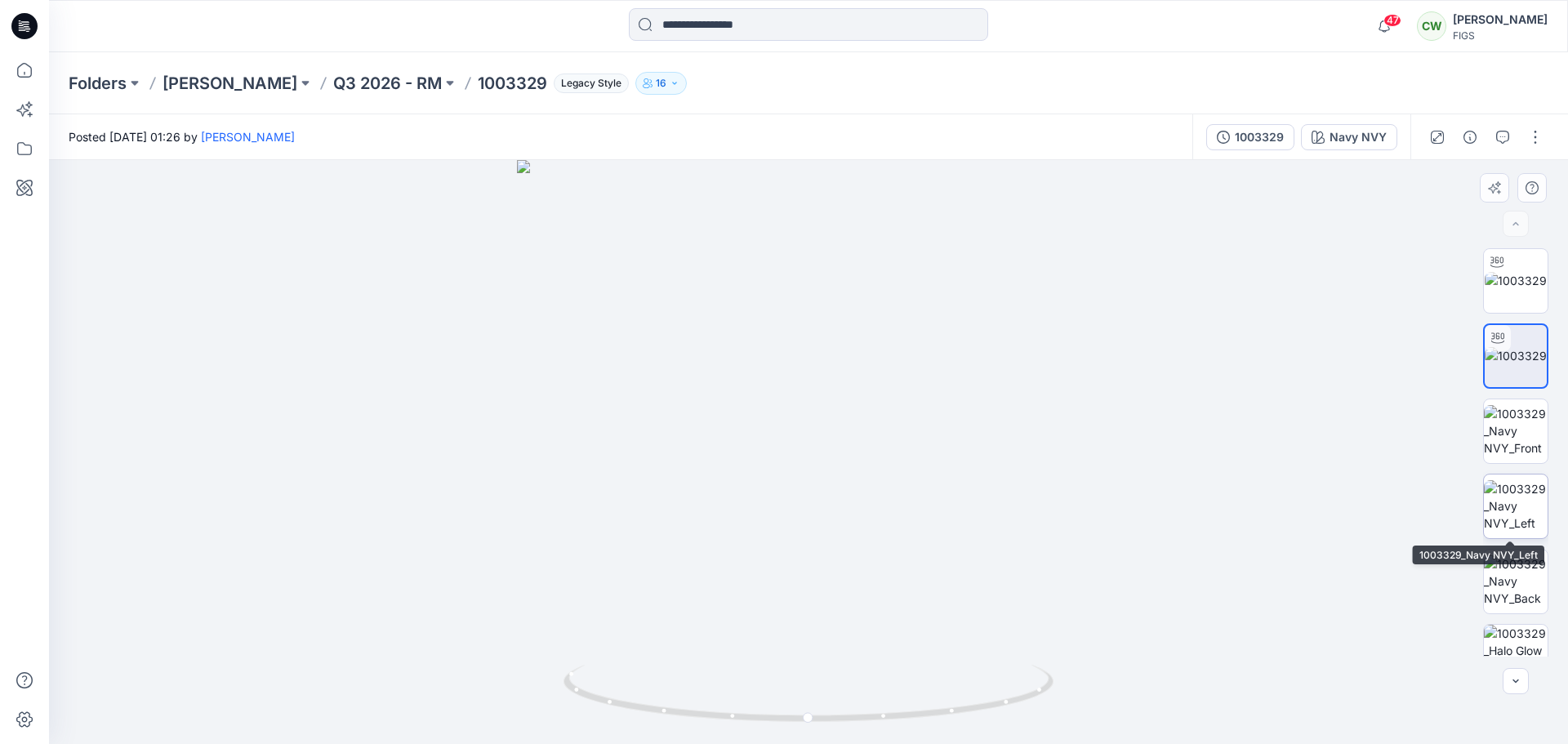
click at [1484, 486] on img at bounding box center [1515, 506] width 64 height 51
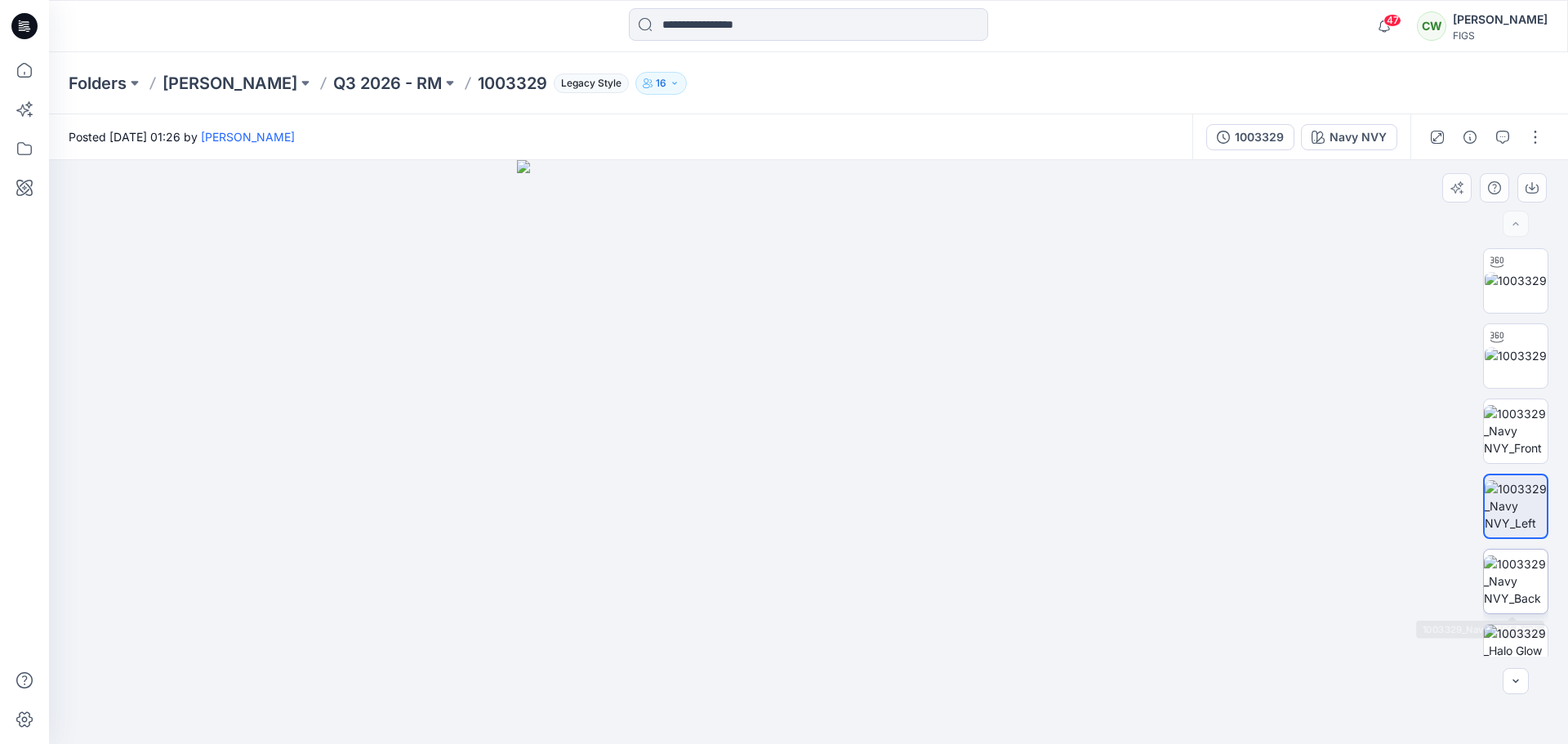
click at [1484, 572] on img at bounding box center [1515, 581] width 64 height 51
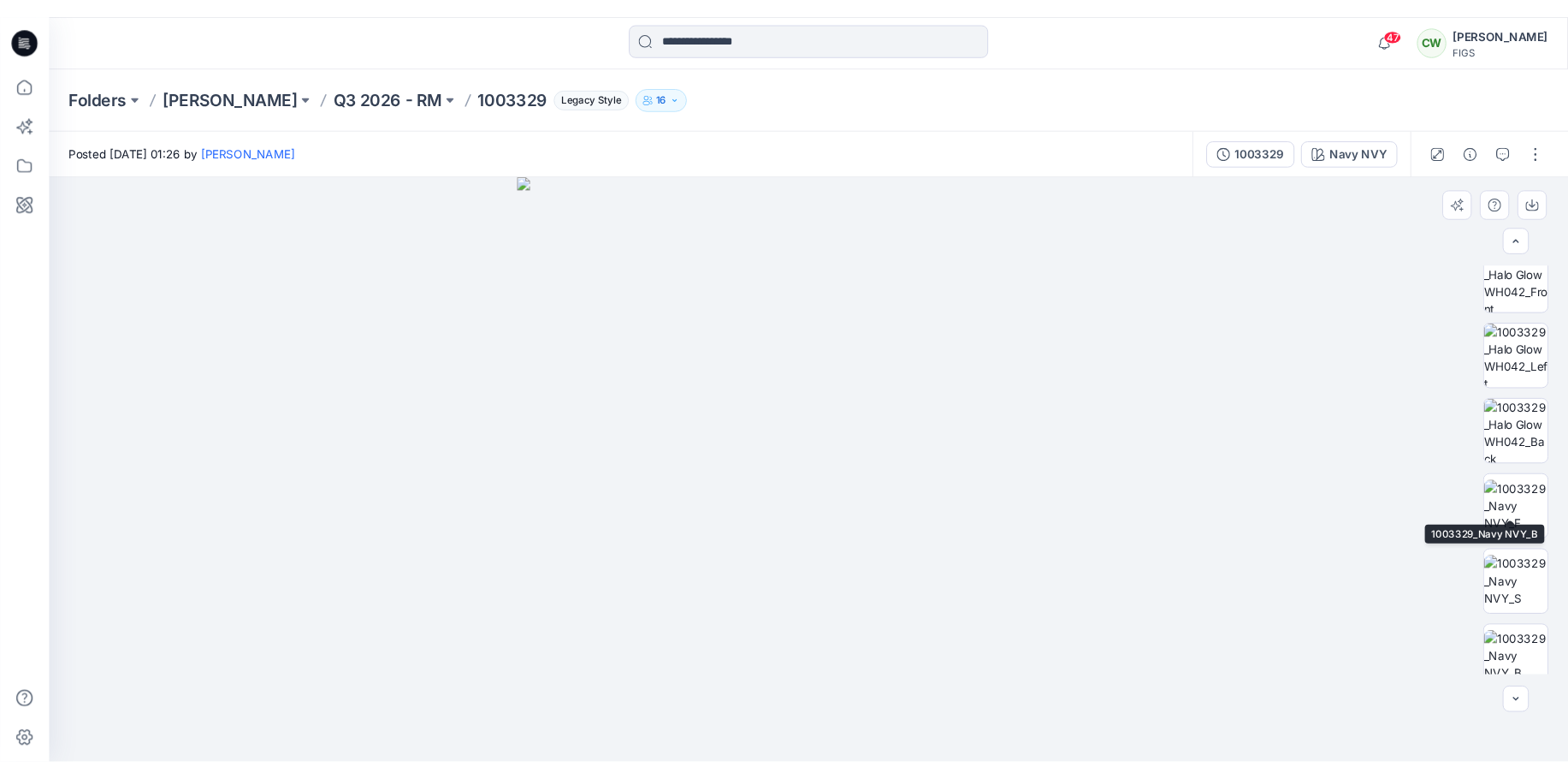
scroll to position [407, 0]
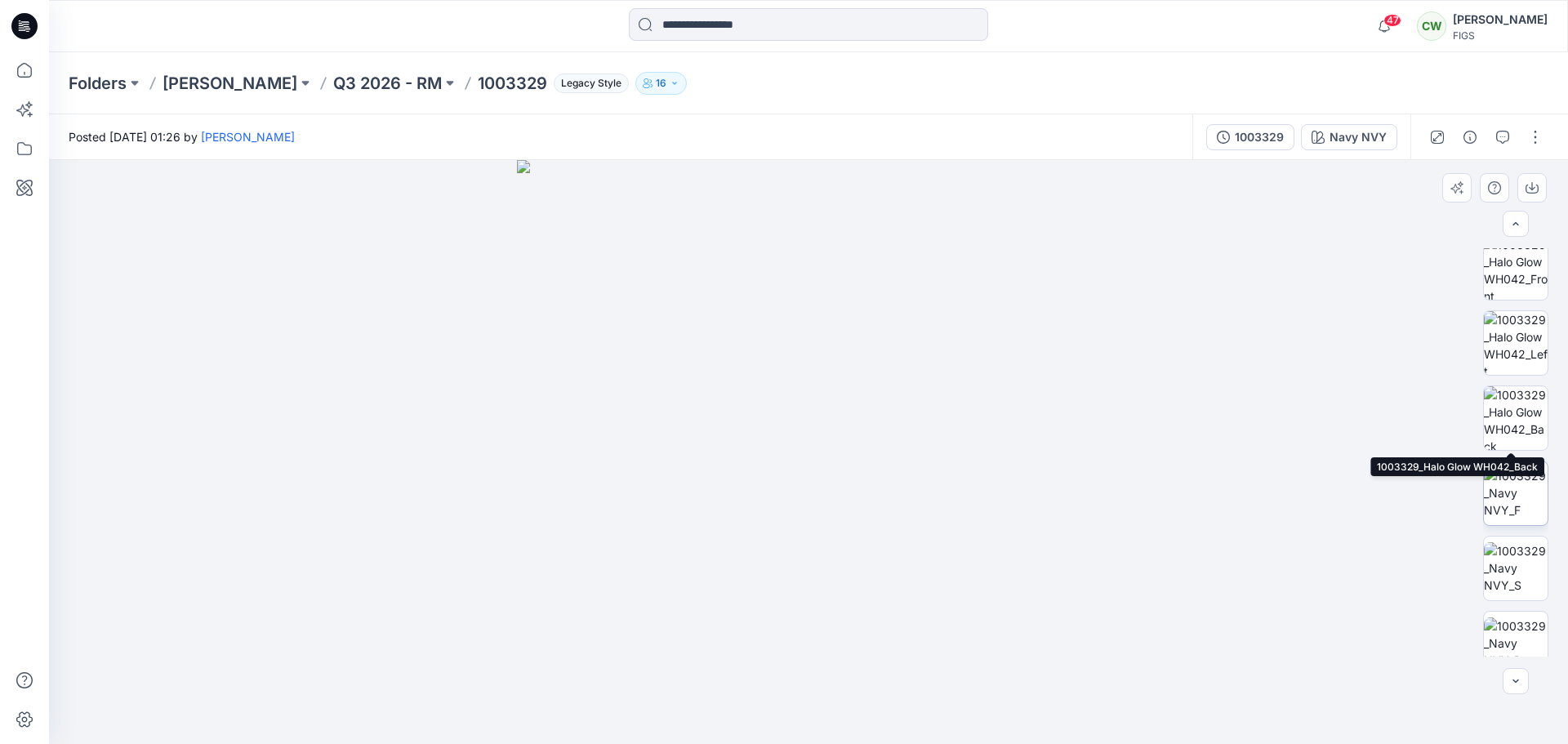
click at [1484, 482] on img at bounding box center [1515, 492] width 64 height 51
click at [1484, 552] on img at bounding box center [1515, 567] width 64 height 51
click at [1484, 617] on img at bounding box center [1515, 643] width 64 height 51
